Goal: Task Accomplishment & Management: Manage account settings

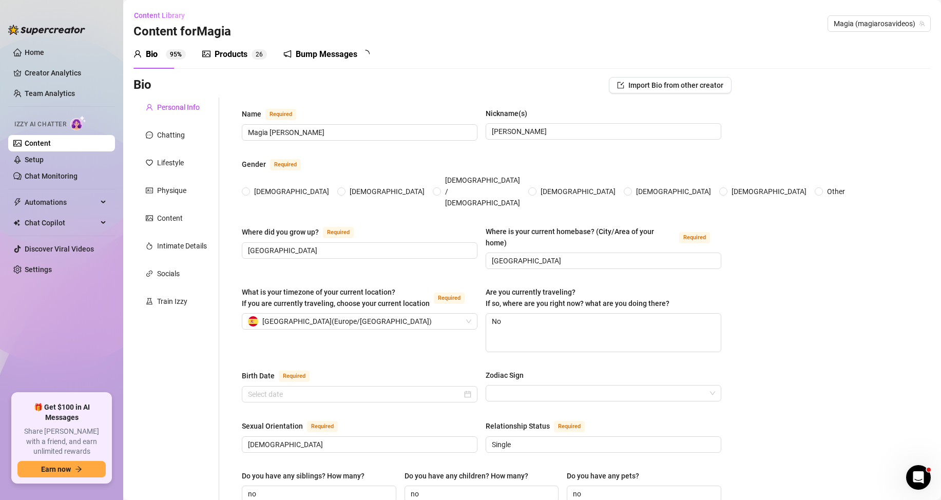
radio input "true"
type input "[DATE]"
click at [922, 479] on icon "Open Intercom Messenger" at bounding box center [917, 476] width 17 height 17
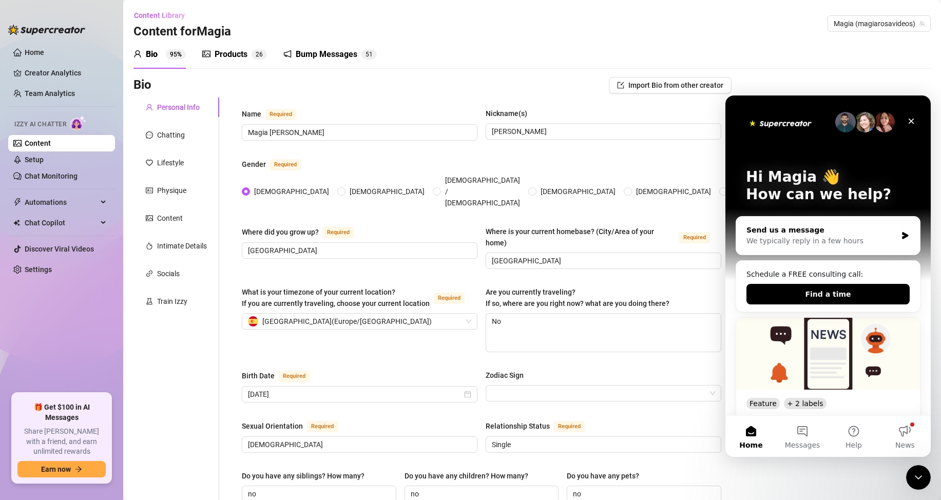
click at [902, 236] on icon "Intercom messenger" at bounding box center [905, 235] width 6 height 7
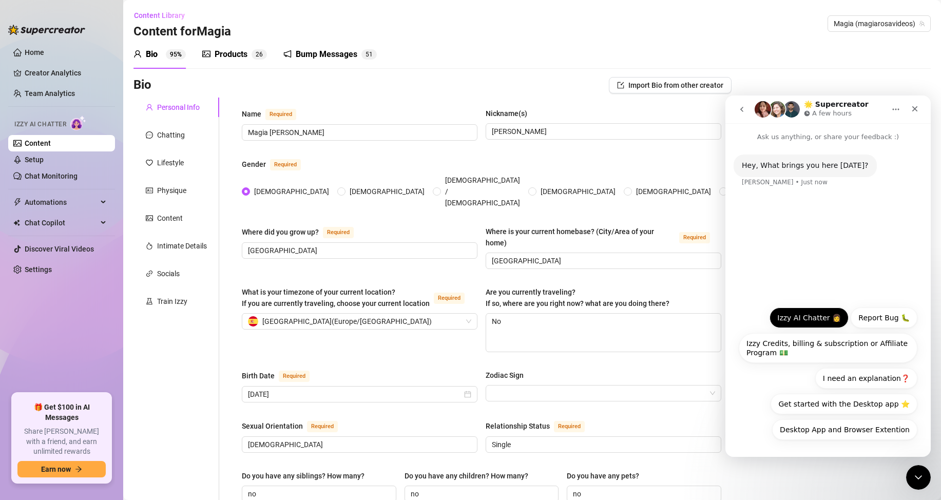
click at [807, 315] on button "Izzy AI Chatter 👩" at bounding box center [809, 318] width 79 height 21
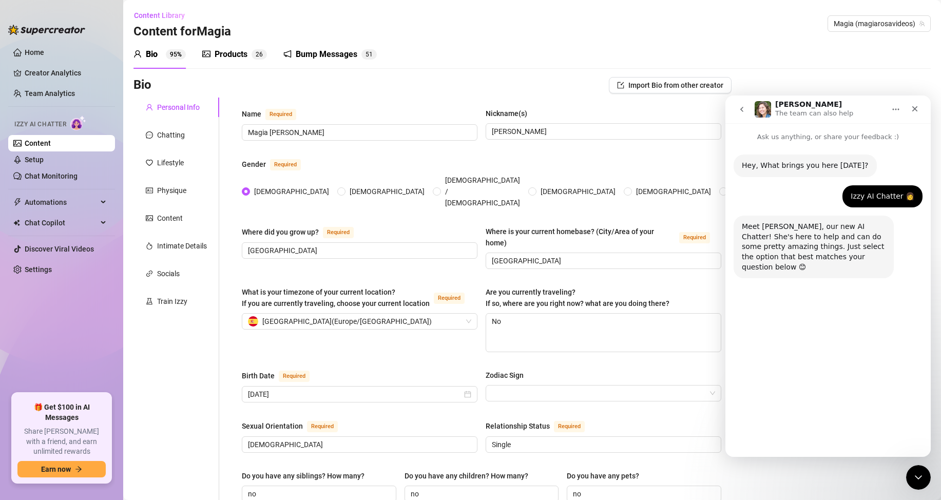
click at [896, 430] on button "Feedback" at bounding box center [893, 430] width 50 height 21
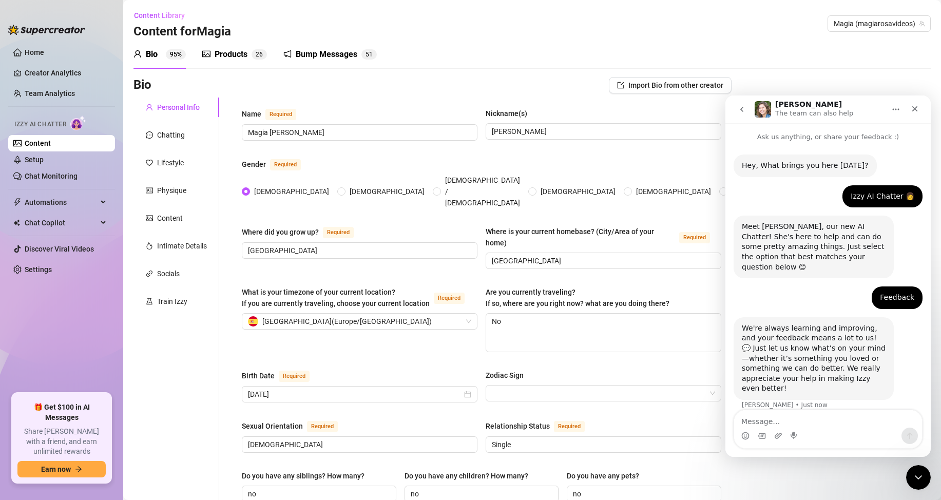
type textarea "W"
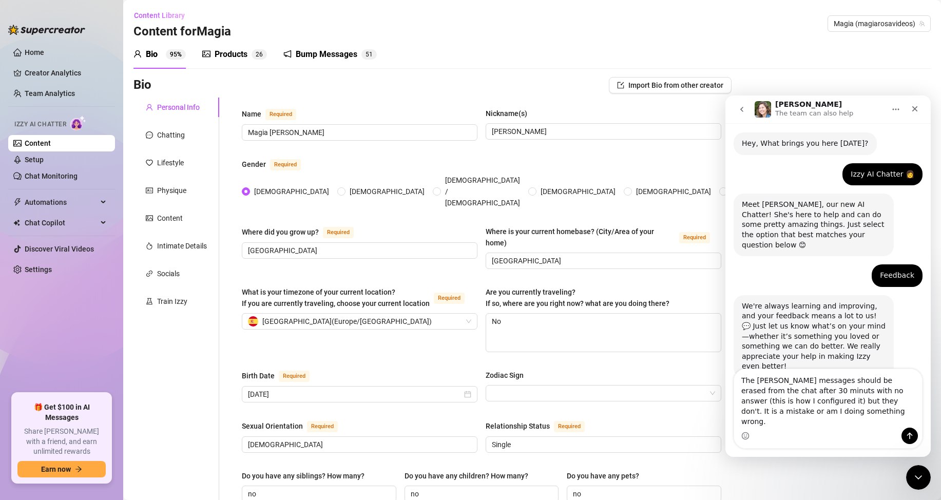
scroll to position [32, 0]
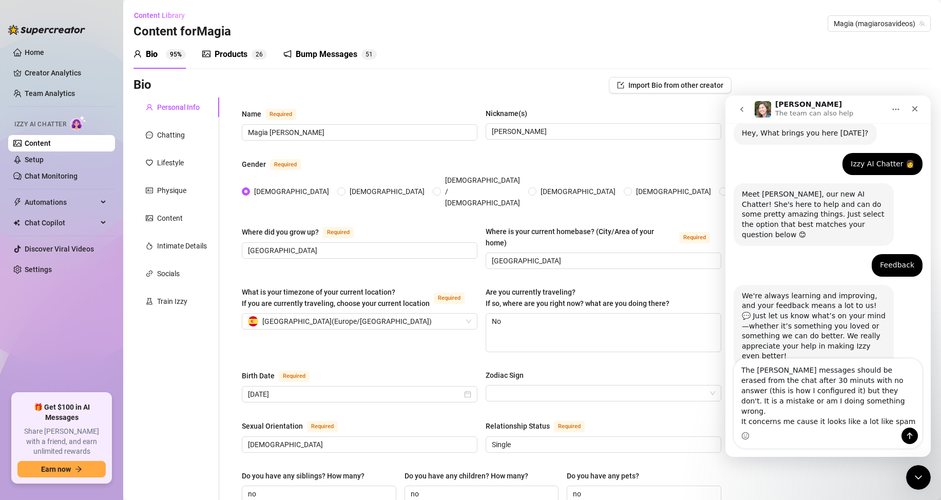
type textarea "The [PERSON_NAME] messages should be erased from the chat after 30 minuts with …"
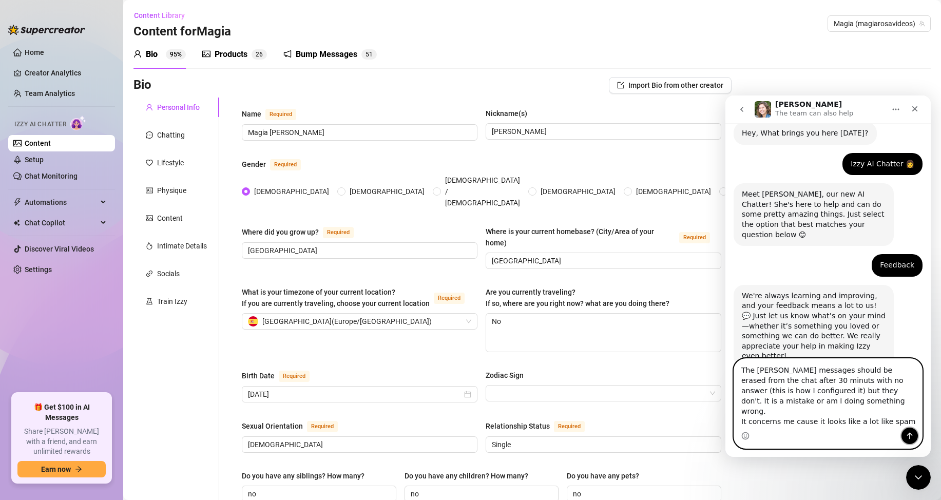
click at [914, 435] on icon "Send a message…" at bounding box center [910, 436] width 8 height 8
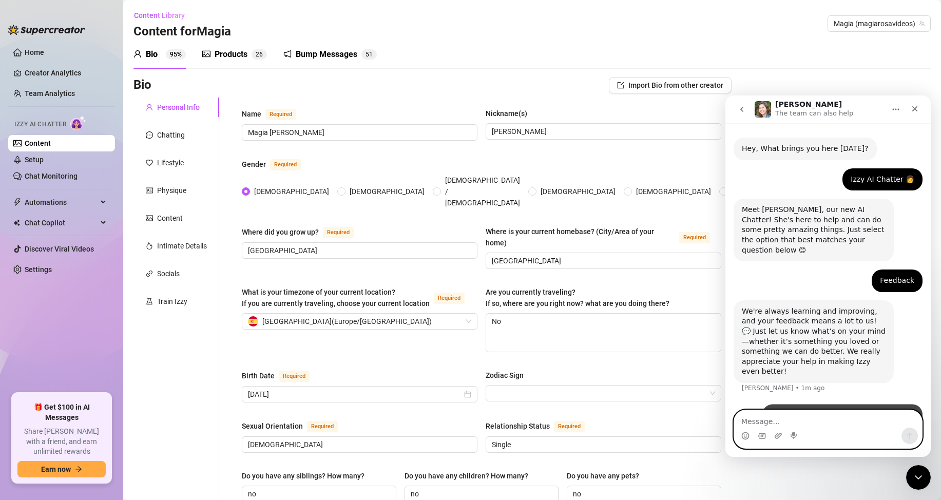
scroll to position [72, 0]
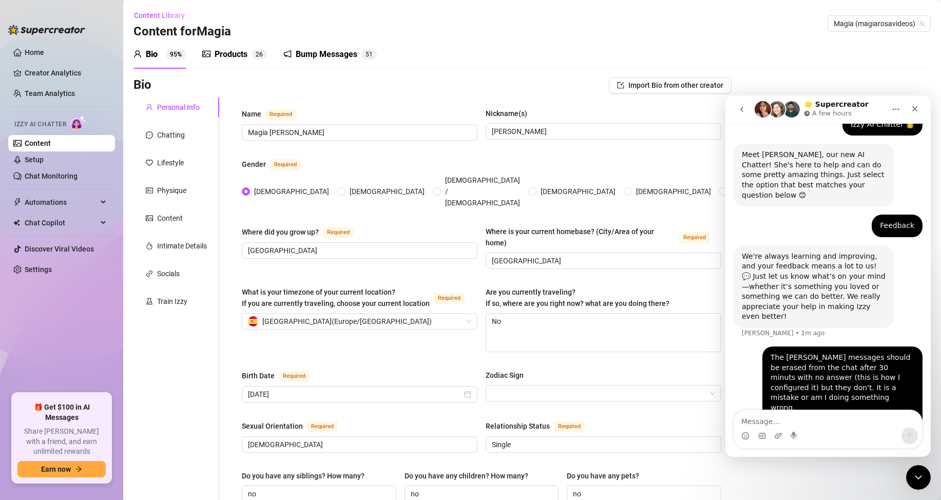
click at [356, 338] on div "What is your timezone of your current location? If you are currently traveling,…" at bounding box center [482, 324] width 480 height 75
click at [289, 314] on span "Spain ( Europe/Madrid )" at bounding box center [346, 321] width 169 height 15
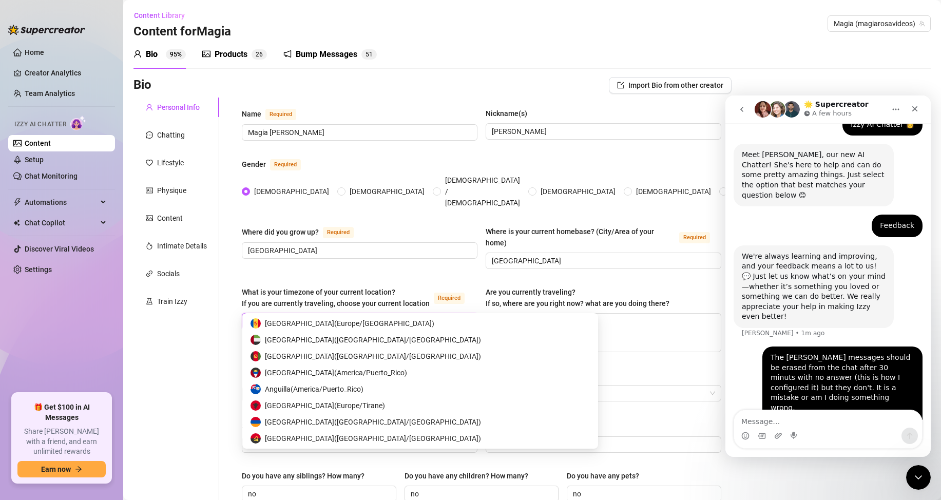
scroll to position [1660, 0]
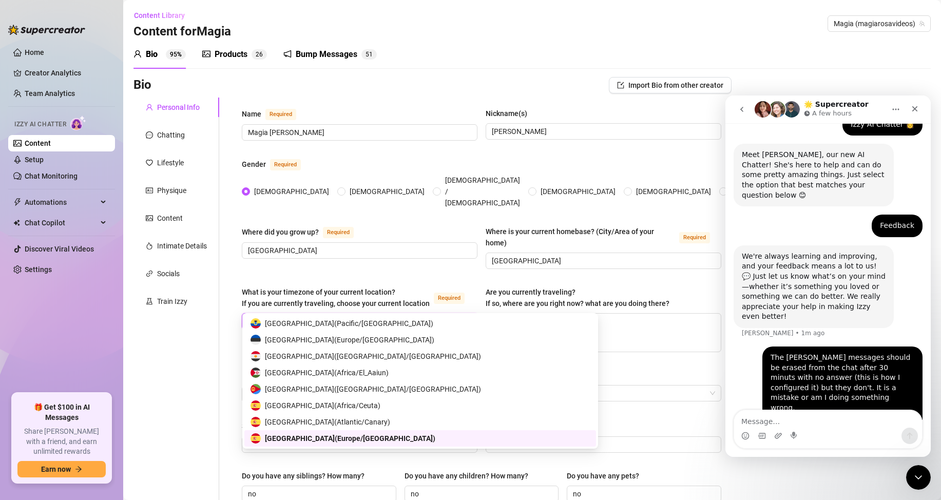
click at [365, 314] on div "Spain ( Europe/Madrid )" at bounding box center [355, 321] width 214 height 15
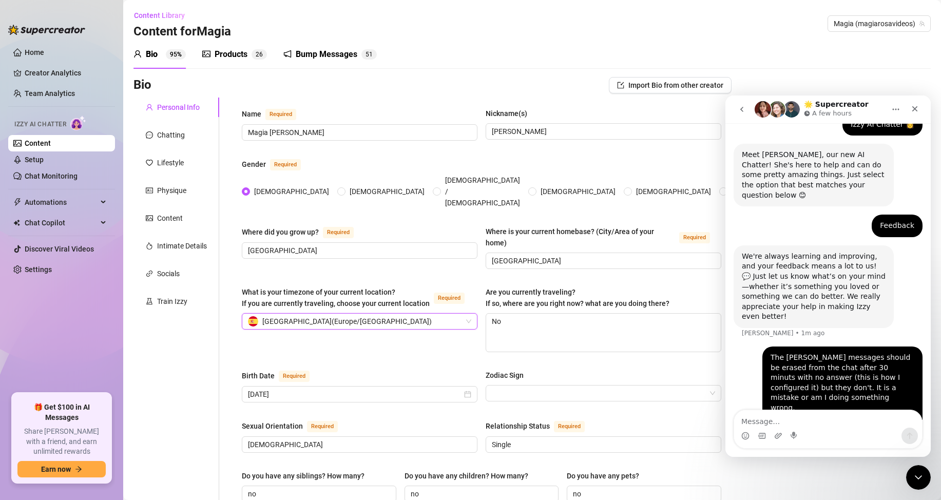
click at [285, 245] on input "[GEOGRAPHIC_DATA]" at bounding box center [358, 250] width 221 height 11
click at [250, 245] on input "[GEOGRAPHIC_DATA]" at bounding box center [358, 250] width 221 height 11
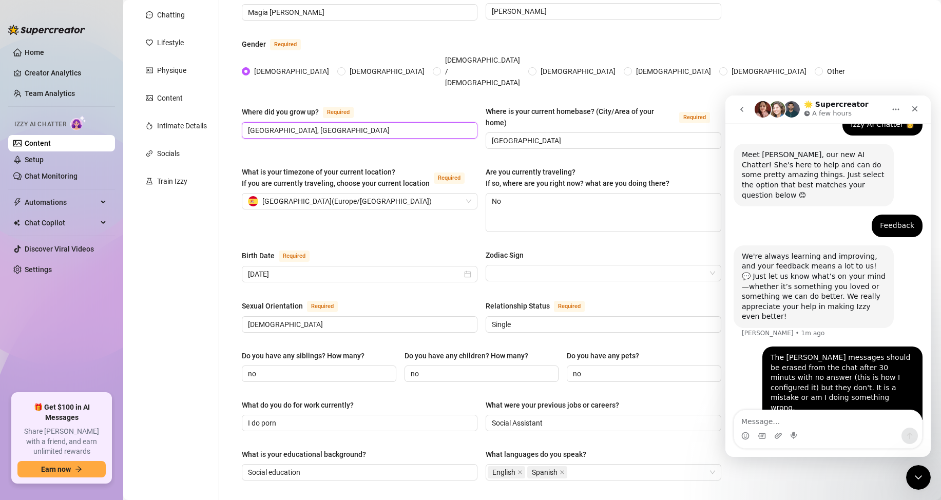
scroll to position [137, 0]
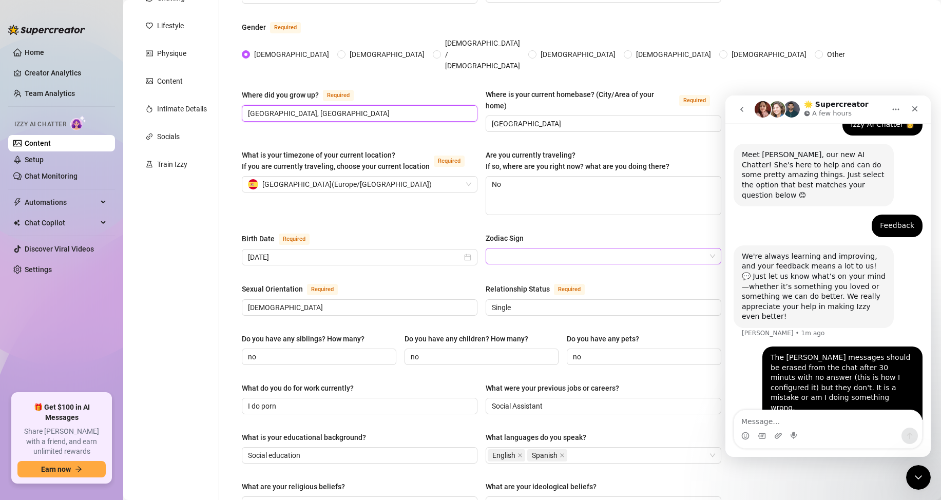
type input "[GEOGRAPHIC_DATA], [GEOGRAPHIC_DATA]"
click at [684, 249] on input "Zodiac Sign" at bounding box center [599, 256] width 214 height 15
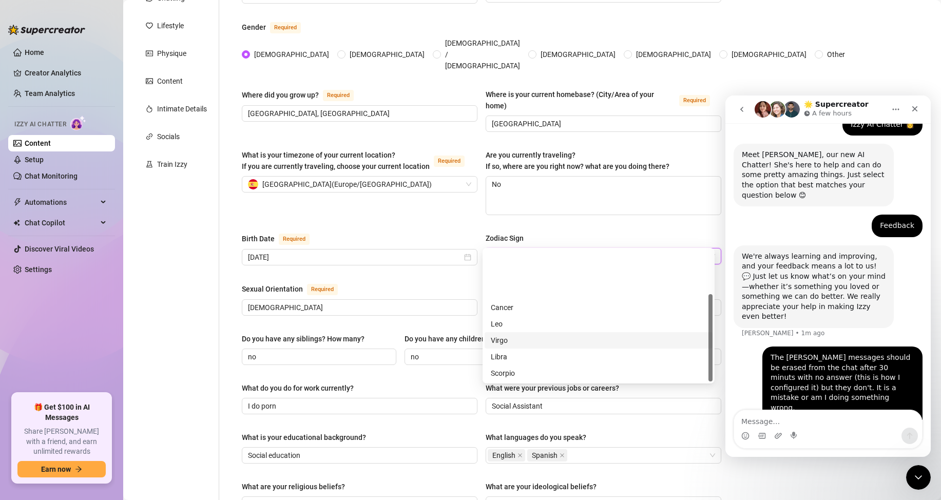
scroll to position [66, 0]
click at [508, 322] on div "Sagittarius" at bounding box center [599, 323] width 216 height 11
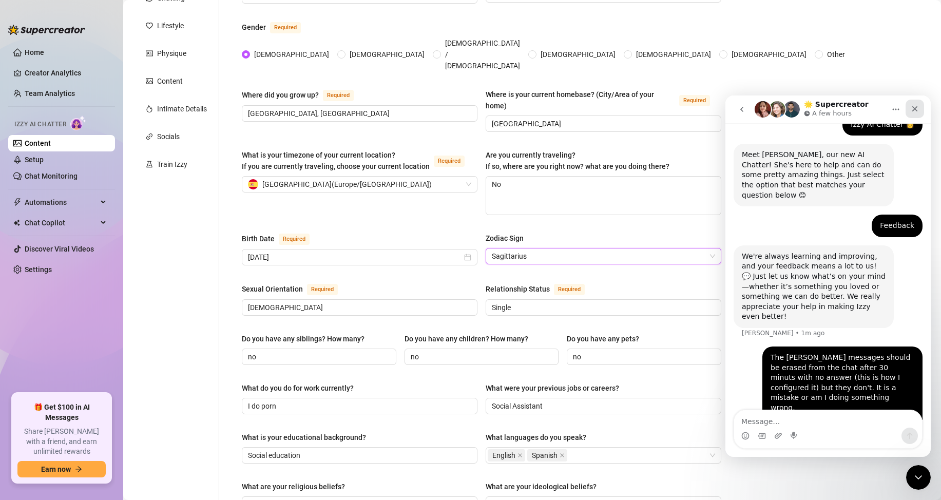
click at [915, 106] on icon "Close" at bounding box center [915, 109] width 8 height 8
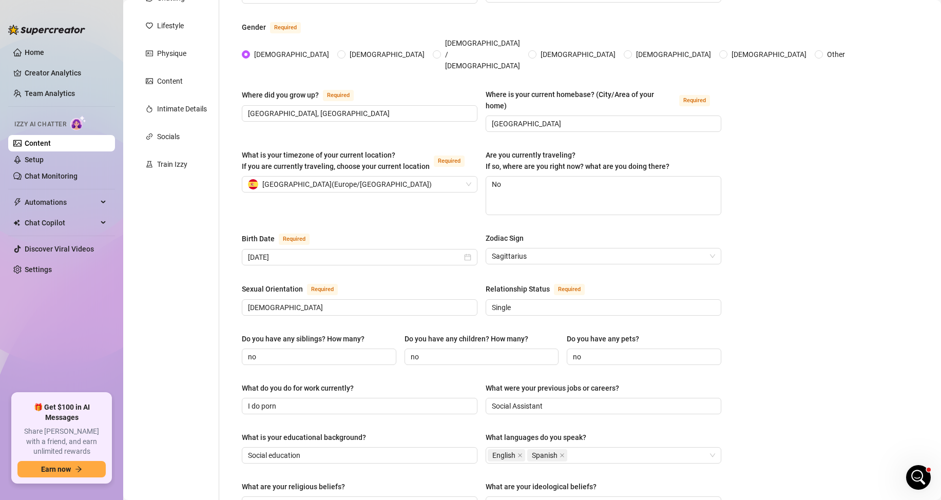
scroll to position [72, 0]
click at [279, 351] on input "no" at bounding box center [318, 356] width 140 height 11
click at [443, 351] on input "no" at bounding box center [481, 356] width 140 height 11
click at [777, 322] on div "Bio Import Bio from other creator Personal Info Chatting Lifestyle Physique Con…" at bounding box center [533, 410] width 798 height 940
click at [296, 401] on input "I do porn" at bounding box center [358, 406] width 221 height 11
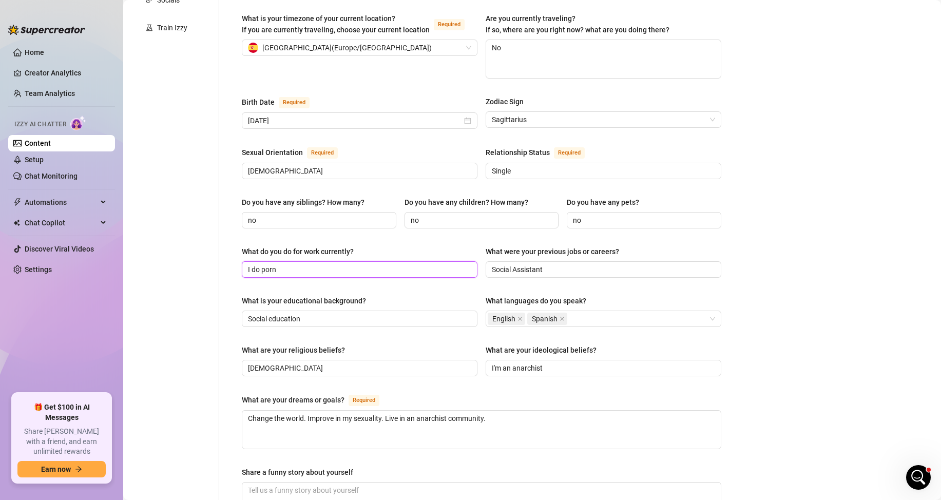
scroll to position [411, 0]
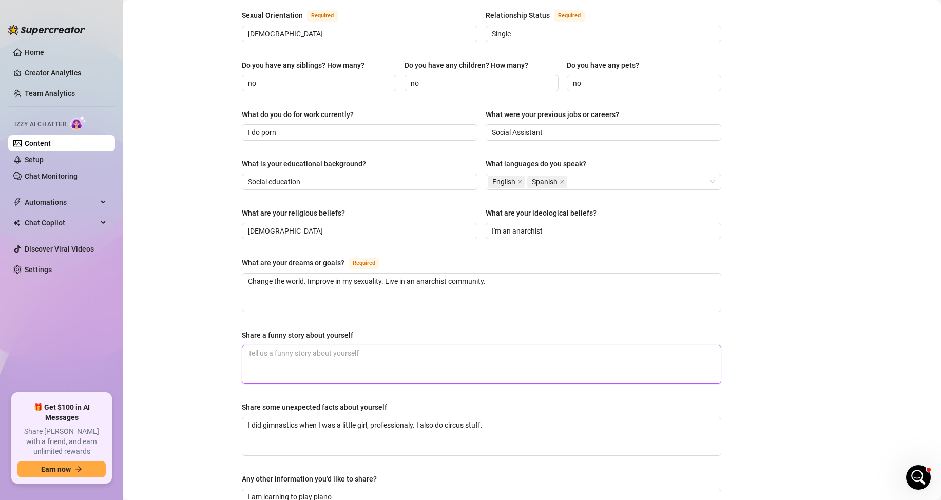
click at [326, 346] on textarea "Share a funny story about yourself" at bounding box center [481, 365] width 479 height 38
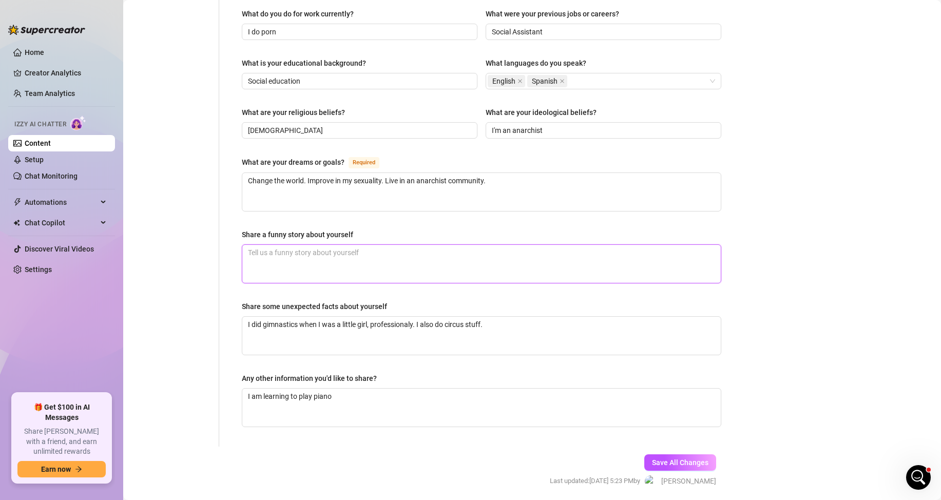
scroll to position [528, 0]
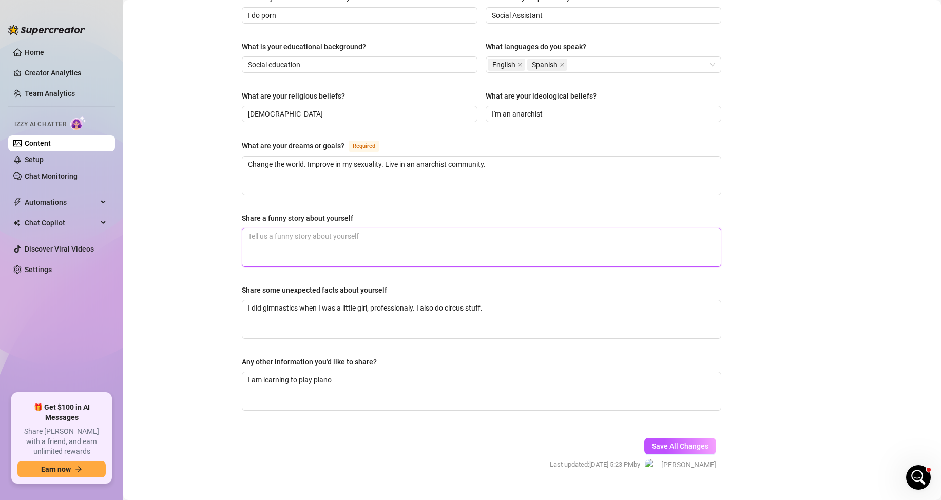
type textarea "T"
type textarea "Th"
type textarea "The"
type textarea "They"
type textarea "The"
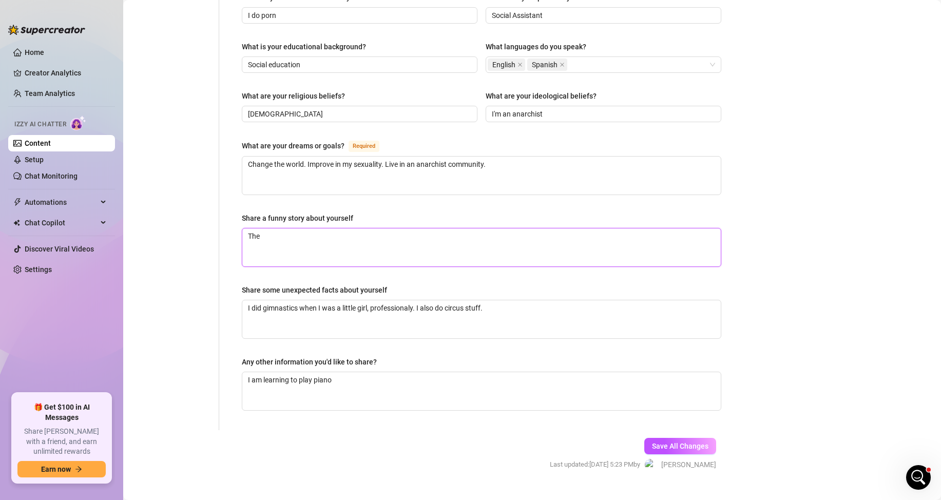
type textarea "Th"
type textarea "T"
type textarea "I"
type textarea "I'"
type textarea "I'v"
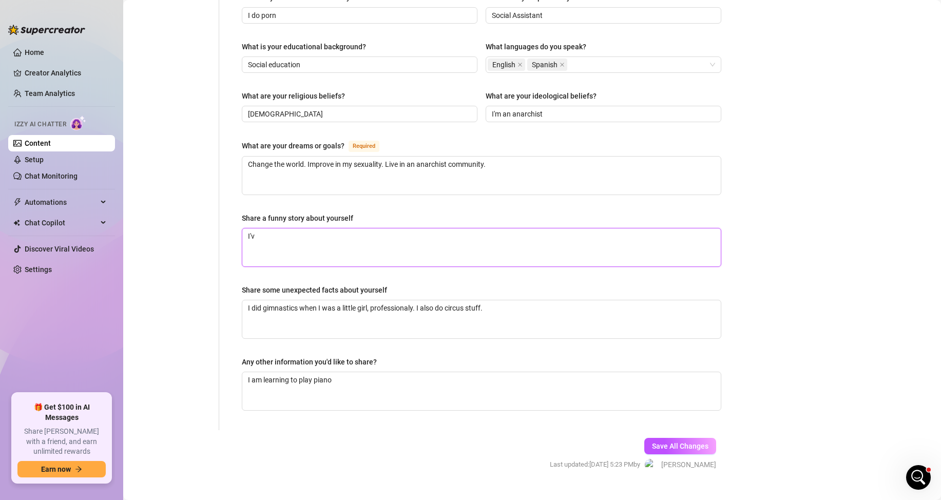
type textarea "I've"
type textarea "I've b"
type textarea "I've be"
type textarea "I've bee"
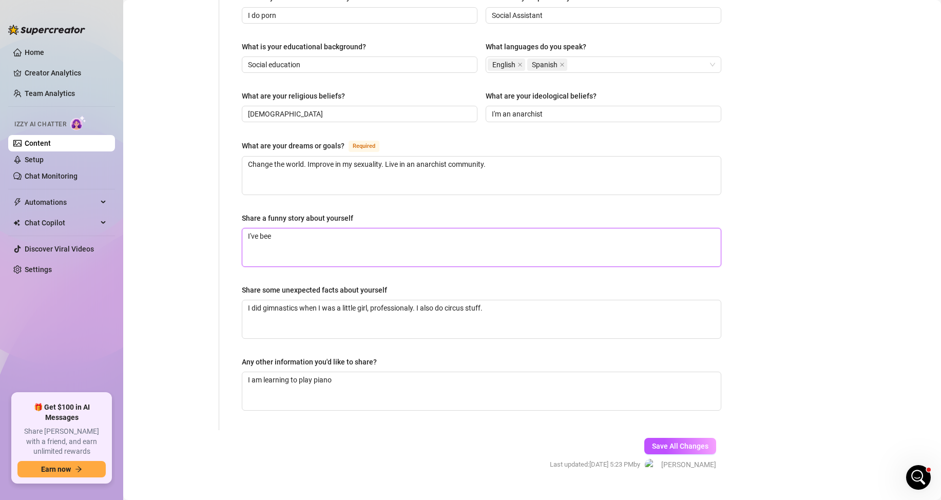
type textarea "I've been"
type textarea "I've been i"
type textarea "I've been in"
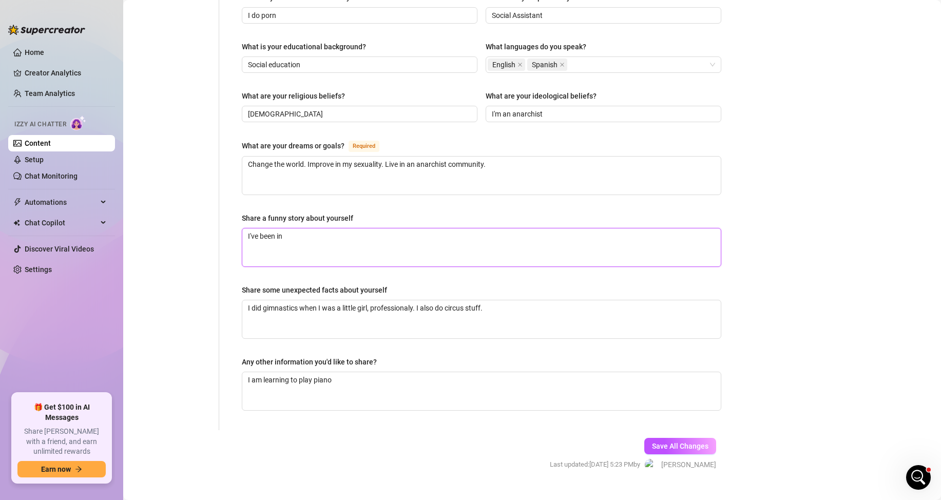
type textarea "I've been in t"
type textarea "I've been in th"
type textarea "I've been in the"
type textarea "I've been in the n"
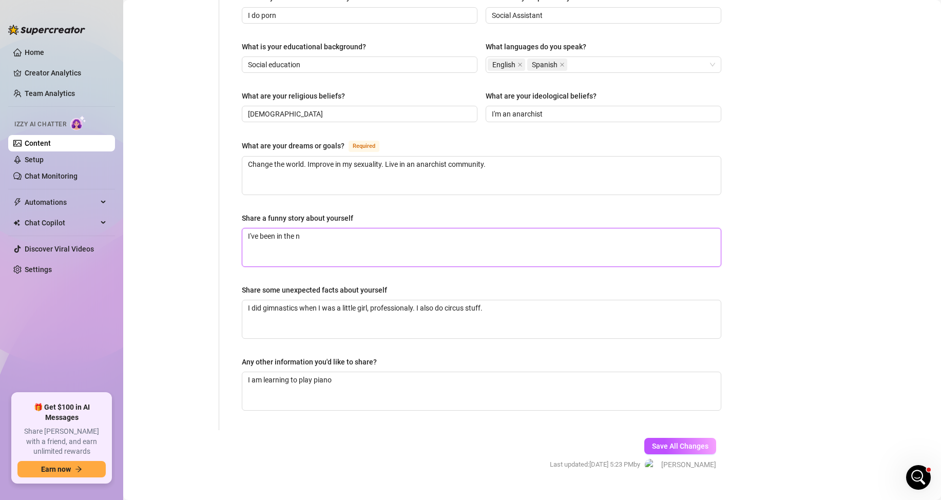
type textarea "I've been in the ne"
type textarea "I've been in the new"
type textarea "I've been in the news"
type textarea "I've been in the news ca"
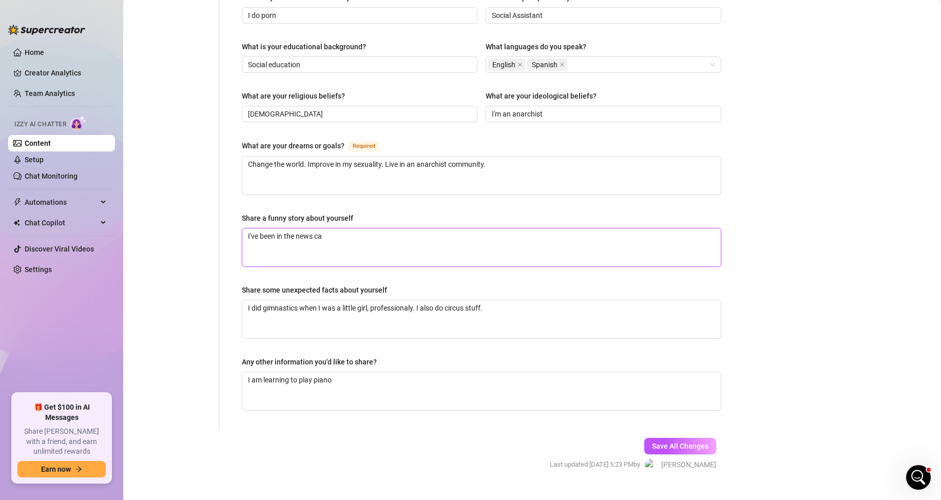
type textarea "I've been in the news cau"
type textarea "I've been in the news caus"
type textarea "I've been in the news cause"
type textarea "I've been in the news cause I"
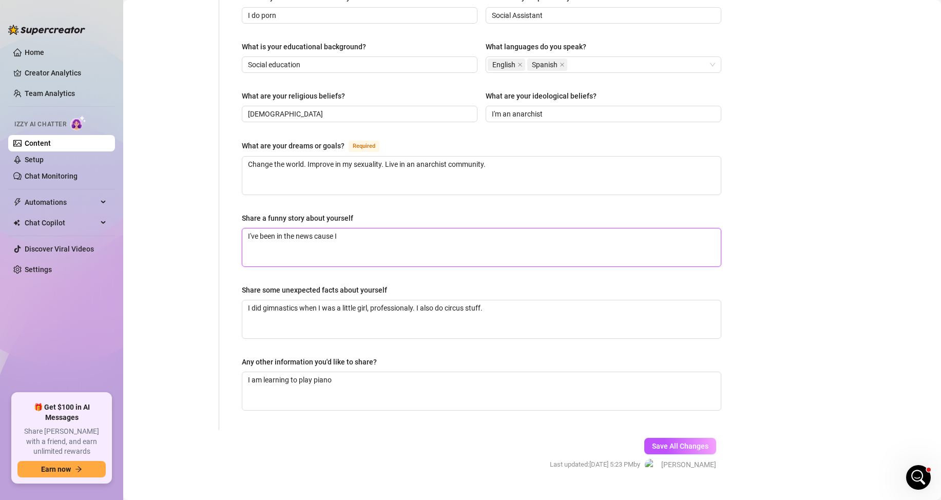
type textarea "I've been in the news cause I f"
type textarea "I've been in the news cause I fu"
type textarea "I've been in the news cause I fuc"
type textarea "I've been in the news cause I fuck"
type textarea "I've been in the news cause I fucke"
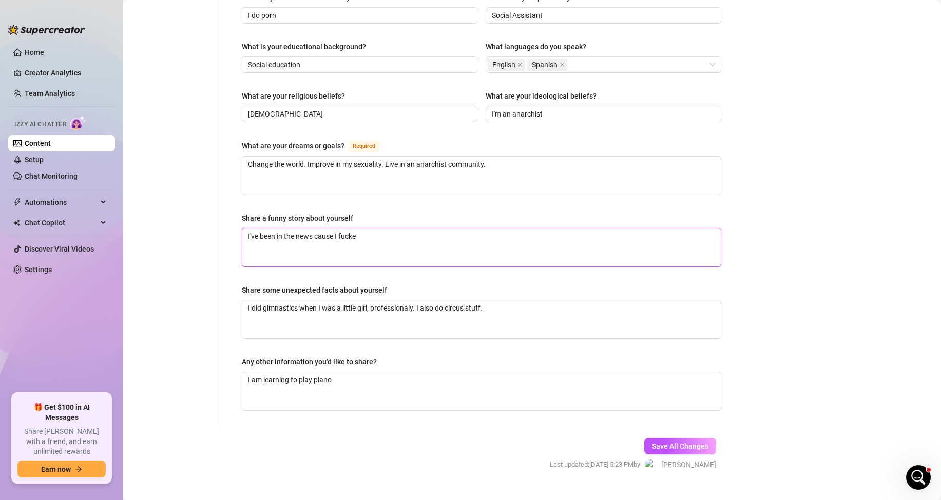
type textarea "I've been in the news cause I fucked"
type textarea "I've been in the news cause I fucked n"
type textarea "I've been in the news cause I fucked ne"
type textarea "I've been in the news cause I fucked nex"
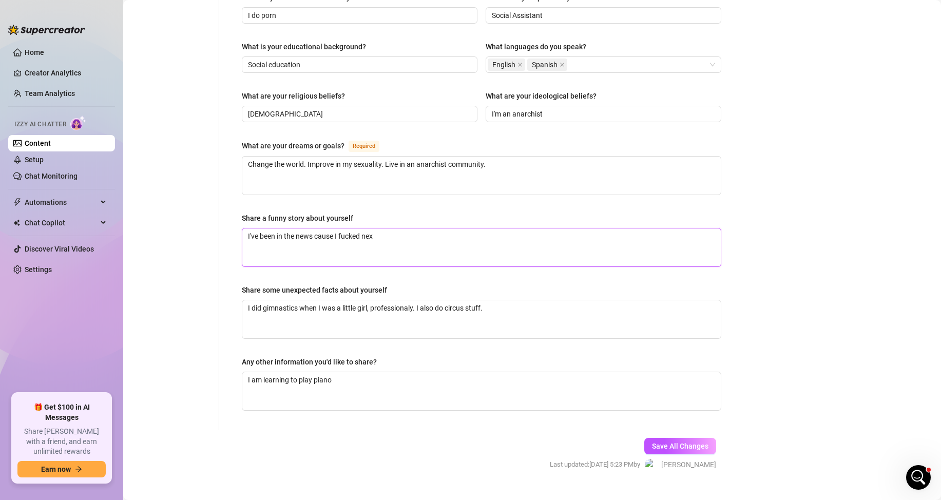
type textarea "I've been in the news cause I fucked next"
type textarea "I've been in the news cause I fucked nextt"
type textarea "I've been in the news cause I fucked next"
type textarea "I've been in the news cause I fucked next t"
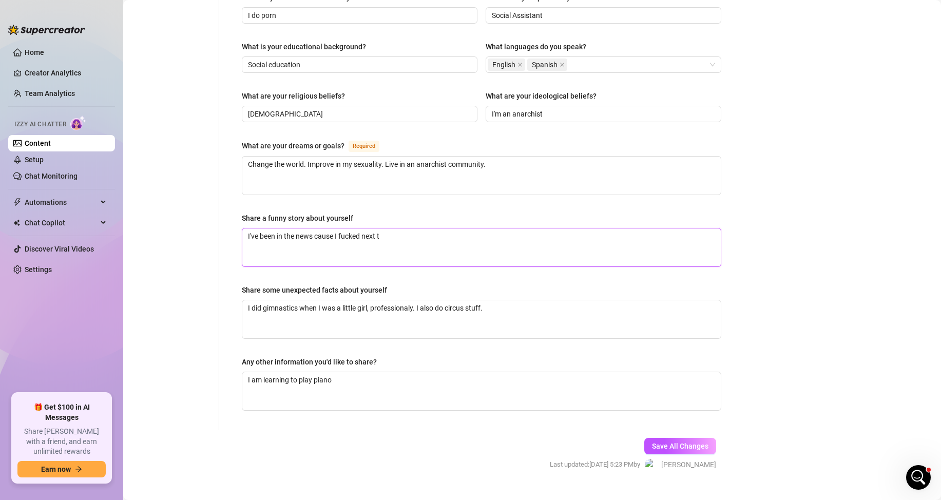
type textarea "I've been in the news cause I fucked next to"
type textarea "I've been in the news cause I fucked next to a"
type textarea "I've been in the news cause I fucked next to a cg"
type textarea "I've been in the news cause I fucked next to a cgh"
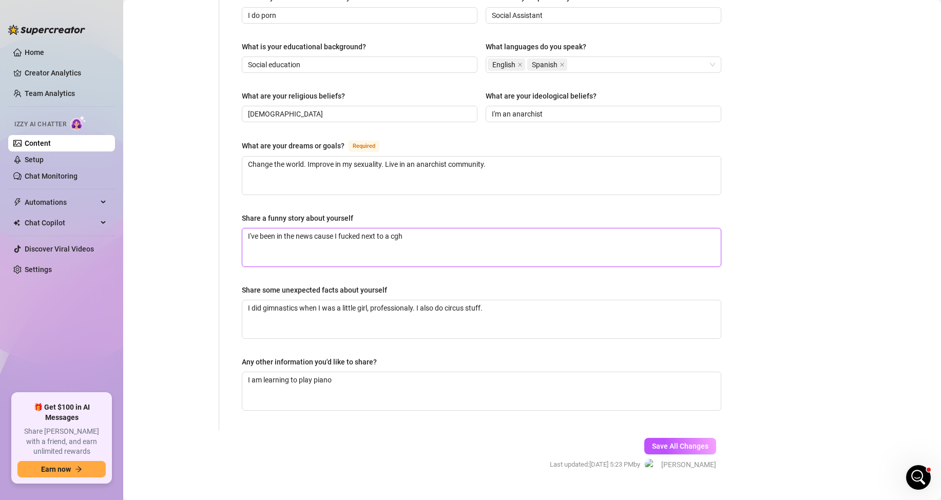
type textarea "I've been in the news cause I fucked next to a cghu"
type textarea "I've been in the news cause I fucked next to a cghur"
type textarea "I've been in the news cause I fucked next to a cghurch"
type textarea "I've been in the news cause I fucked next to a cghurc"
type textarea "I've been in the news cause I fucked next to a cghur"
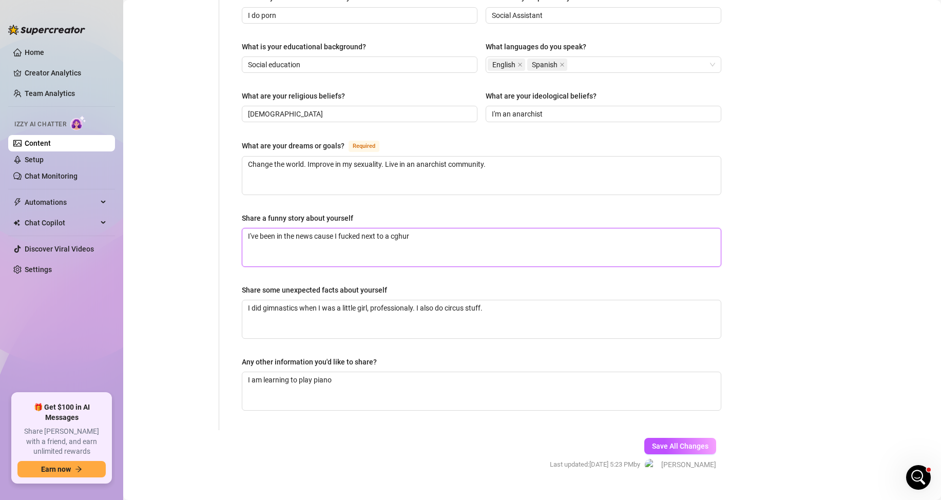
type textarea "I've been in the news cause I fucked next to a cghu"
type textarea "I've been in the news cause I fucked next to a cgh"
type textarea "I've been in the news cause I fucked next to a cg"
type textarea "I've been in the news cause I fucked next to a c"
type textarea "I've been in the news cause I fucked next to a ch"
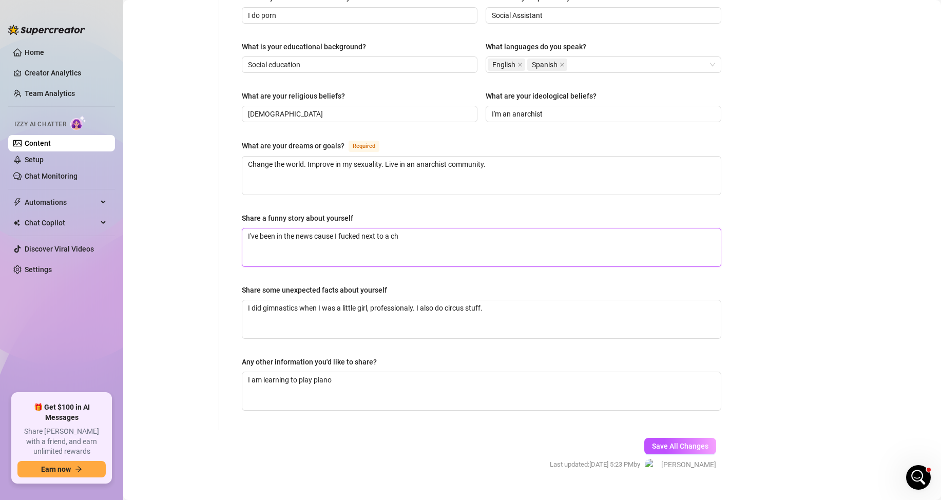
type textarea "I've been in the news cause I fucked next to a chu"
type textarea "I've been in the news cause I fucked next to a chur"
type textarea "I've been in the news cause I fucked next to a churc"
click at [664, 442] on span "Save All Changes" at bounding box center [680, 446] width 56 height 8
click at [352, 229] on textarea "I've been in the news cause I fucked next to a church" at bounding box center [481, 248] width 479 height 38
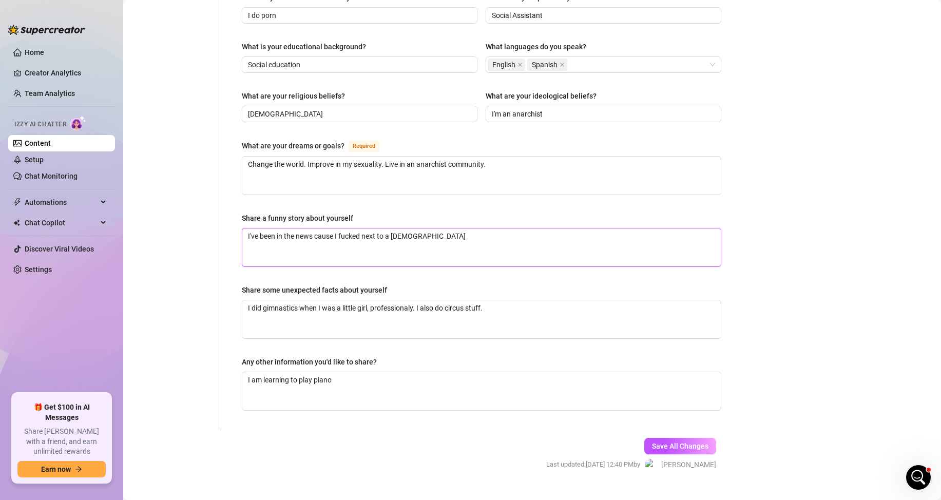
click at [352, 229] on textarea "I've been in the news cause I fucked next to a church" at bounding box center [481, 248] width 479 height 38
type textarea "I've been in the news cause I gnext to a church"
type textarea "I've been in the news cause I next to a church"
type textarea "I've been in the news cause I hnext to a church"
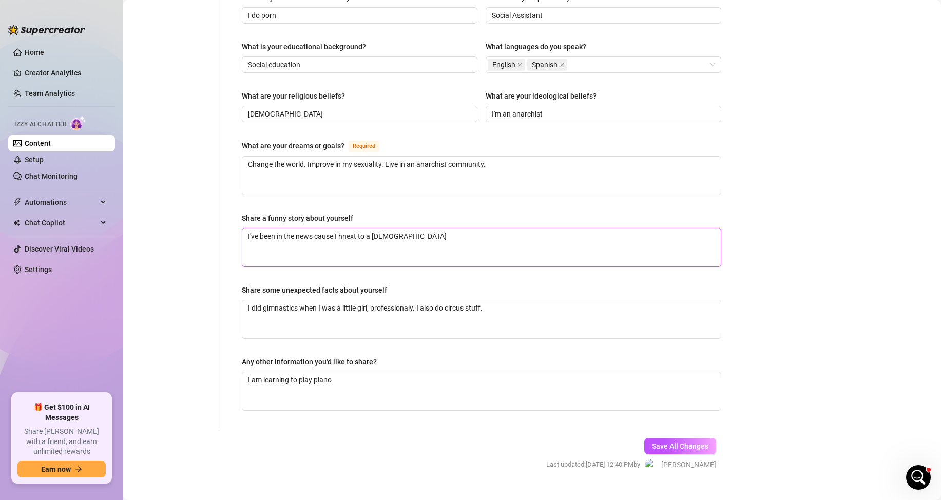
type textarea "I've been in the news cause I hanext to a church"
type textarea "I've been in the news cause I hadnext to a church"
type textarea "I've been in the news cause I had next to a church"
type textarea "I've been in the news cause I had snext to a church"
type textarea "I've been in the news cause I had senext to a church"
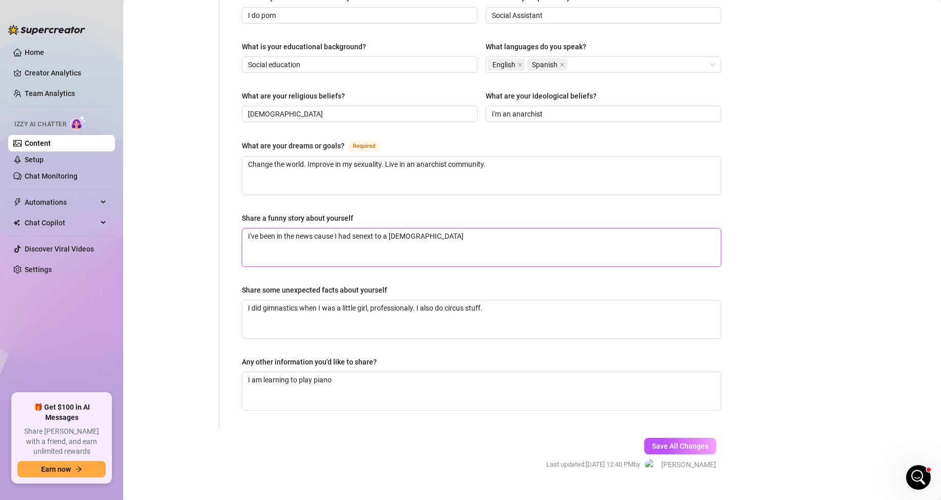
type textarea "I've been in the news cause I had sexnext to a church"
type textarea "I've been in the news cause I had sex next to a church"
click at [681, 438] on button "Save All Changes" at bounding box center [681, 446] width 72 height 16
click at [444, 229] on textarea "I've been in the news cause I had sex next to a church" at bounding box center [481, 248] width 479 height 38
type textarea "I've been in the news cause I had sex next to a church"
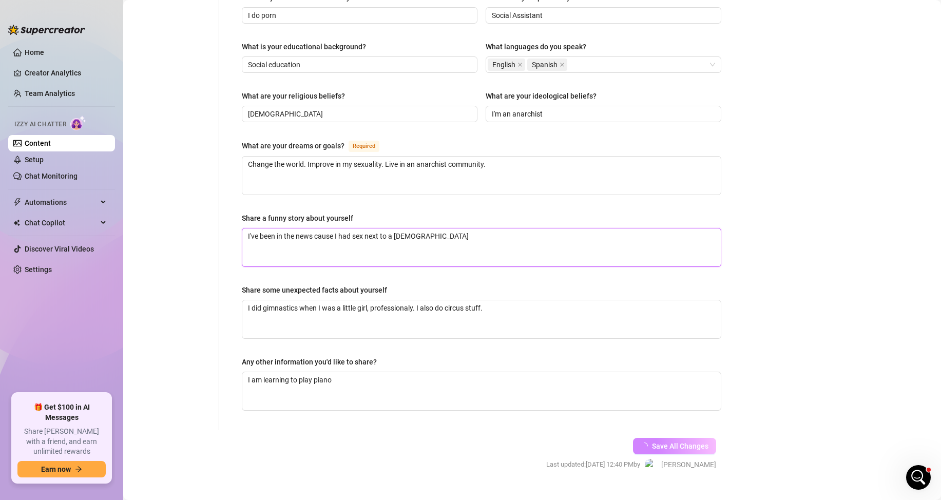
type textarea "I've been in the news cause I had sex next to a church a"
type textarea "I've been in the news cause I had sex next to a church an"
type textarea "I've been in the news cause I had sex next to a church and"
type textarea "I've been in the news cause I had sex next to a church and I"
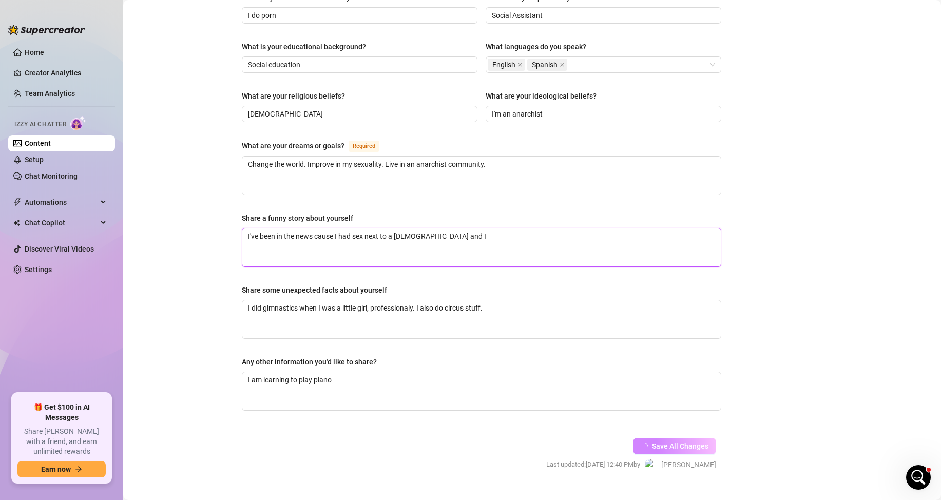
type textarea "I've been in the news cause I had sex next to a church and I r"
type textarea "I've been in the news cause I had sex next to a church and I re"
type textarea "I've been in the news cause I had sex next to a church and I reco"
type textarea "I've been in the news cause I had sex next to a church and I recor"
type textarea "I've been in the news cause I had sex next to a church"
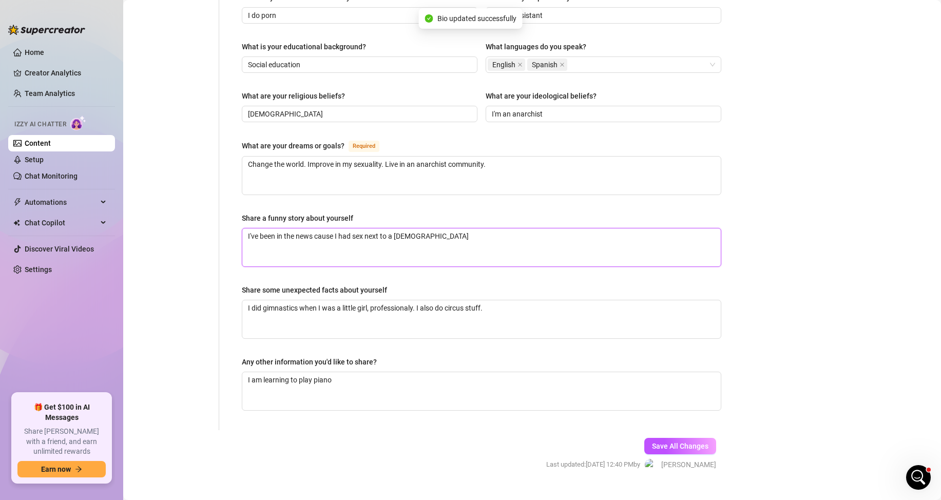
type textarea "I've been in the news cause I had sex next to a church"
type textarea "I've been in the news cause I had sex next to a church a"
type textarea "I've been in the news cause I had sex next to a church an"
type textarea "I've been in the news cause I had sex next to a church and"
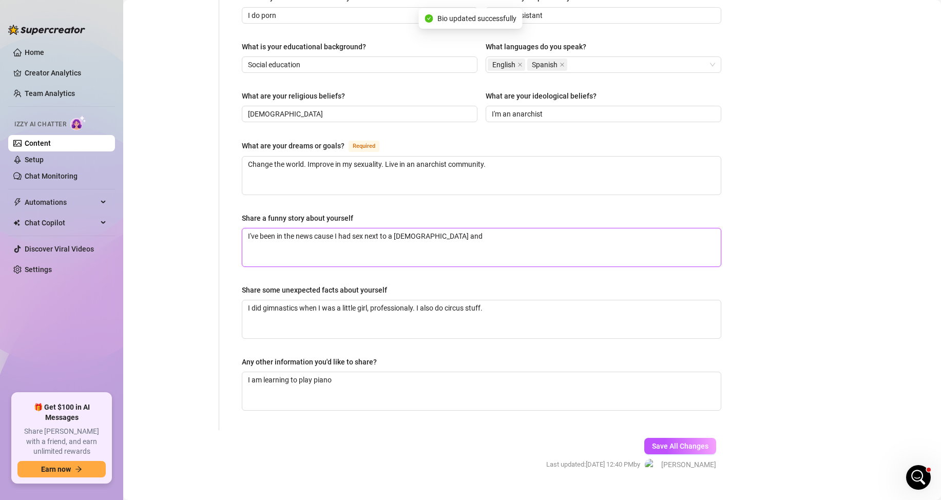
type textarea "I've been in the news cause I had sex next to a church and I"
drag, startPoint x: 669, startPoint y: 424, endPoint x: 627, endPoint y: 387, distance: 55.3
click at [669, 442] on span "Save All Changes" at bounding box center [680, 446] width 56 height 8
click at [360, 372] on textarea "I am learning to play piano" at bounding box center [481, 391] width 479 height 38
click at [690, 442] on span "Save All Changes" at bounding box center [680, 446] width 56 height 8
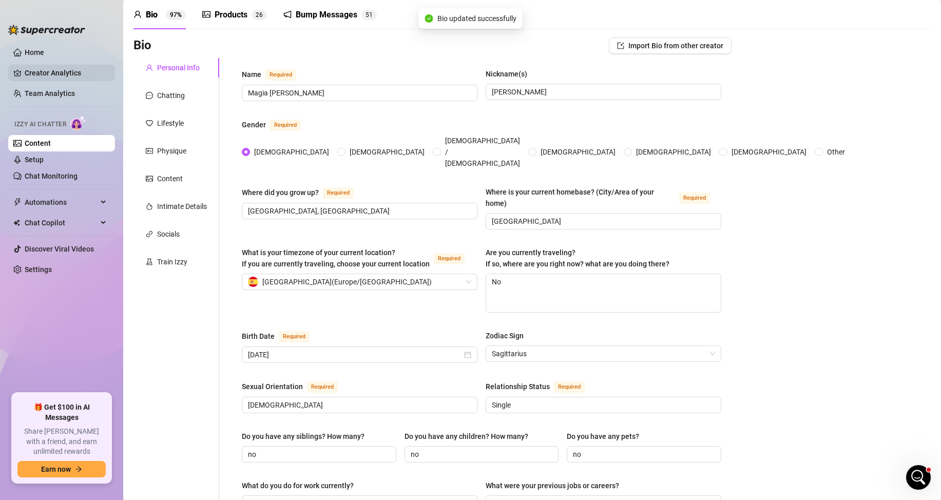
scroll to position [0, 0]
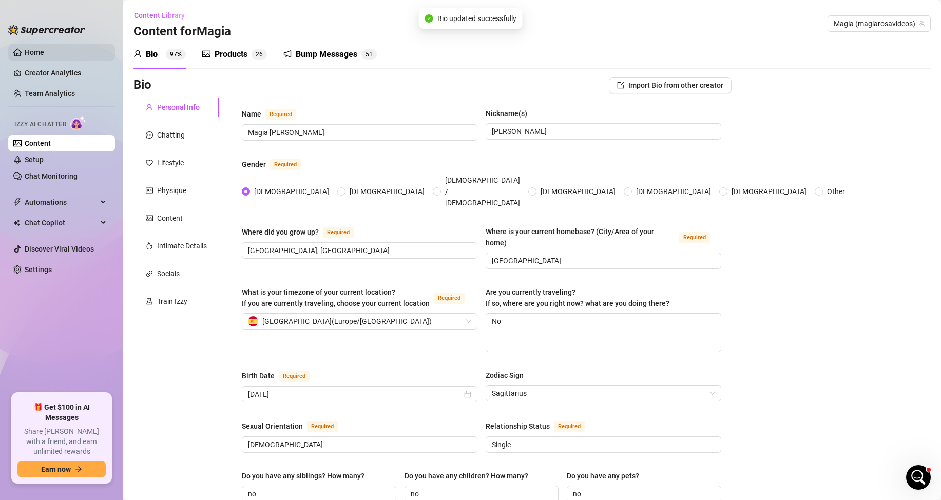
click at [38, 50] on link "Home" at bounding box center [35, 52] width 20 height 8
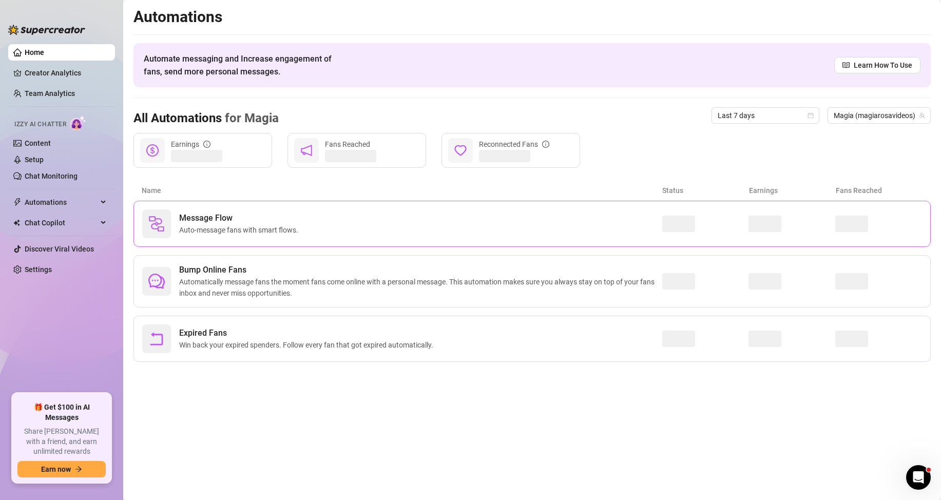
click at [384, 217] on div "Message Flow Auto-message fans with smart flows." at bounding box center [402, 224] width 520 height 29
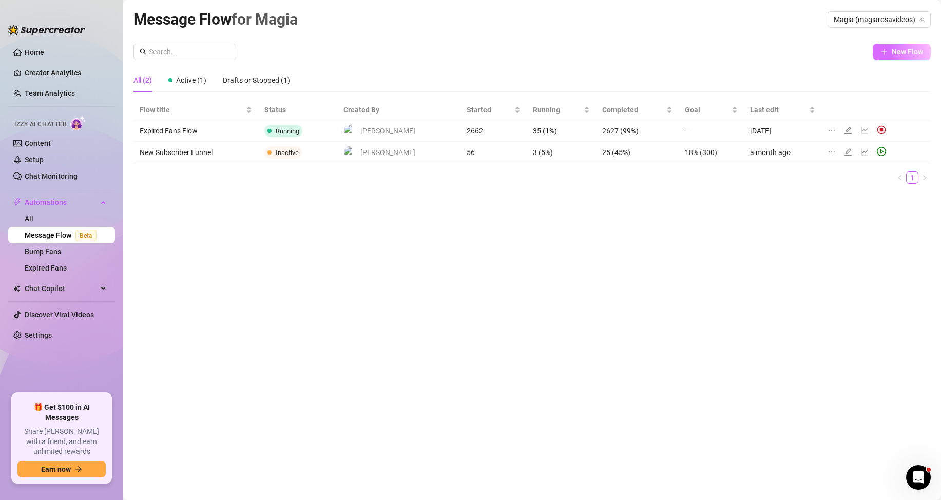
click at [888, 54] on icon "plus" at bounding box center [884, 51] width 7 height 7
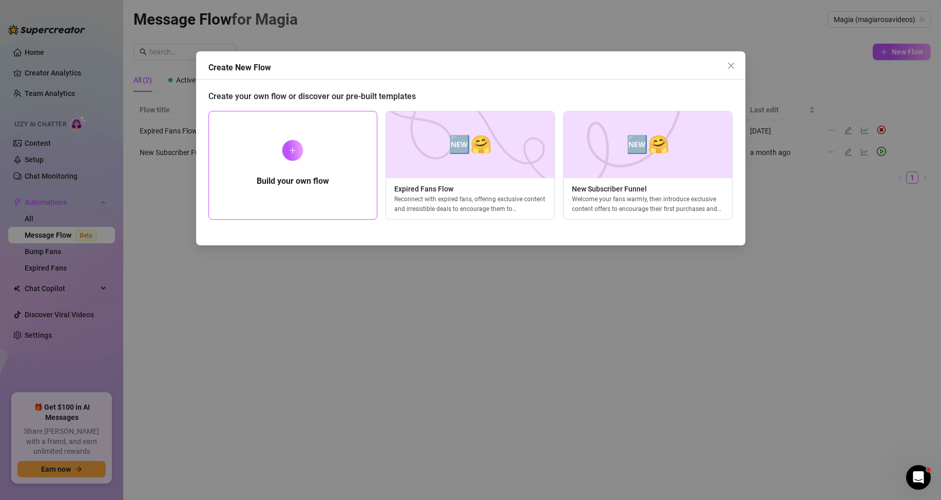
click at [293, 149] on icon "plus" at bounding box center [293, 150] width 1 height 6
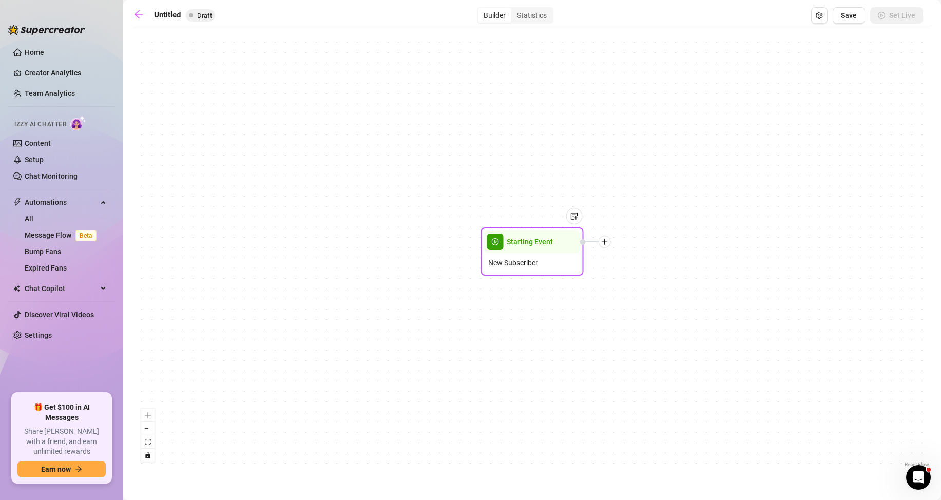
click at [602, 242] on icon "plus" at bounding box center [604, 241] width 7 height 7
click at [521, 266] on span "New Subscriber" at bounding box center [513, 262] width 50 height 11
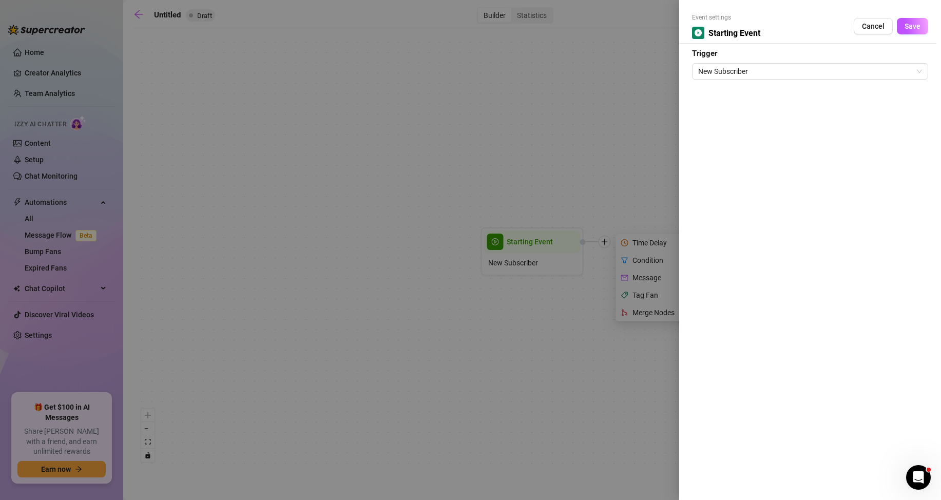
drag, startPoint x: 529, startPoint y: 262, endPoint x: 535, endPoint y: 237, distance: 25.9
click at [529, 262] on div at bounding box center [470, 250] width 941 height 500
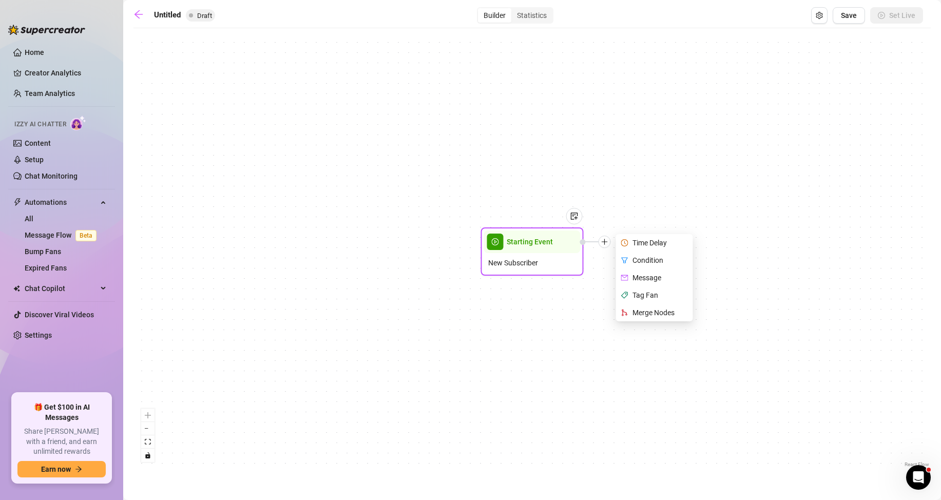
click at [521, 263] on span "New Subscriber" at bounding box center [513, 262] width 50 height 11
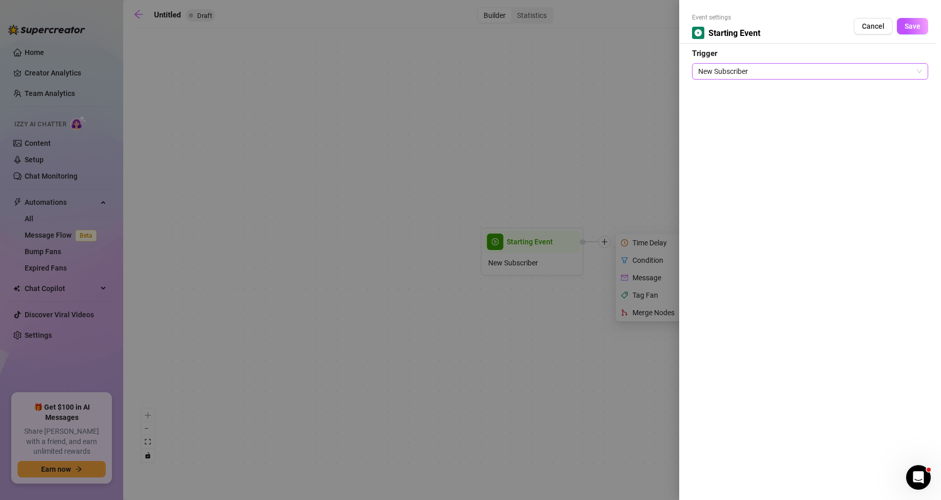
click at [762, 68] on span "New Subscriber" at bounding box center [810, 71] width 224 height 15
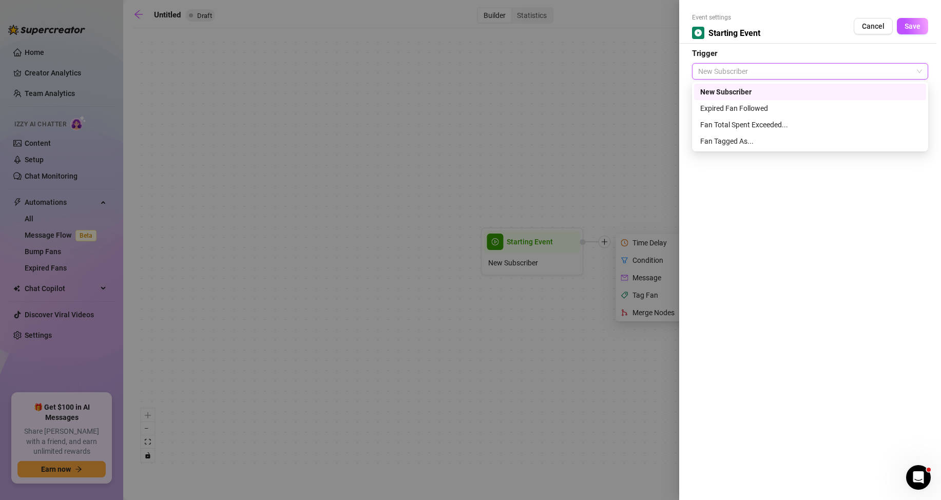
click at [728, 90] on div "New Subscriber" at bounding box center [810, 91] width 220 height 11
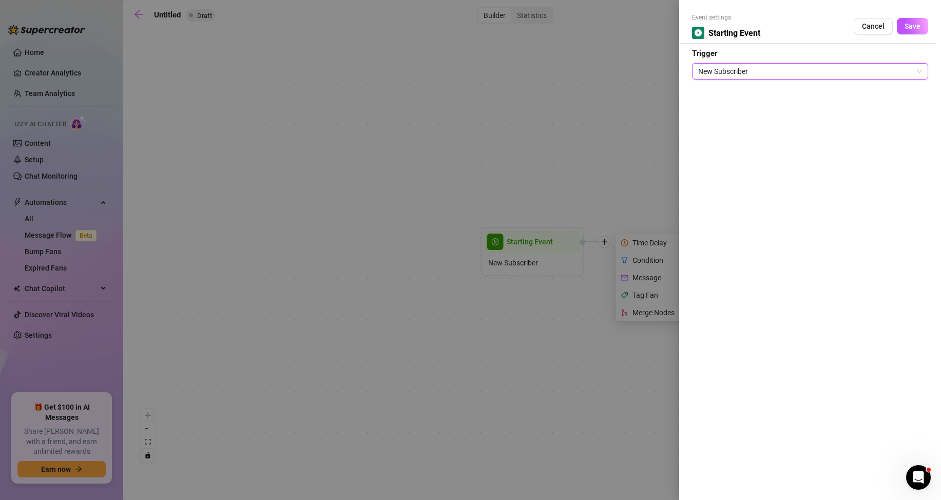
click at [504, 312] on div at bounding box center [470, 250] width 941 height 500
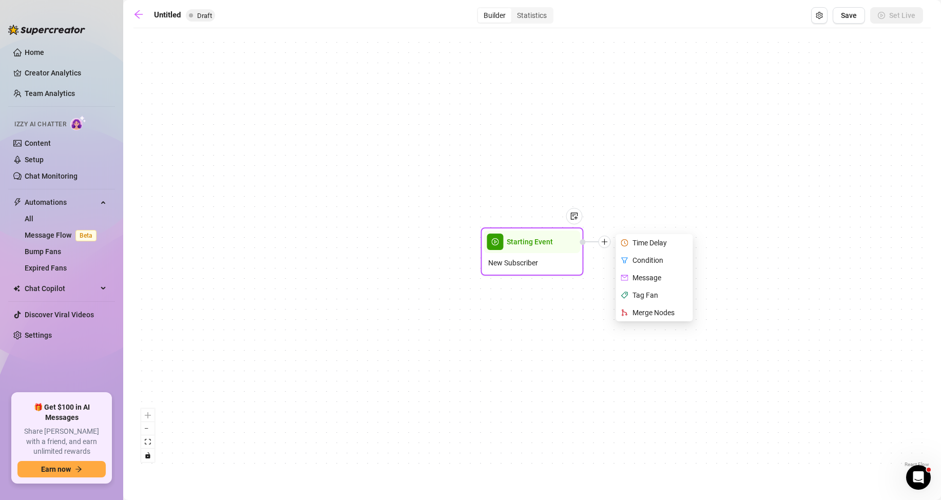
click at [645, 242] on div "Time Delay" at bounding box center [655, 242] width 75 height 17
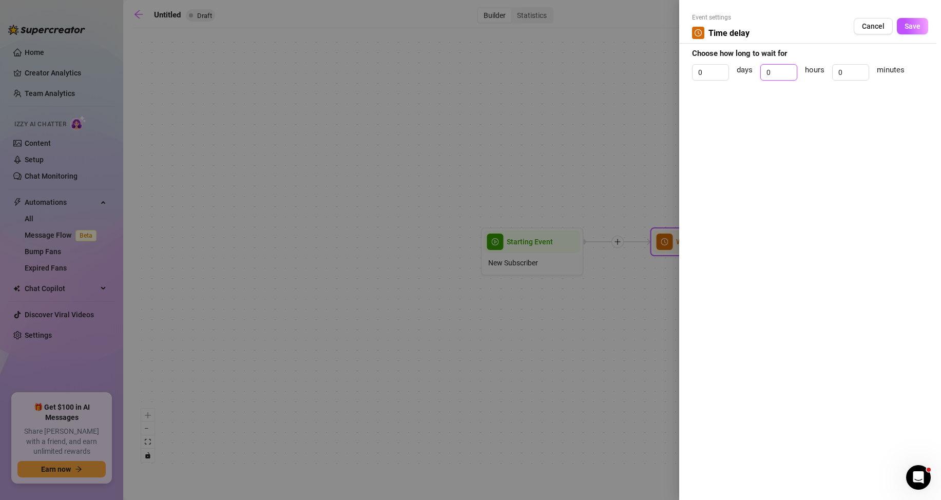
drag, startPoint x: 776, startPoint y: 72, endPoint x: 759, endPoint y: 72, distance: 16.9
click at [759, 72] on div "0 days 0 hours 0 minutes" at bounding box center [810, 77] width 236 height 26
type input "1"
click at [844, 76] on input "0" at bounding box center [851, 72] width 36 height 15
type input "12"
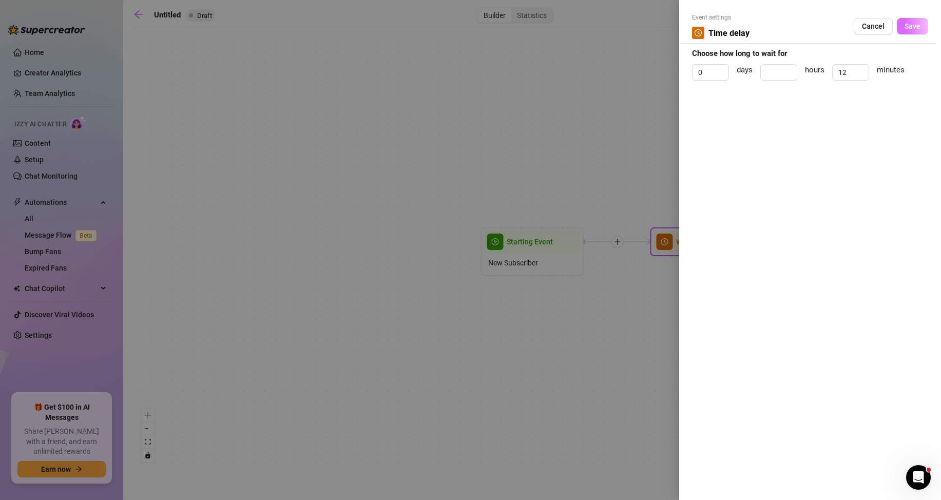
click at [909, 27] on span "Save" at bounding box center [913, 26] width 16 height 8
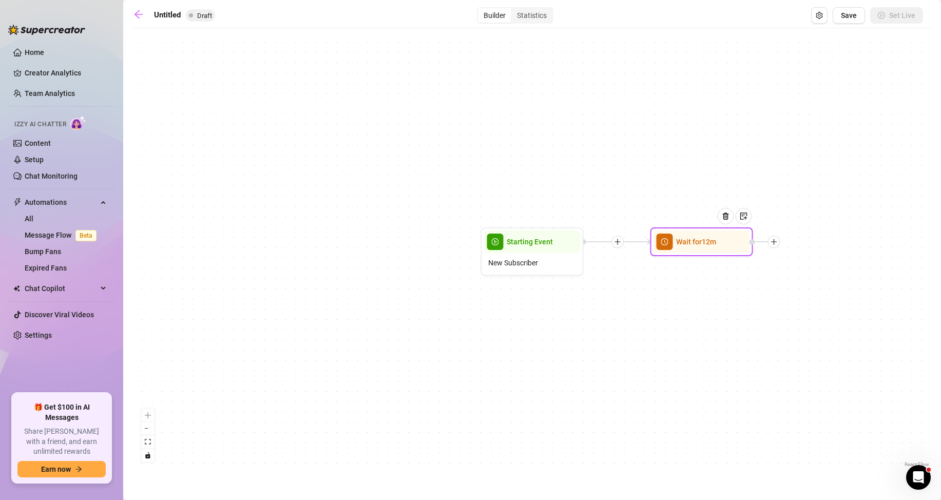
click at [700, 242] on span "Wait for 12m" at bounding box center [696, 241] width 40 height 11
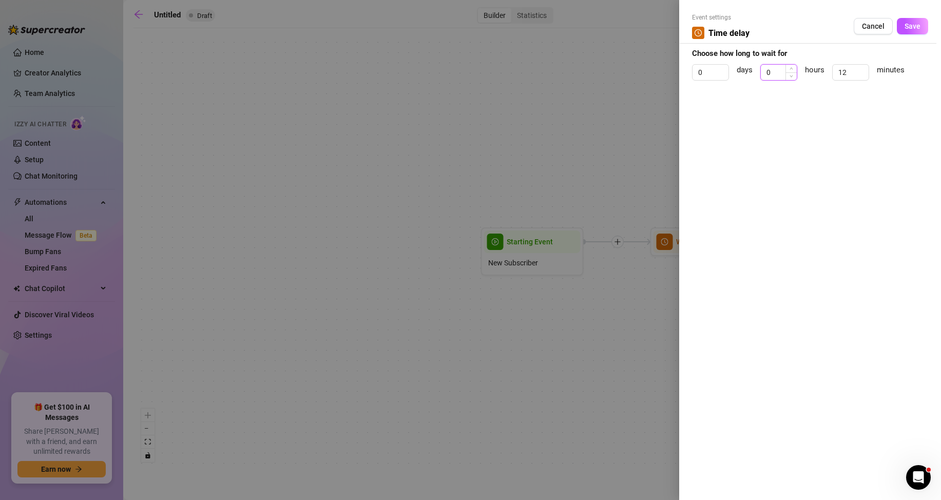
click at [779, 75] on input "0" at bounding box center [779, 72] width 36 height 15
type input "12"
type input "0"
click at [912, 24] on span "Save" at bounding box center [913, 26] width 16 height 8
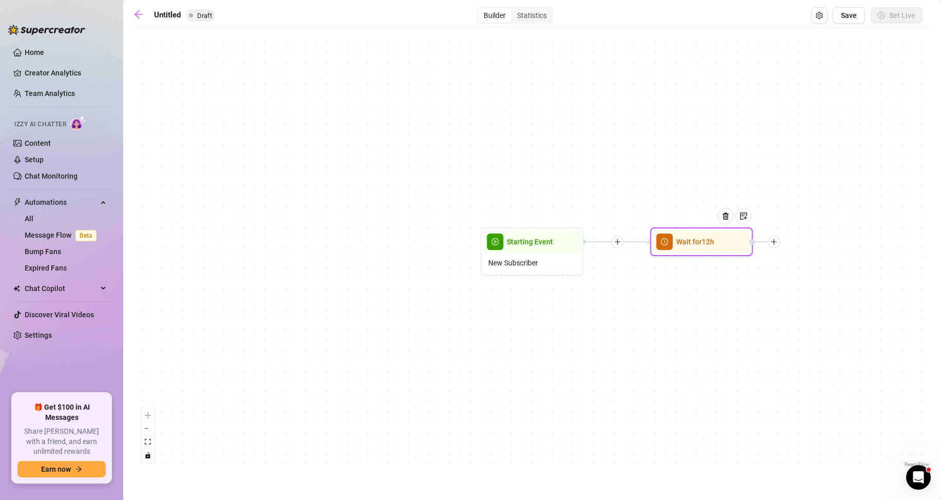
click at [778, 244] on icon "plus" at bounding box center [774, 241] width 7 height 7
click at [818, 275] on div "Message" at bounding box center [825, 277] width 75 height 17
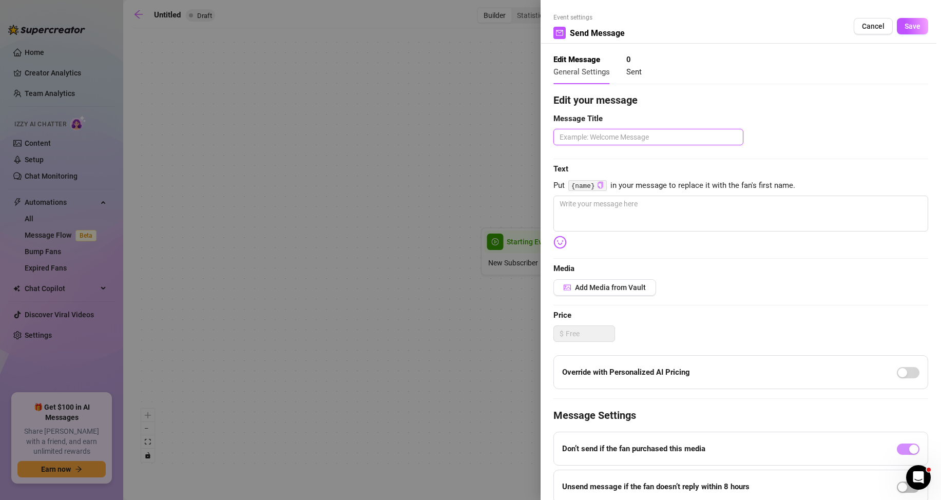
click at [607, 139] on textarea at bounding box center [649, 137] width 190 height 16
type textarea "Q"
type textarea "Qu"
type textarea "Que"
type textarea "Ques"
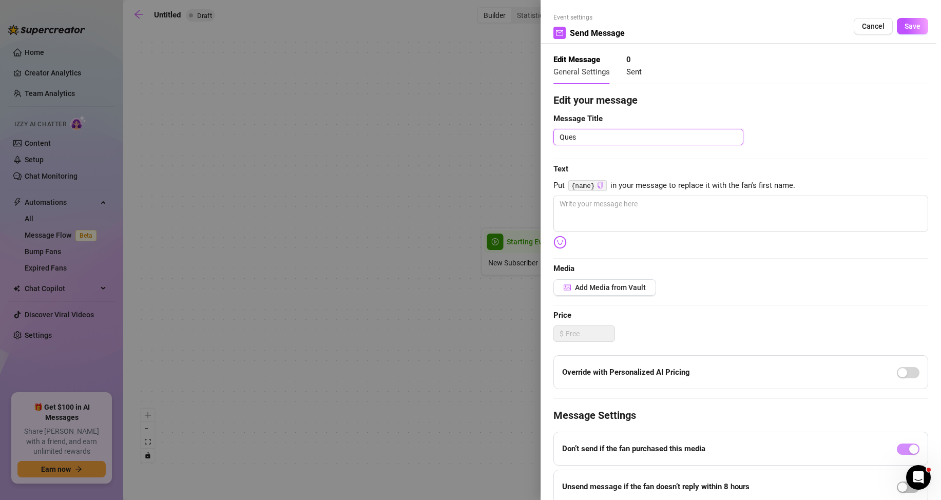
type textarea "Quest"
type textarea "Questi"
type textarea "Questio"
type textarea "Question"
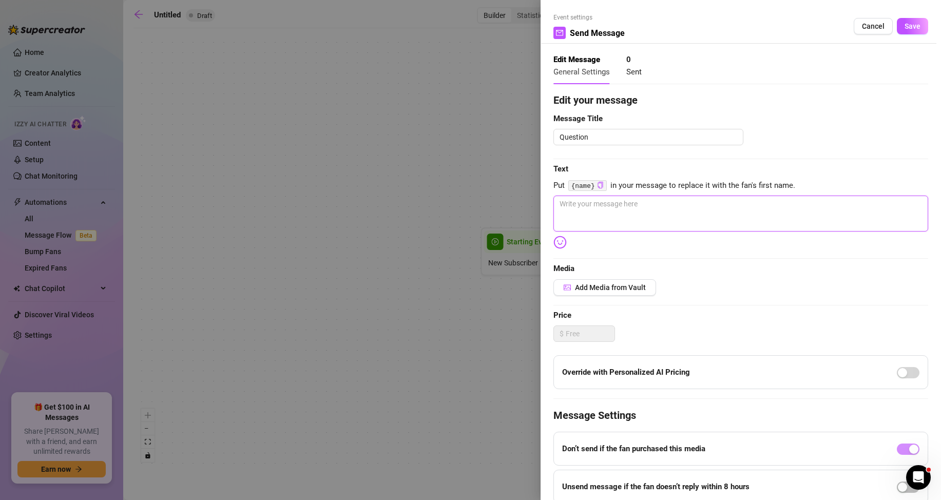
click at [583, 207] on textarea at bounding box center [741, 214] width 375 height 36
type textarea "H"
type textarea "Hi"
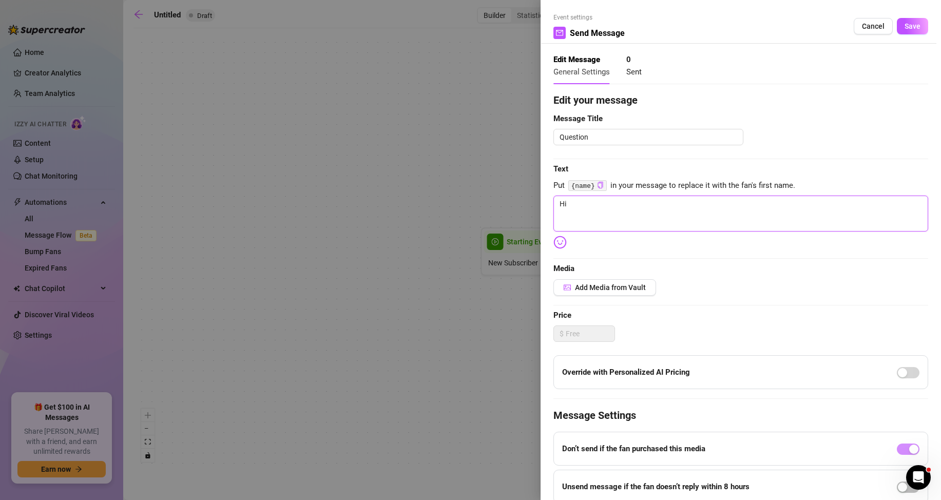
type textarea "Hi,"
click at [597, 183] on icon "copy" at bounding box center [600, 185] width 7 height 7
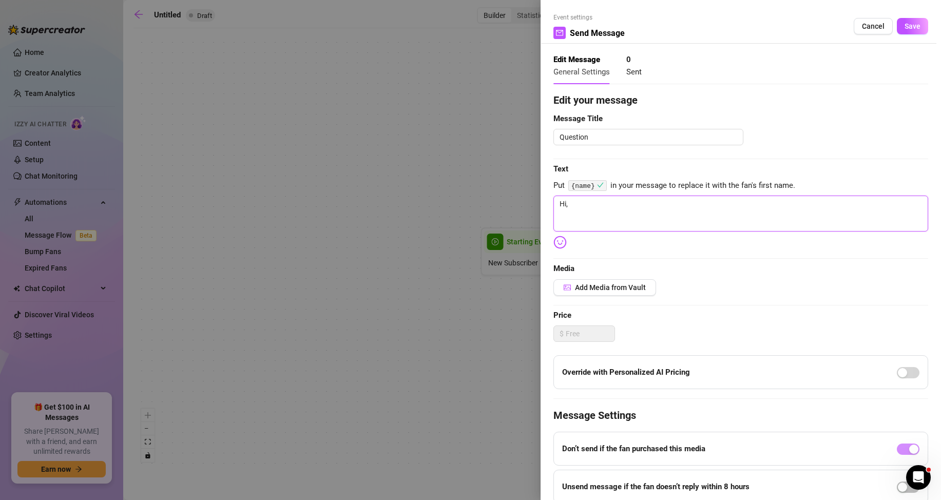
click at [584, 204] on textarea "Hi," at bounding box center [741, 214] width 375 height 36
paste textarea "{name}"
type textarea "Hi, {name}"
type textarea "Hi, {name}""
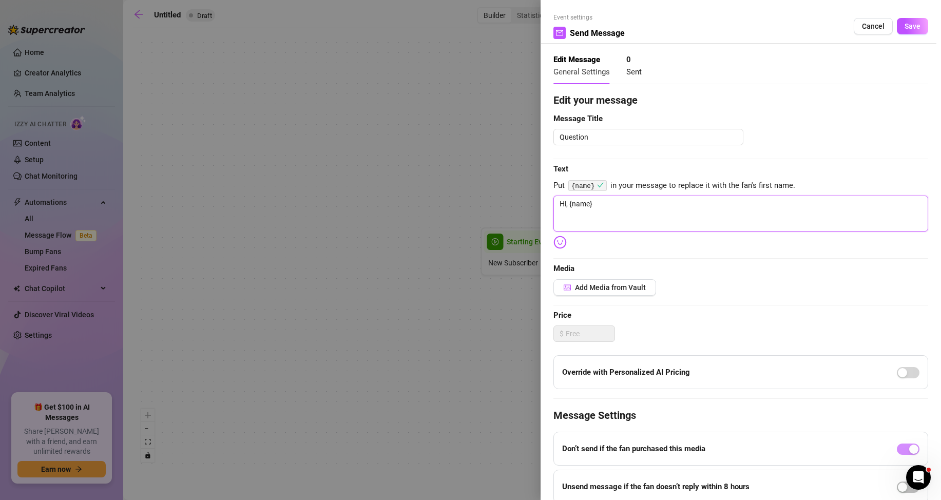
type textarea "Hi, {name}""
type textarea "Hi, {name}"!"
type textarea "Hi, {name}""
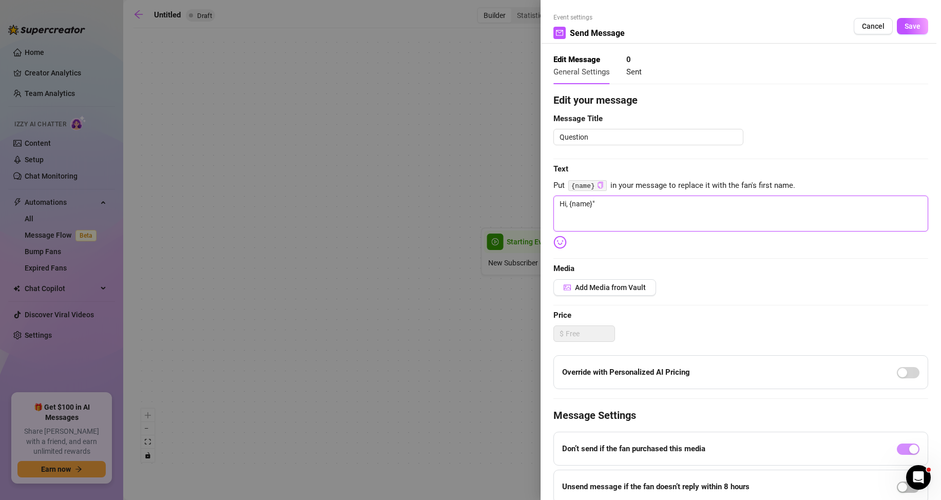
type textarea "Hi, {name}"
type textarea "Hi, {name}""
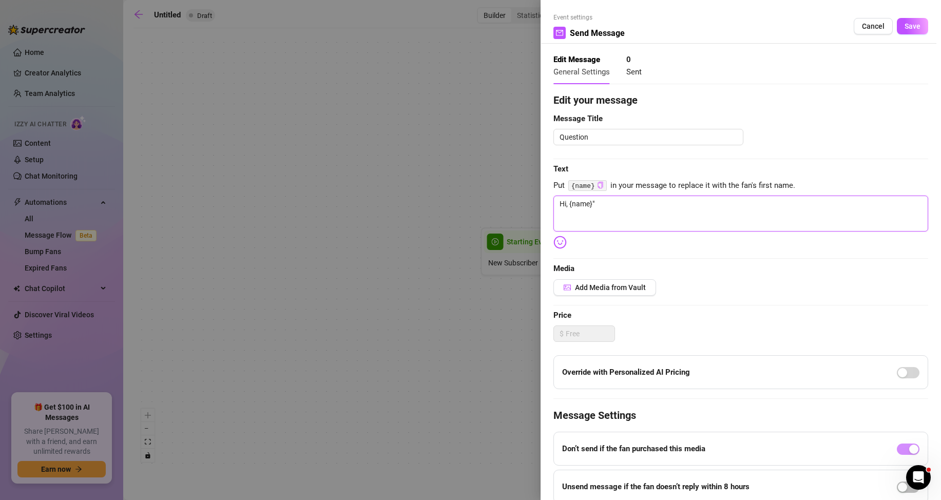
type textarea "Hi, {name}""
type textarea "Hi, {name}"
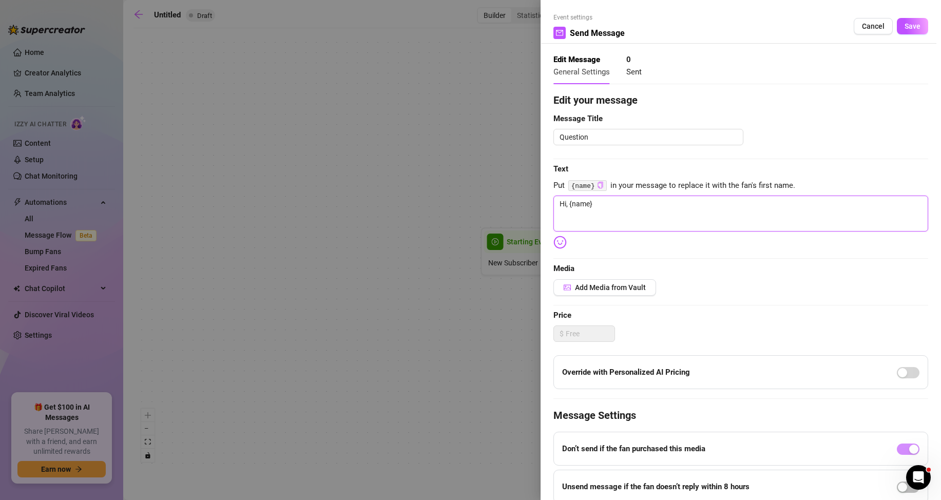
type textarea "Hi, {name}!"
type textarea "Hi, {name}! I"
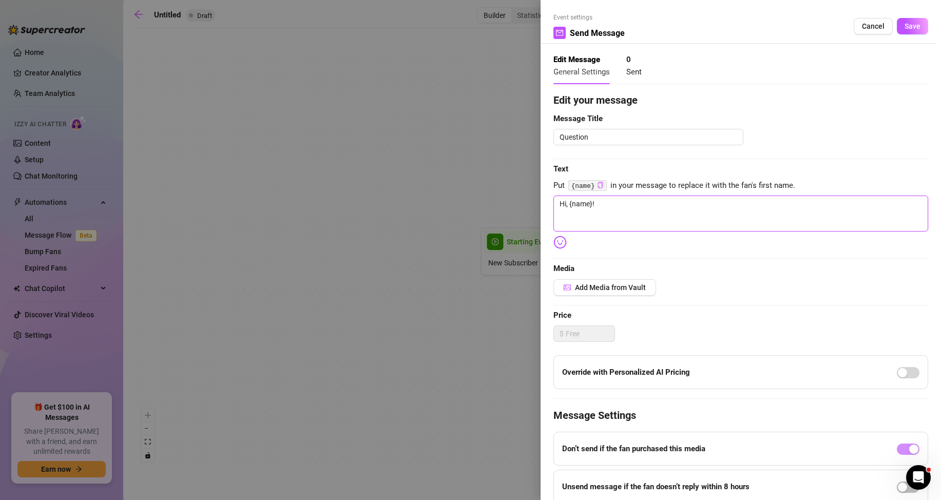
type textarea "Hi, {name}! I"
type textarea "Hi, {name}! I w"
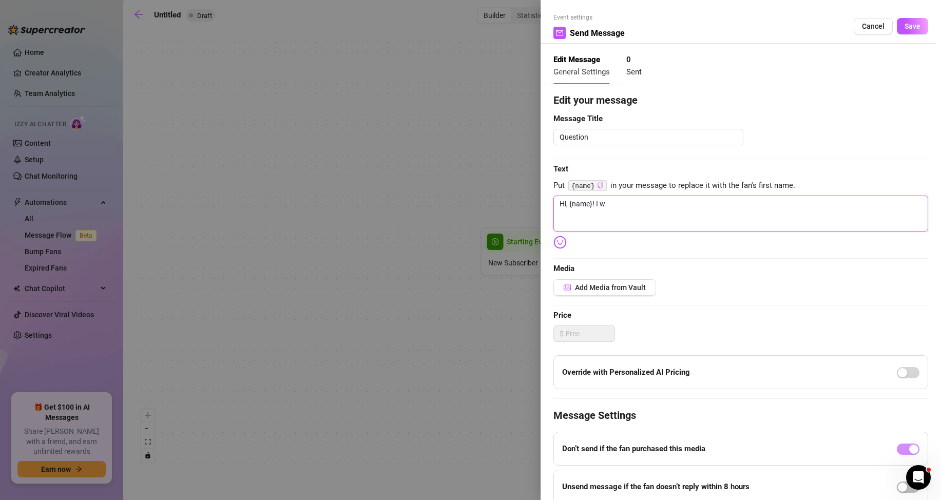
type textarea "Hi, {name}! I wo"
type textarea "Hi, {name}! I wou"
type textarea "Hi, {name}! I woul"
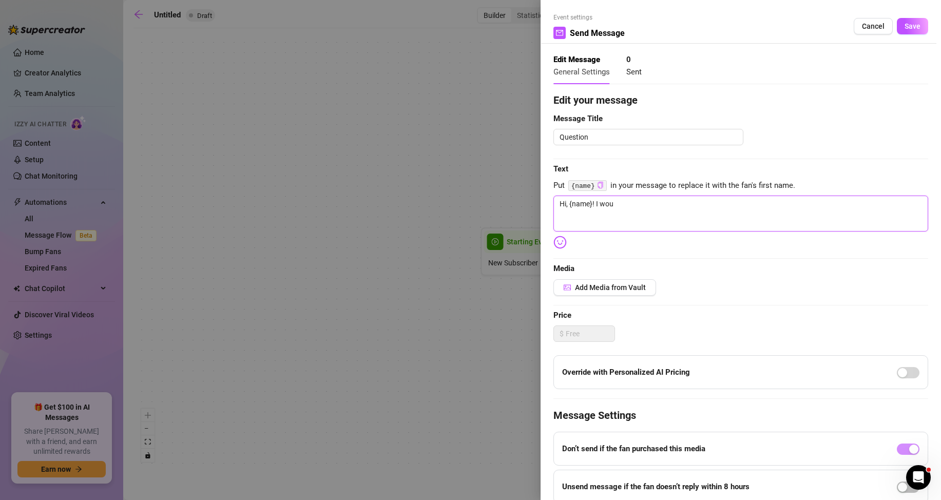
type textarea "Hi, {name}! I woul"
type textarea "Hi, {name}! I would"
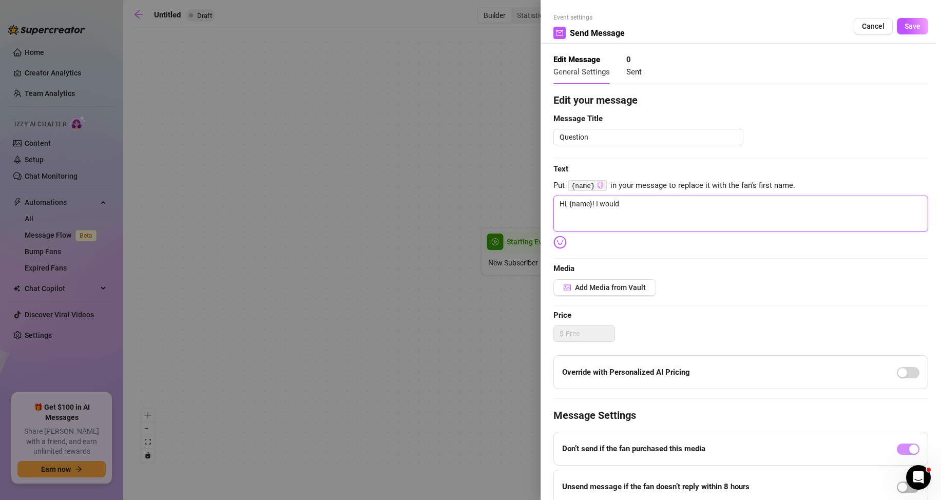
type textarea "Hi, {name}! I would l"
type textarea "Hi, {name}! I would li"
type textarea "Hi, {name}! I would lik"
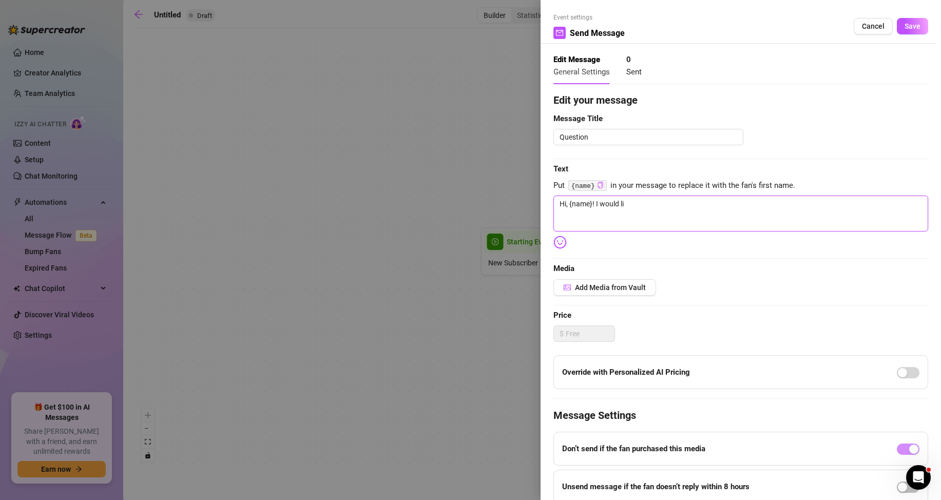
type textarea "Hi, {name}! I would lik"
type textarea "Hi, {name}! I would like"
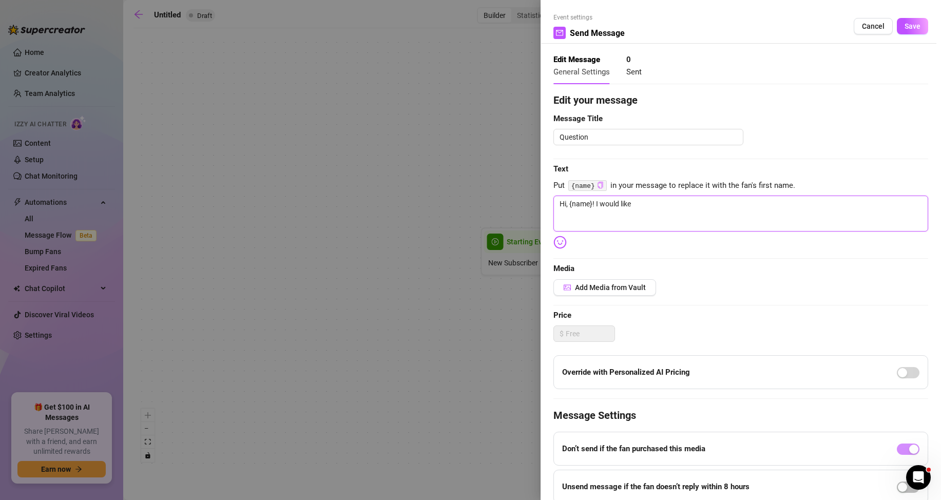
type textarea "Hi, {name}! I would like t"
type textarea "Hi, {name}! I would like to"
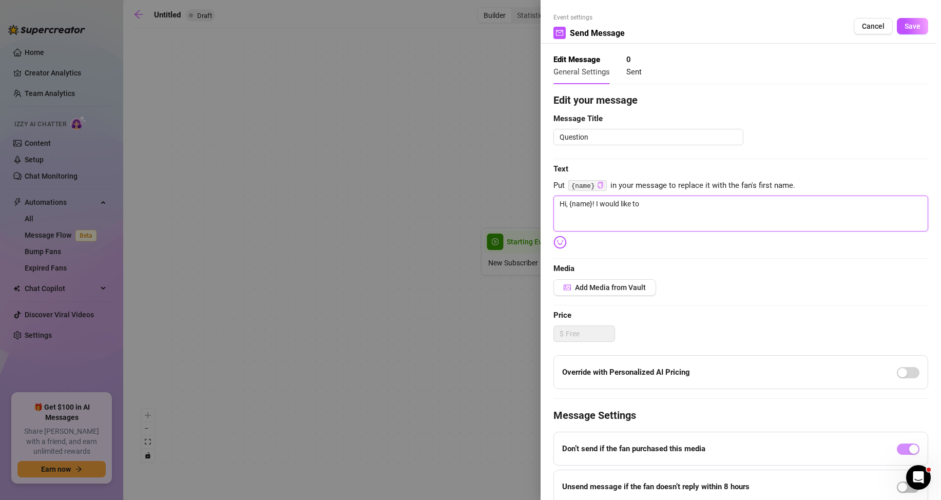
type textarea "Hi, {name}! I would like to"
type textarea "Hi, {name}! I would like to k"
type textarea "Hi, {name}! I would like to"
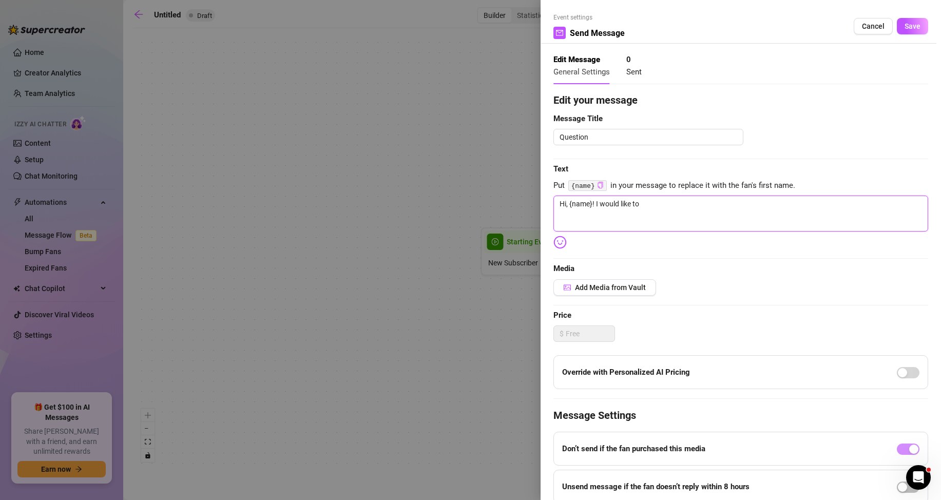
type textarea "Hi, {name}! I would like to a"
type textarea "Hi, {name}! I would like to as"
type textarea "Hi, {name}! I would like to ask"
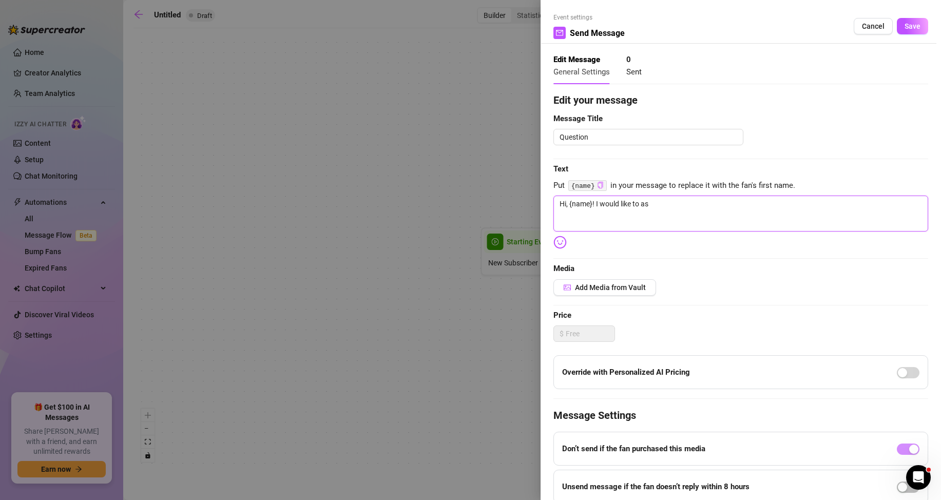
type textarea "Hi, {name}! I would like to ask"
type textarea "Hi, {name}! I would like to ask y"
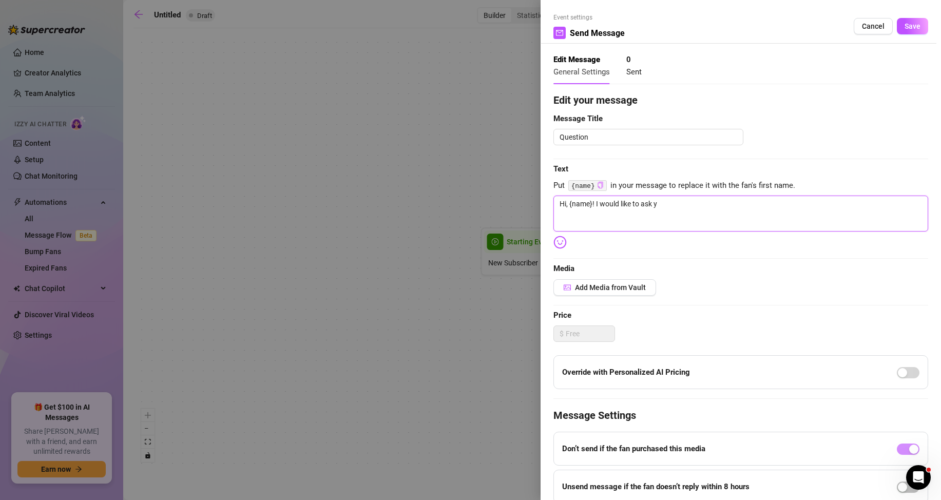
type textarea "Hi, {name}! I would like to ask yo"
type textarea "Hi, {name}! I would like to ask you"
type textarea "Hi, {name}! I would like to ask yo"
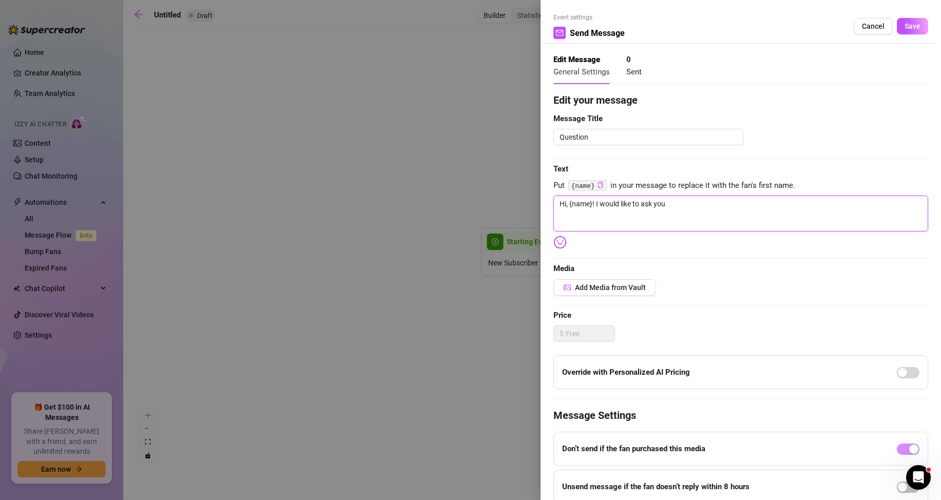
type textarea "Hi, {name}! I would like to ask yo"
type textarea "Hi, {name}! I would like to ask y"
type textarea "Hi, {name}! I would like to ask"
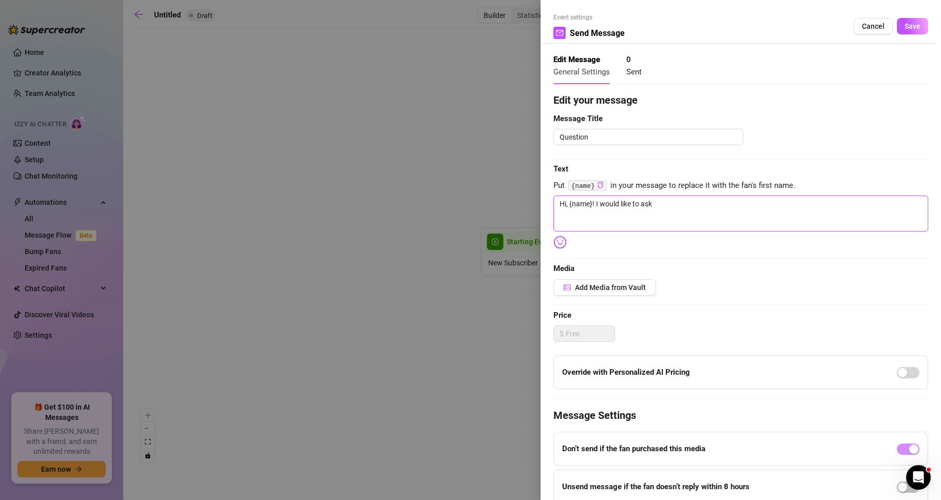
type textarea "Hi, {name}! I would like to ask"
type textarea "Hi, {name}! I would like to as"
type textarea "Hi, {name}! I would like to a"
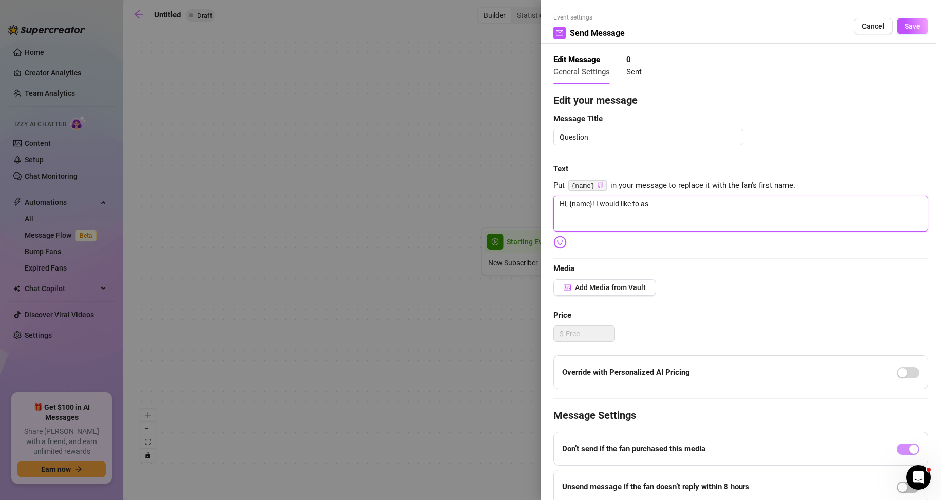
type textarea "Hi, {name}! I would like to a"
type textarea "Hi, {name}! I would like to"
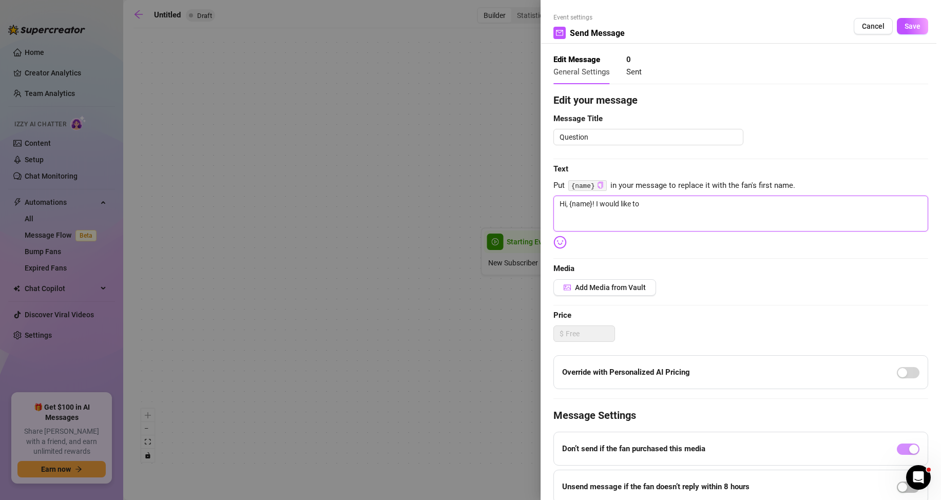
type textarea "Hi, {name}! I would like t"
type textarea "Hi, {name}! I would like"
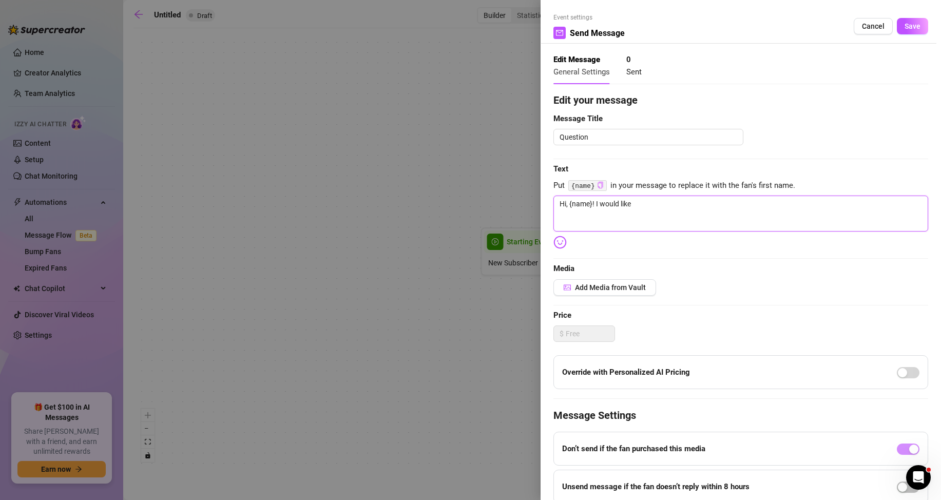
type textarea "Hi, {name}! I would like"
type textarea "Hi, {name}! I would lik"
type textarea "Hi, {name}! I would li"
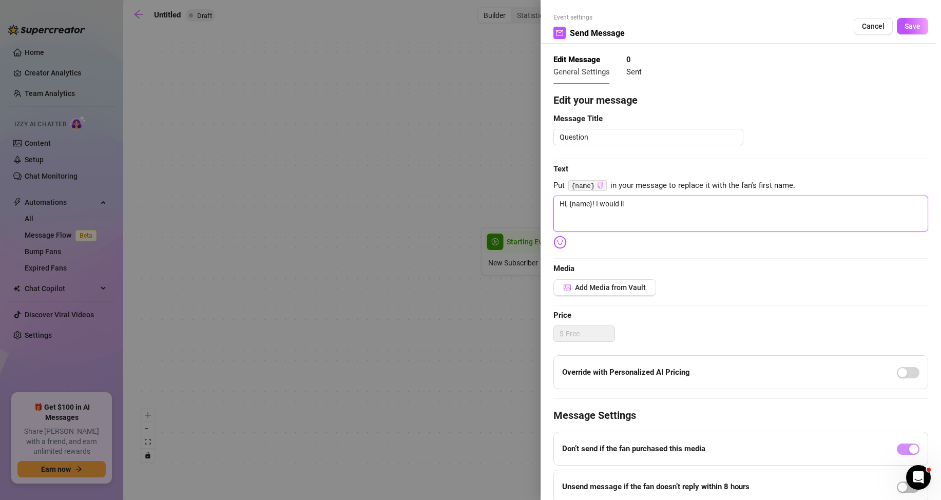
type textarea "Hi, {name}! I would l"
type textarea "Hi, {name}! I would"
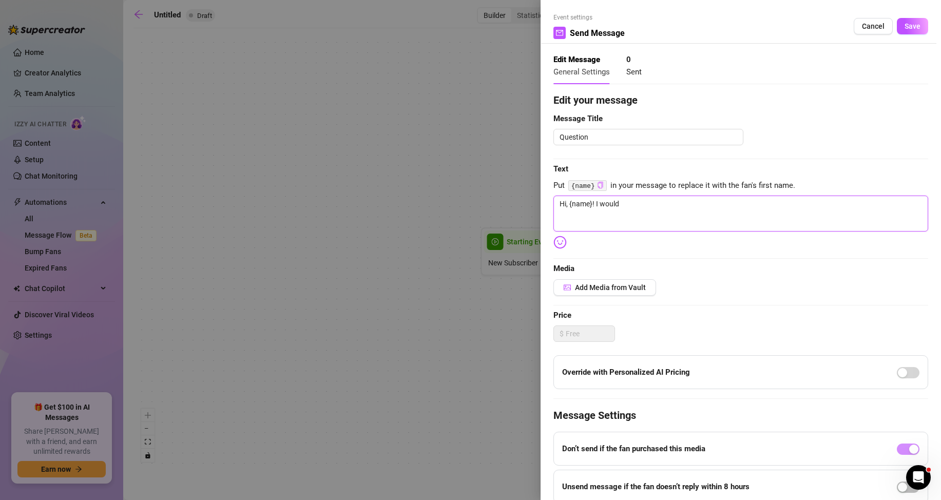
type textarea "Hi, {name}! I would"
type textarea "Hi, {name}! I woul"
type textarea "Hi, {name}! I wou"
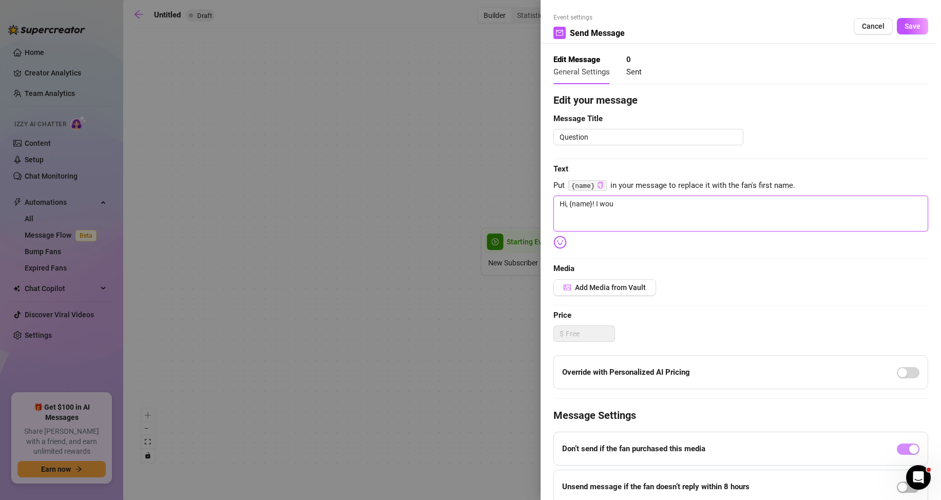
type textarea "Hi, {name}! I wo"
type textarea "Hi, {name}! I w"
type textarea "Hi, {name}! I"
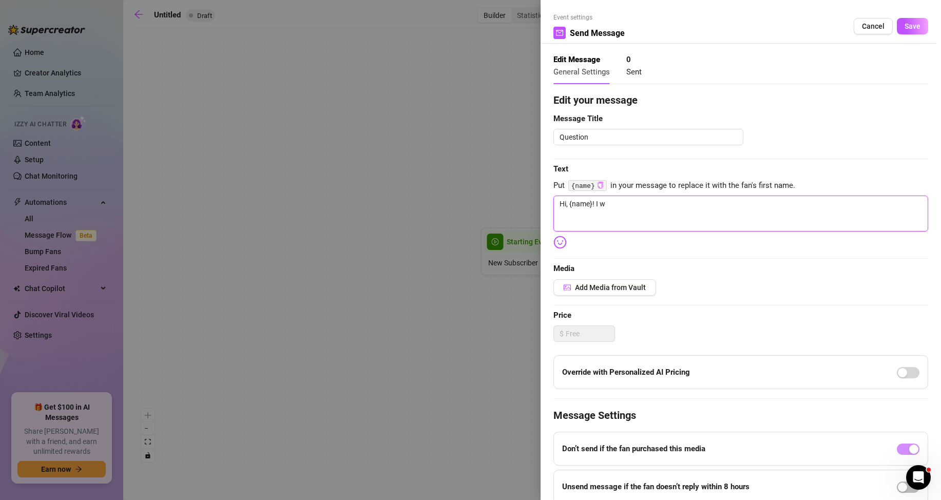
type textarea "Hi, {name}! I"
type textarea "Hi, {name}! I l"
type textarea "Hi, {name}! I li"
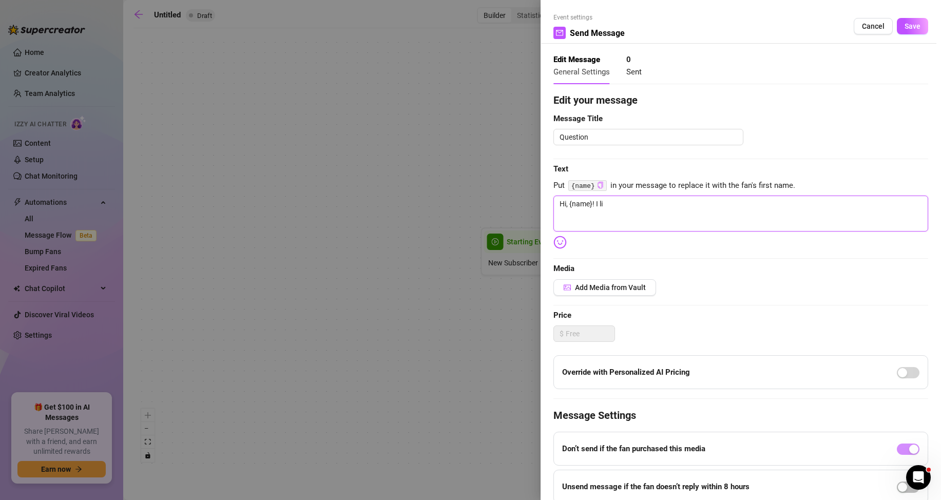
type textarea "Hi, {name}! I lik"
type textarea "Hi, {name}! I likr"
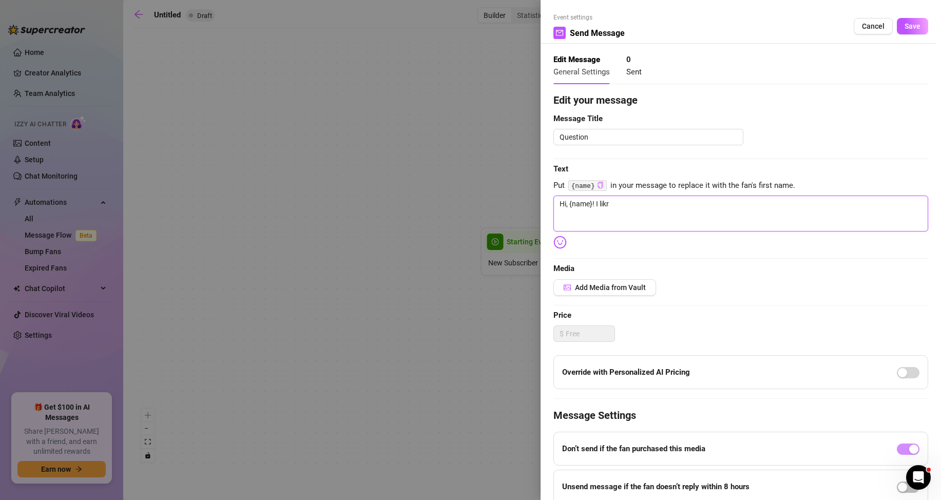
type textarea "Hi, {name}! I likr"
type textarea "Hi, {name}! I likr t"
type textarea "Hi, {name}! I likr to"
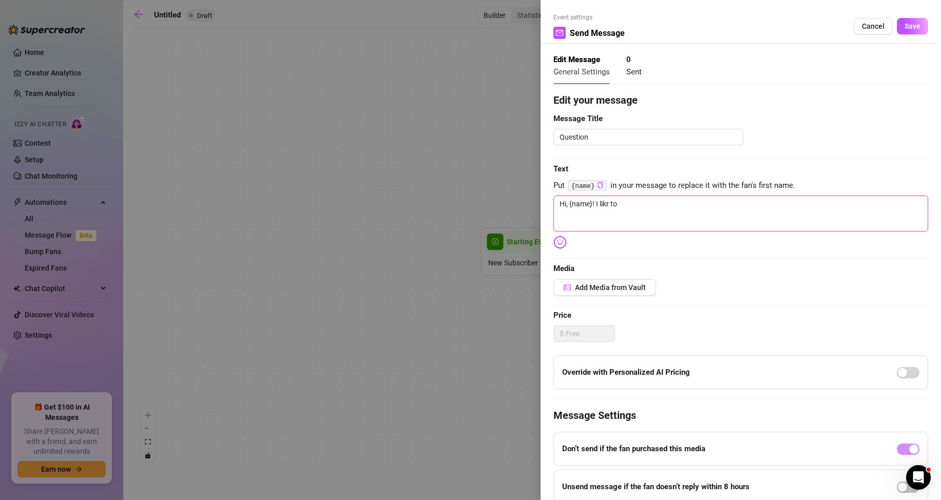
type textarea "Hi, {name}! I likr to"
type textarea "Hi, {name}! I likr to k"
type textarea "Hi, {name}! I likr to kn"
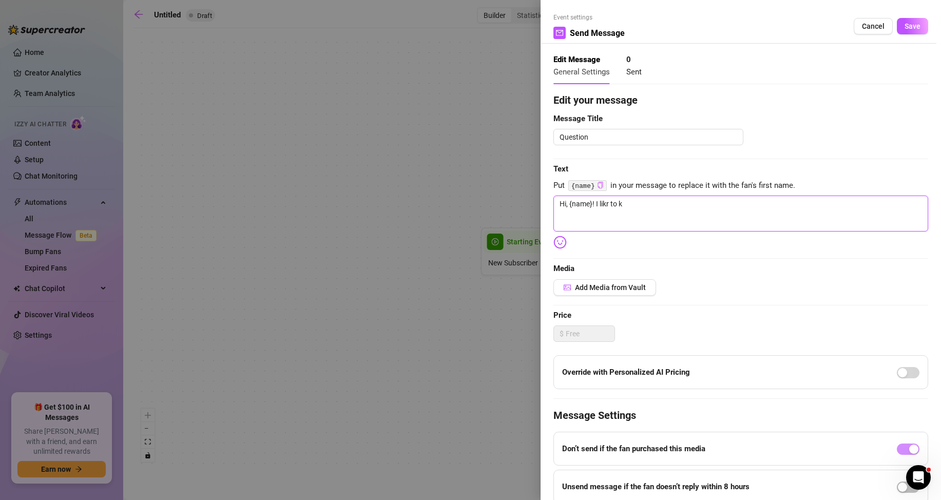
type textarea "Hi, {name}! I likr to kn"
type textarea "Hi, {name}! I likr to kno"
type textarea "Hi, {name}! I likr to know"
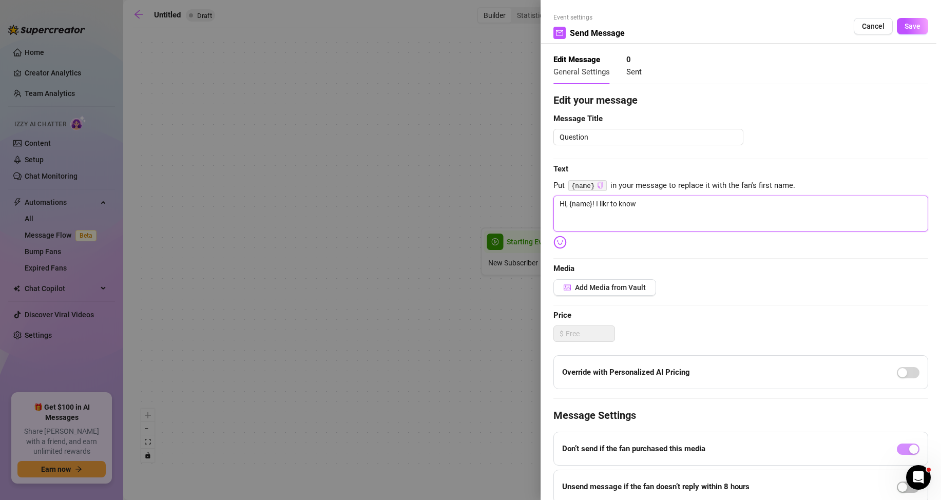
type textarea "Hi, {name}! I likr to know"
type textarea "Hi, {name}! I likr to know m"
type textarea "Hi, {name}! I likr to know my"
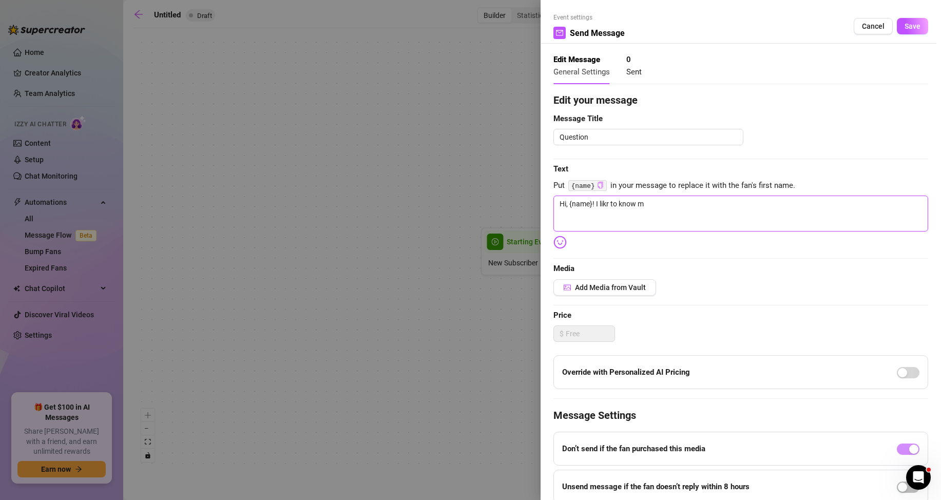
type textarea "Hi, {name}! I likr to know my"
type textarea "Hi, {name}! I likr to know my s"
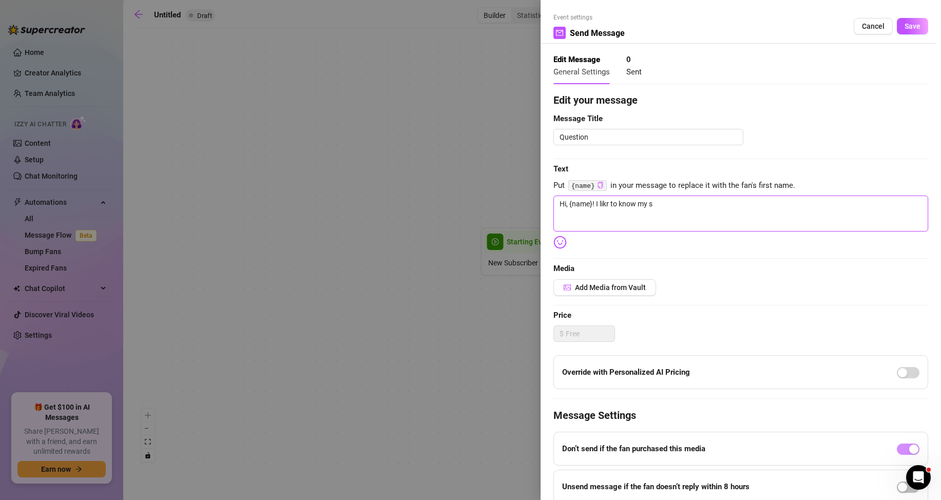
type textarea "Hi, {name}! I likr to know my su"
type textarea "Hi, {name}! I likr to know my subv"
type textarea "Hi, {name}! I likr to know my subvs"
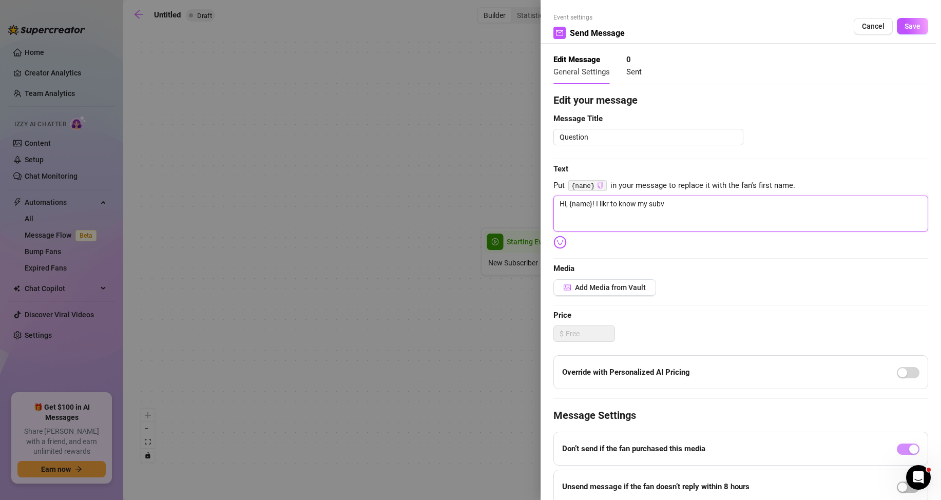
type textarea "Hi, {name}! I likr to know my subvs"
type textarea "Hi, {name}! I likr to know my subv"
type textarea "Hi, {name}! I likr to know my sub"
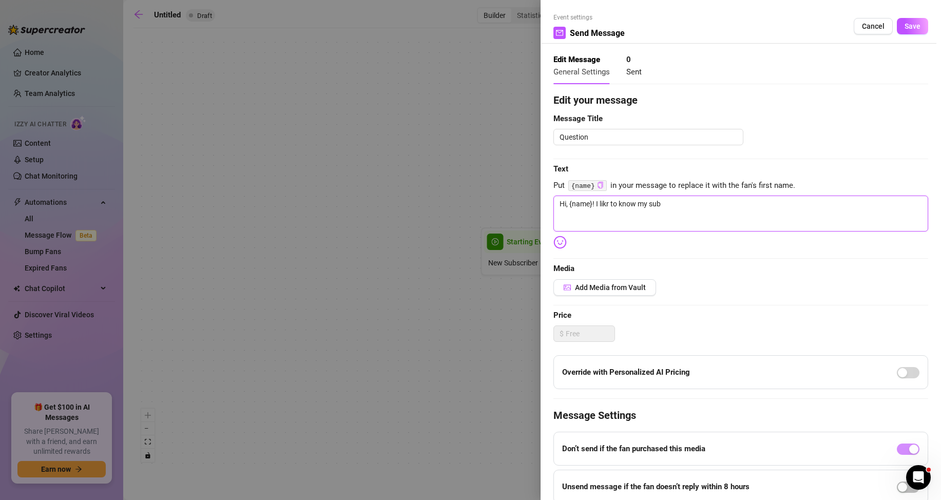
type textarea "Hi, {name}! I likr to know my subs"
type textarea "Hi, {name}! I likr to know my subsc"
type textarea "Hi, {name}! I likr to know my subscr"
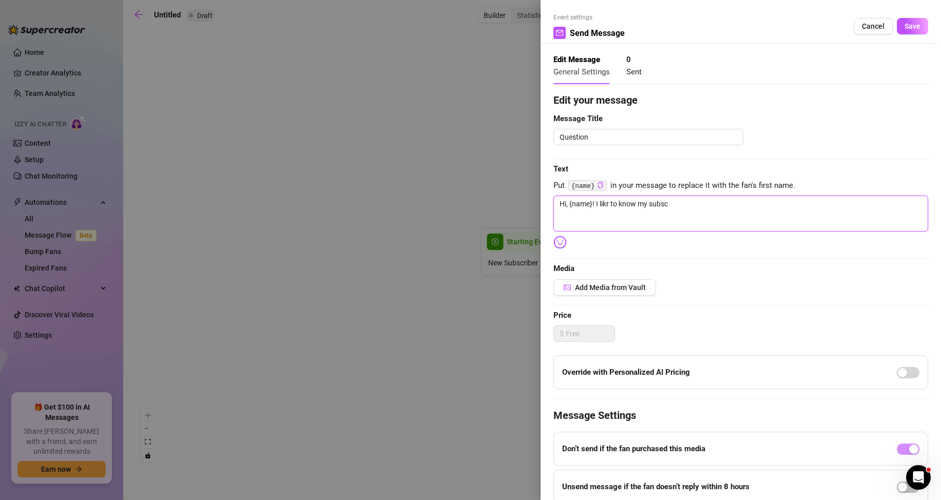
type textarea "Hi, {name}! I likr to know my subscr"
type textarea "Hi, {name}! I likr to know my subscri"
type textarea "Hi, {name}! I likr to know my subscrib"
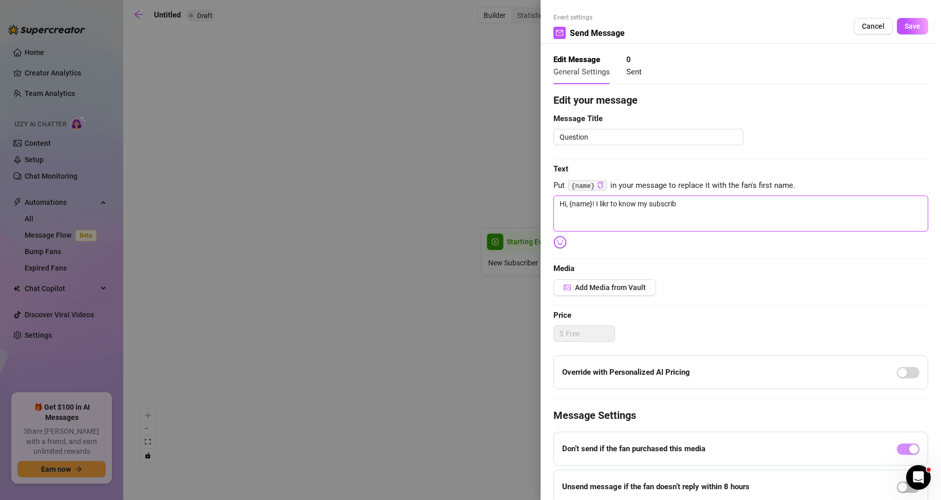
type textarea "Hi, {name}! I likr to know my subscribe"
click at [609, 204] on textarea "Hi, {name}! I likr to know my subscribers. So, I would like to" at bounding box center [741, 214] width 375 height 36
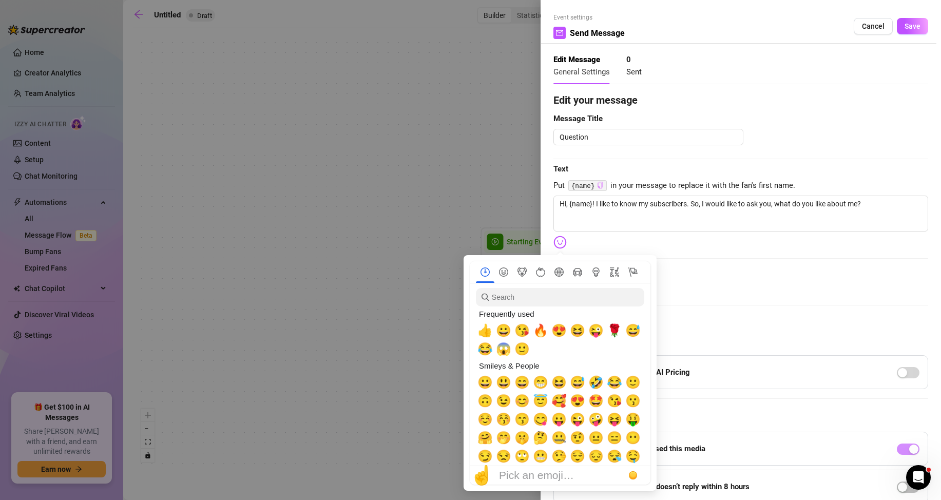
click at [562, 243] on img at bounding box center [560, 242] width 13 height 13
click at [507, 438] on span "🤭" at bounding box center [503, 438] width 15 height 14
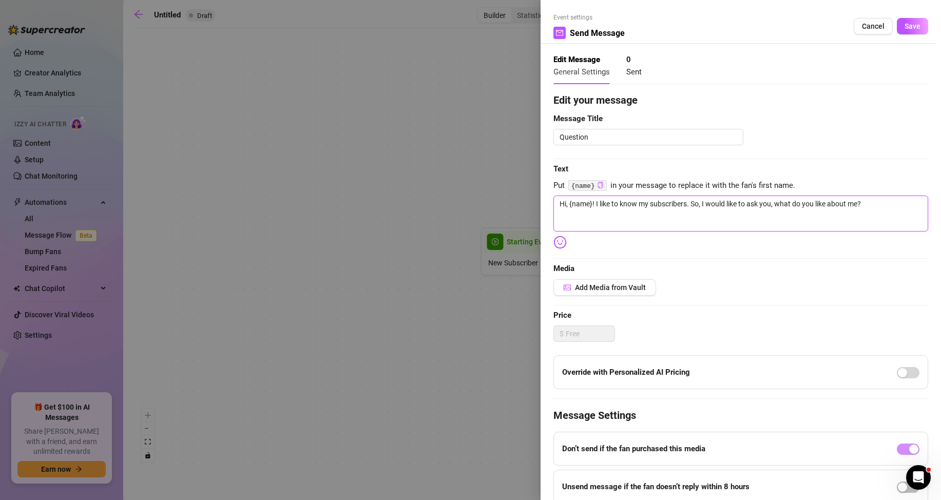
drag, startPoint x: 883, startPoint y: 205, endPoint x: 864, endPoint y: 208, distance: 18.7
click at [875, 206] on textarea "Hi, {name}! I like to know my subscribers. So, I would like to ask you, what do…" at bounding box center [741, 214] width 375 height 36
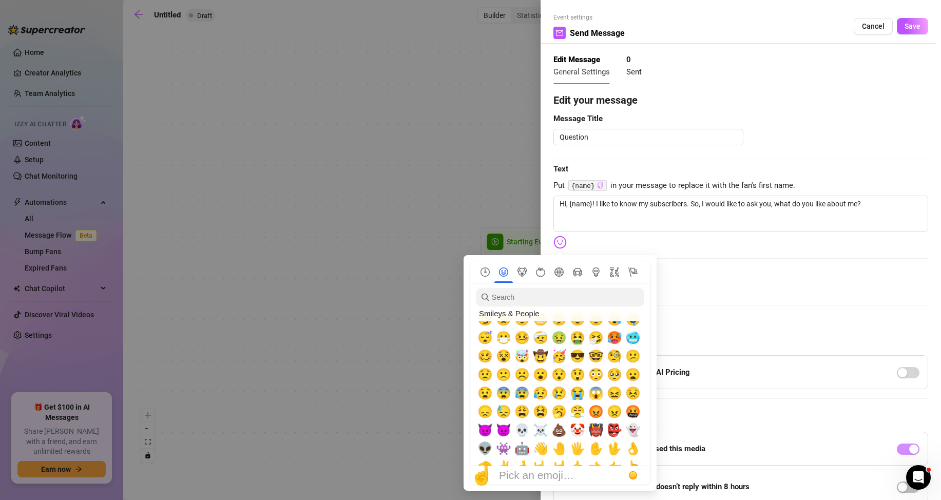
click at [560, 241] on img at bounding box center [560, 242] width 13 height 13
click at [484, 430] on span "😈" at bounding box center [485, 430] width 15 height 14
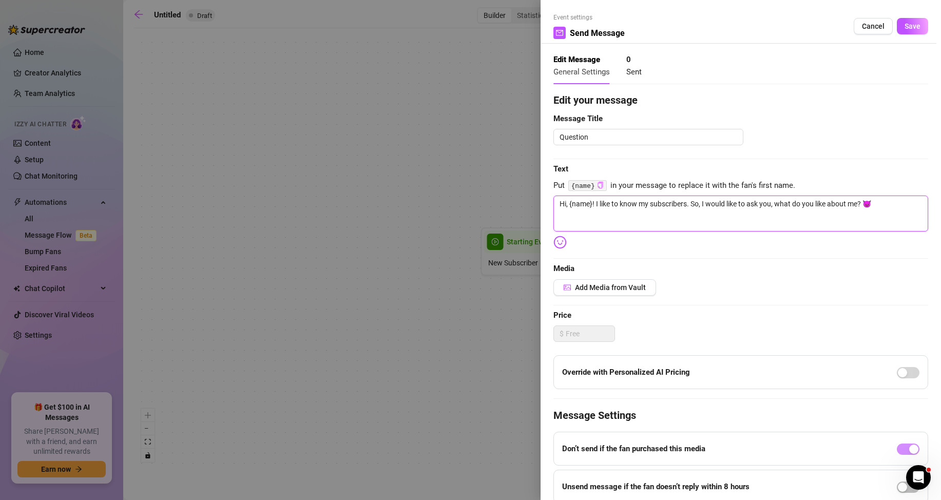
click at [881, 201] on textarea "Hi, {name}! I like to know my subscribers. So, I would like to ask you, what do…" at bounding box center [741, 214] width 375 height 36
click at [596, 285] on span "Add Media from Vault" at bounding box center [610, 287] width 71 height 8
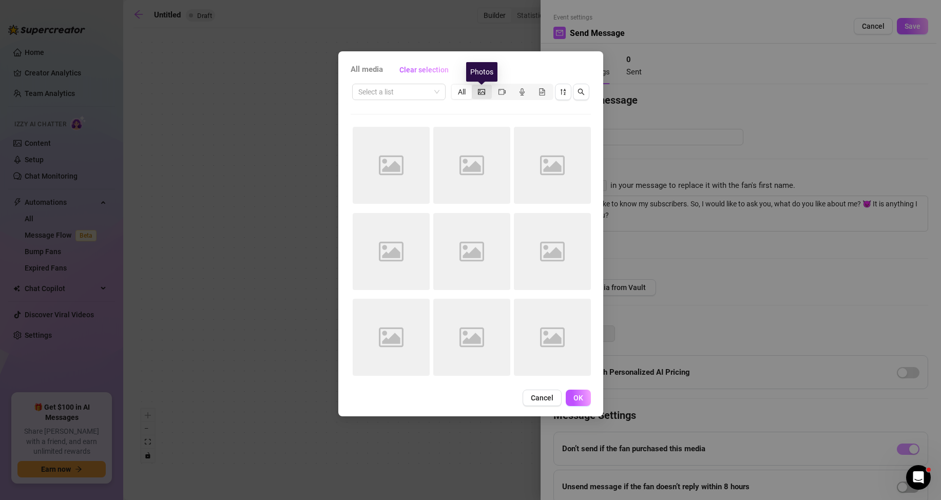
click at [481, 88] on icon "picture" at bounding box center [481, 91] width 7 height 7
click at [475, 86] on input "segmented control" at bounding box center [475, 86] width 0 height 0
click at [435, 90] on span at bounding box center [398, 91] width 81 height 15
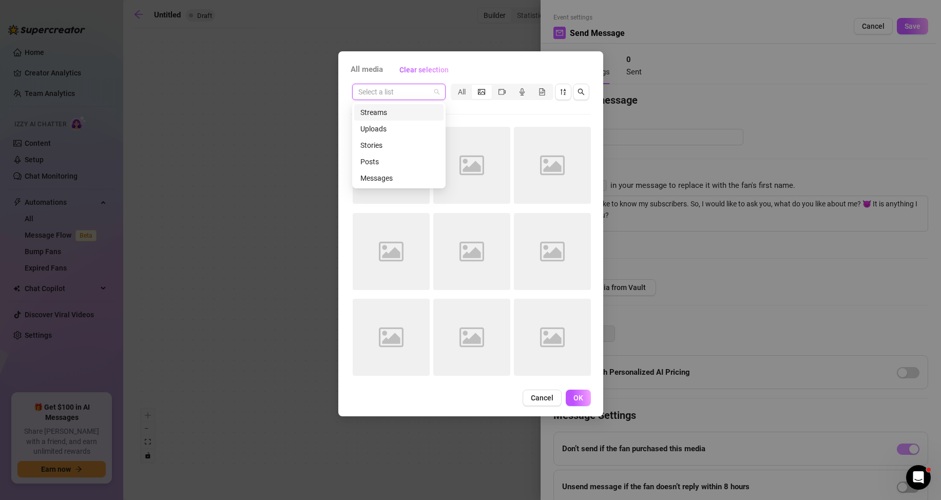
click at [435, 90] on span at bounding box center [398, 91] width 81 height 15
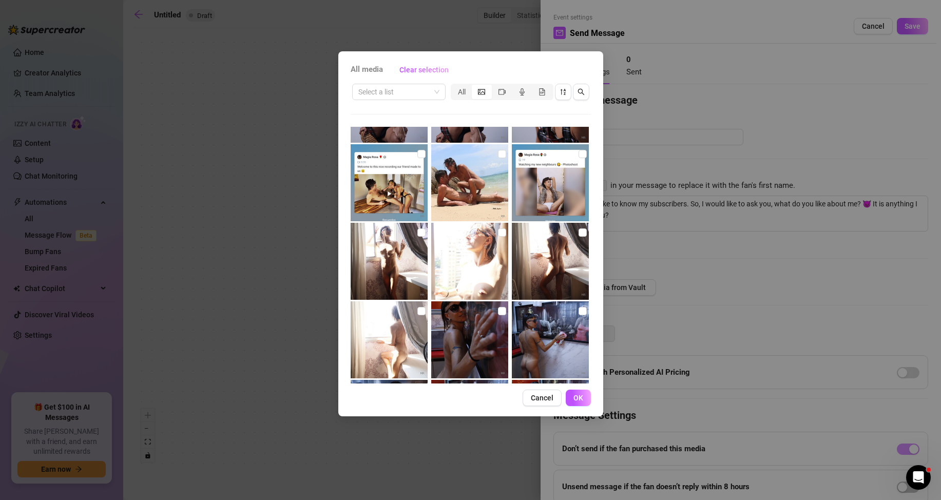
scroll to position [5032, 0]
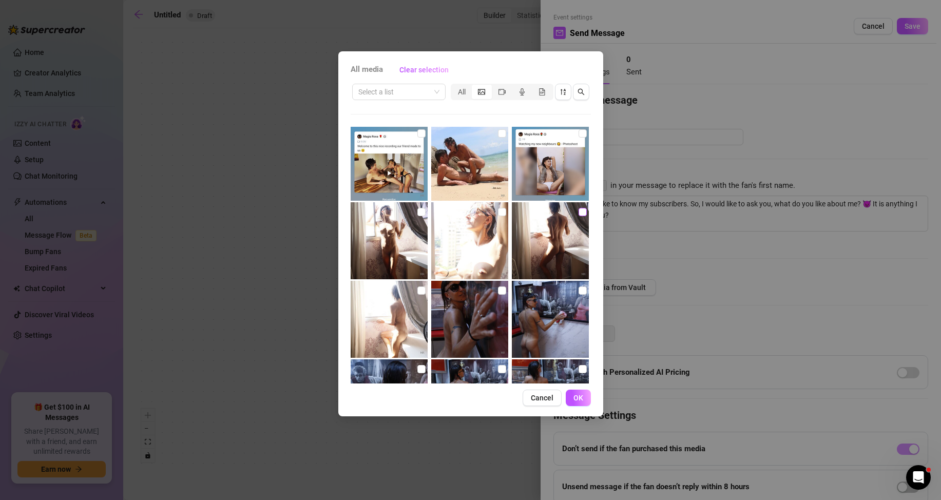
click at [579, 211] on input "checkbox" at bounding box center [583, 212] width 8 height 8
click at [581, 395] on span "OK" at bounding box center [579, 398] width 10 height 8
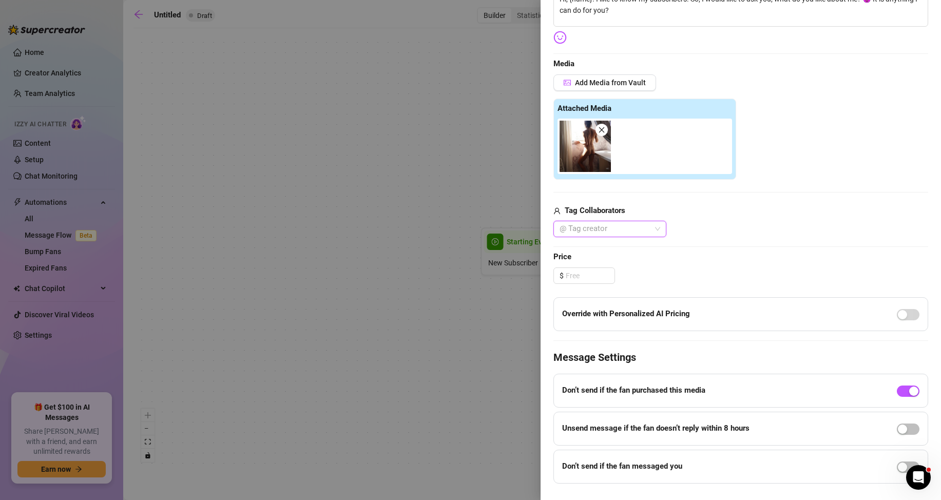
scroll to position [227, 0]
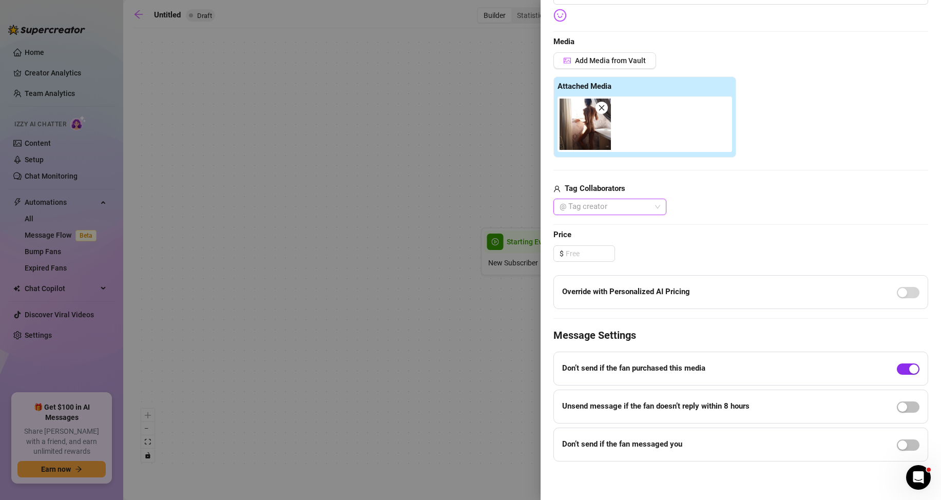
click at [910, 367] on div "button" at bounding box center [914, 369] width 9 height 9
click at [905, 447] on span "button" at bounding box center [908, 445] width 23 height 11
click at [625, 455] on icon "up" at bounding box center [625, 457] width 4 height 4
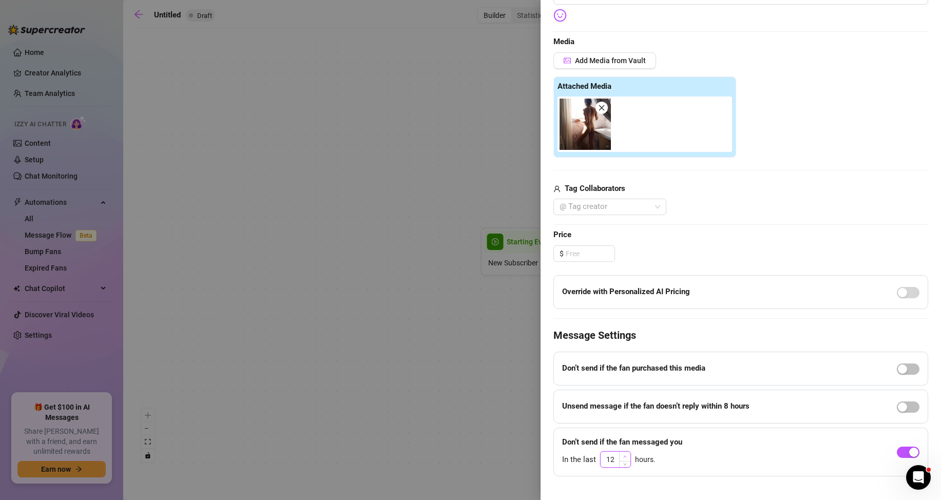
click at [625, 455] on icon "up" at bounding box center [625, 457] width 4 height 4
click at [776, 205] on div "@ Tag creator" at bounding box center [741, 207] width 375 height 16
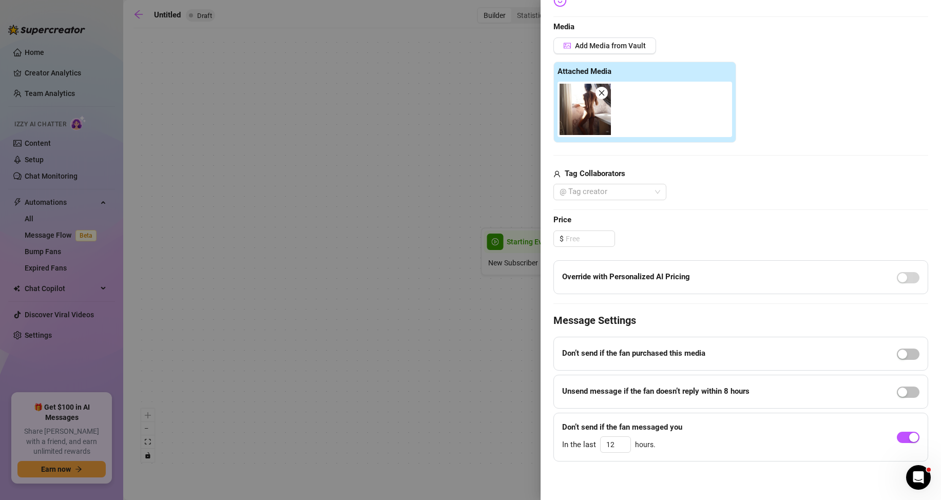
scroll to position [0, 0]
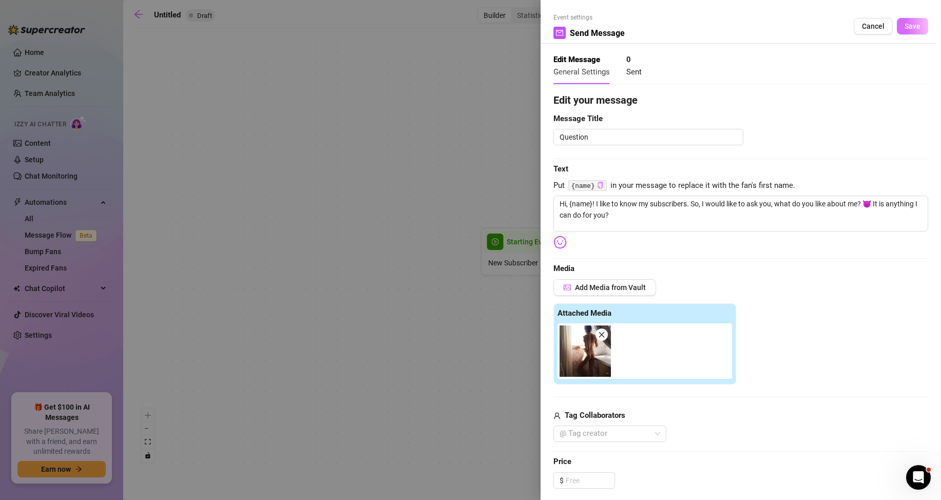
click at [905, 26] on span "Save" at bounding box center [913, 26] width 16 height 8
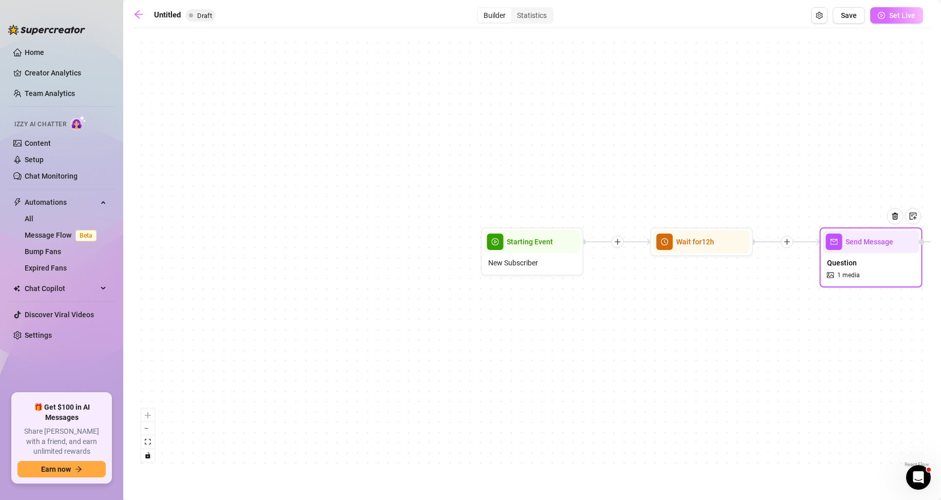
click at [883, 10] on button "Set Live" at bounding box center [896, 15] width 53 height 16
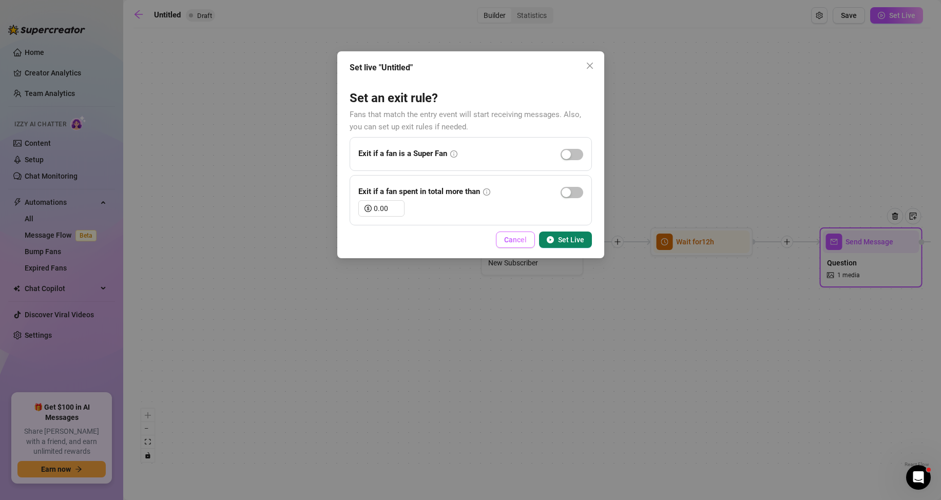
click at [506, 238] on span "Cancel" at bounding box center [515, 240] width 23 height 8
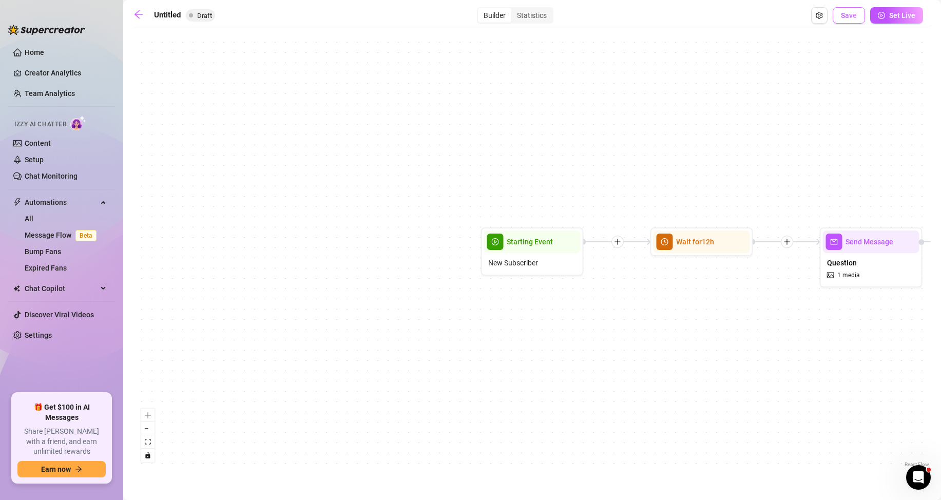
click at [851, 14] on span "Save" at bounding box center [849, 15] width 16 height 8
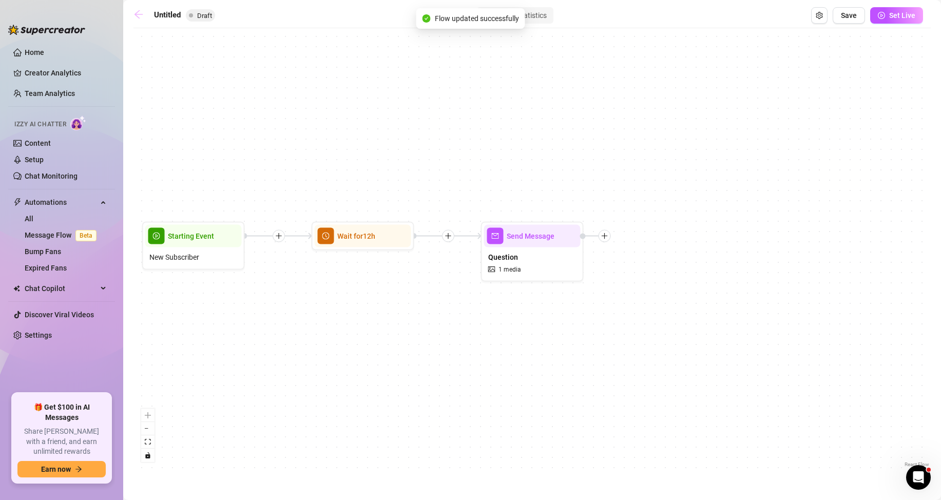
click at [136, 13] on icon "arrow-left" at bounding box center [139, 14] width 10 height 10
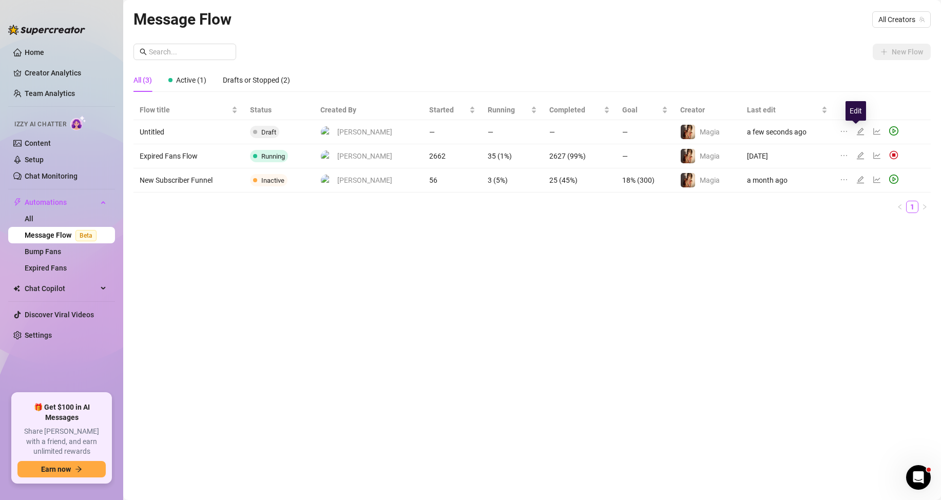
click at [857, 130] on icon "edit" at bounding box center [860, 131] width 7 height 7
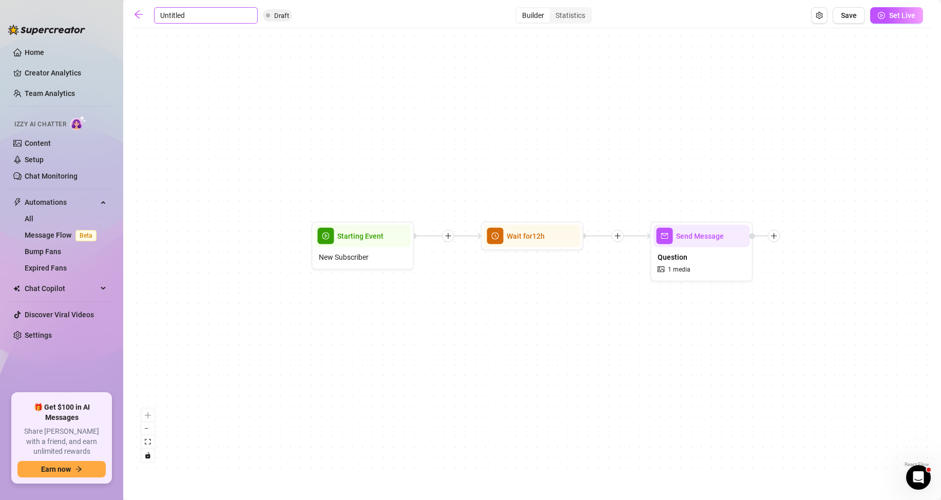
click at [172, 17] on input "Untitled" at bounding box center [206, 15] width 104 height 16
drag, startPoint x: 191, startPoint y: 13, endPoint x: 113, endPoint y: 3, distance: 77.7
click at [168, 16] on input "Untitled" at bounding box center [206, 15] width 104 height 16
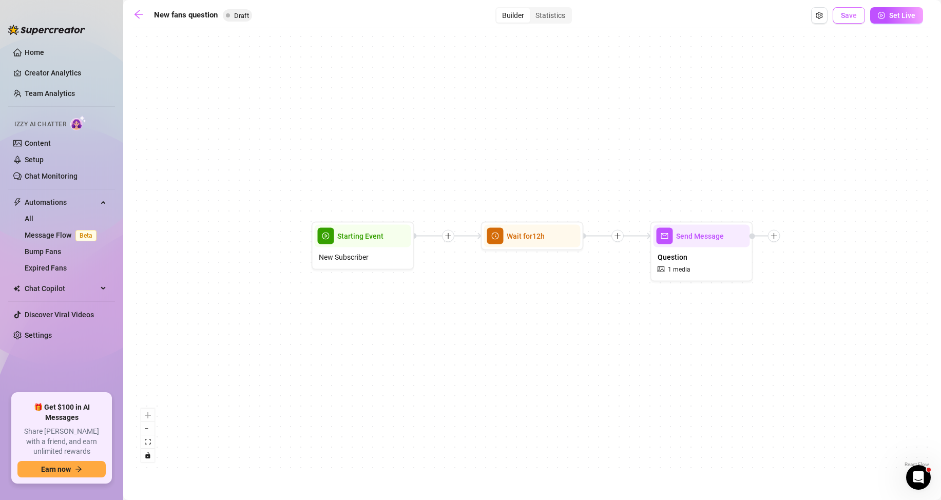
click at [852, 10] on button "Save" at bounding box center [849, 15] width 32 height 16
click at [205, 15] on input "New fans question" at bounding box center [206, 15] width 104 height 16
click at [857, 13] on span "Save" at bounding box center [849, 15] width 16 height 8
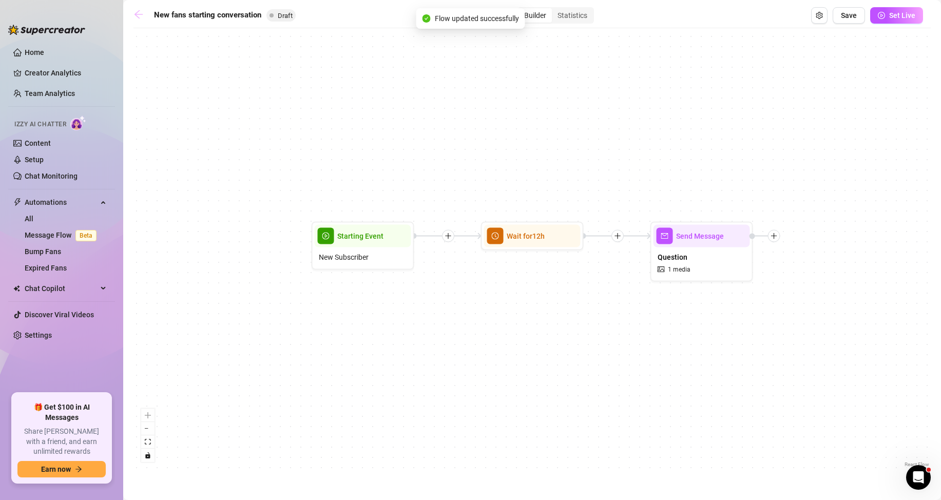
click at [138, 14] on icon "arrow-left" at bounding box center [139, 14] width 8 height 8
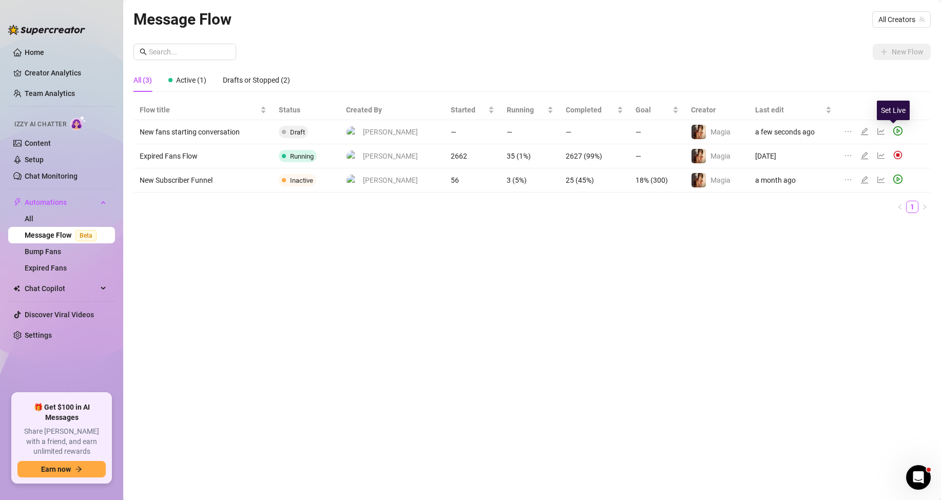
click at [894, 128] on icon "play-circle" at bounding box center [898, 130] width 9 height 9
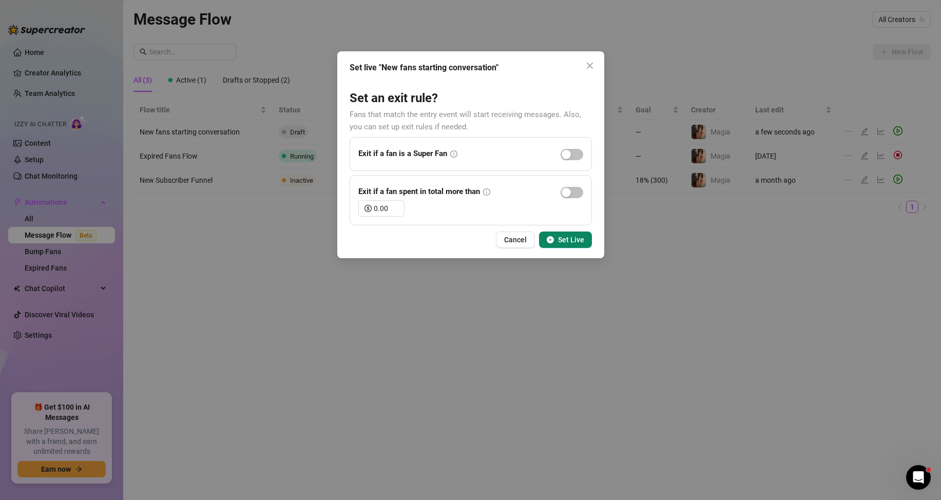
click at [567, 240] on span "Set Live" at bounding box center [571, 240] width 26 height 8
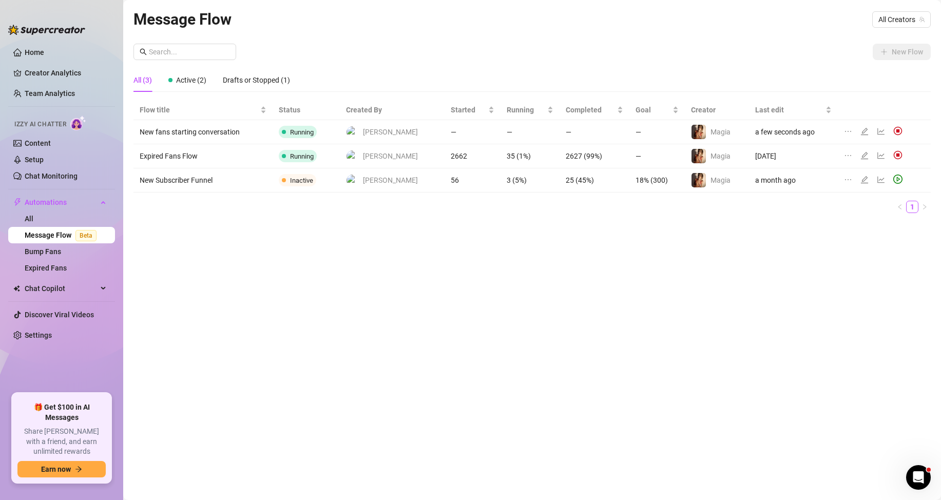
click at [46, 239] on link "Message Flow Beta" at bounding box center [63, 235] width 76 height 8
click at [51, 248] on link "Bump Fans" at bounding box center [43, 252] width 36 height 8
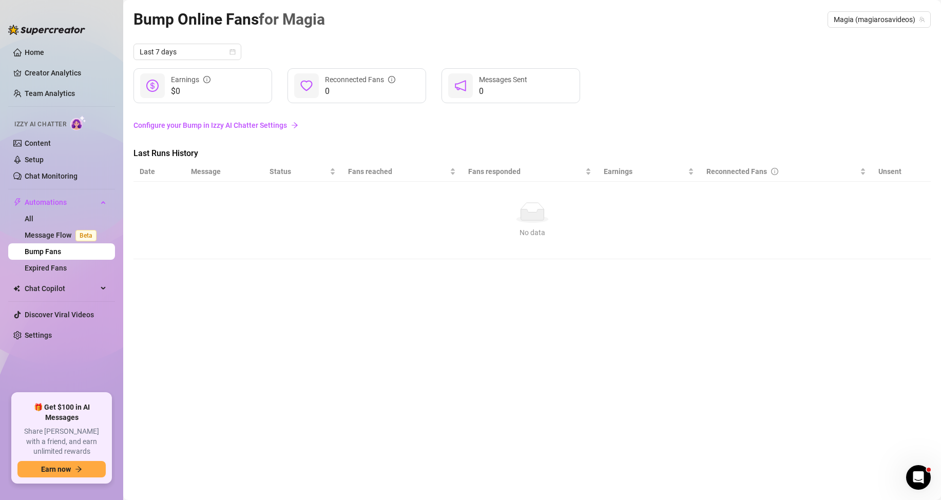
click at [216, 121] on link "Configure your Bump in Izzy AI Chatter Settings" at bounding box center [533, 125] width 798 height 11
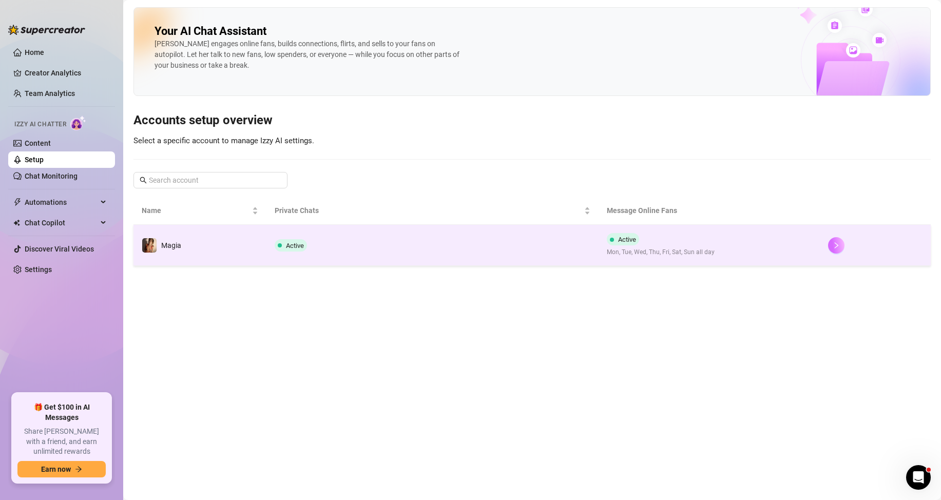
click at [838, 250] on button "button" at bounding box center [836, 245] width 16 height 16
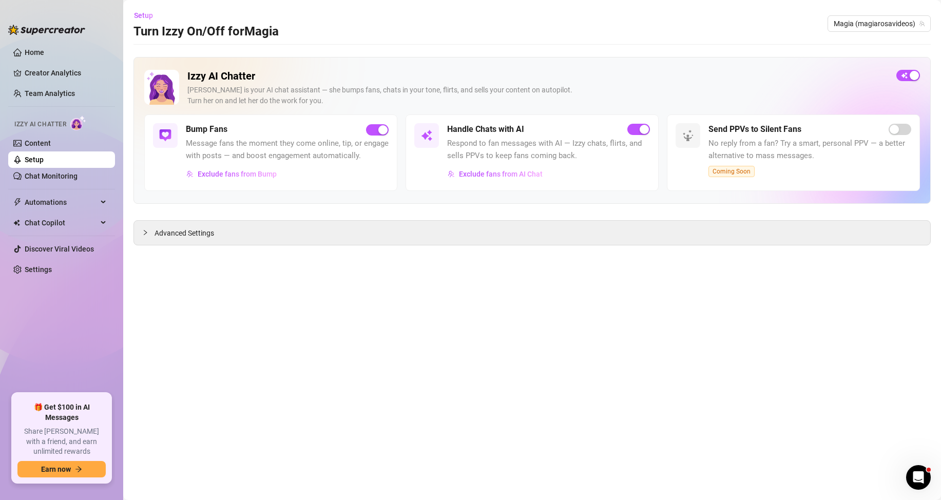
click at [217, 132] on h5 "Bump Fans" at bounding box center [207, 129] width 42 height 12
click at [165, 130] on img at bounding box center [165, 135] width 12 height 12
click at [185, 233] on span "Advanced Settings" at bounding box center [185, 233] width 60 height 11
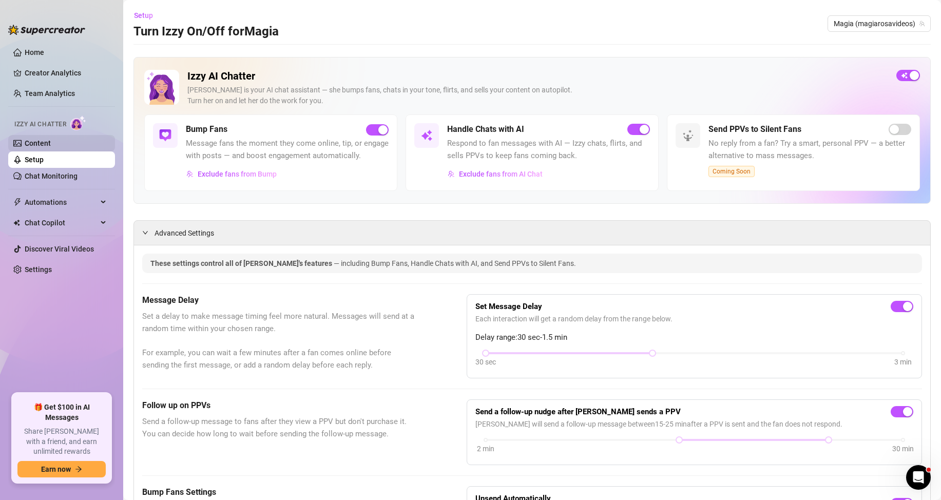
click at [51, 139] on link "Content" at bounding box center [38, 143] width 26 height 8
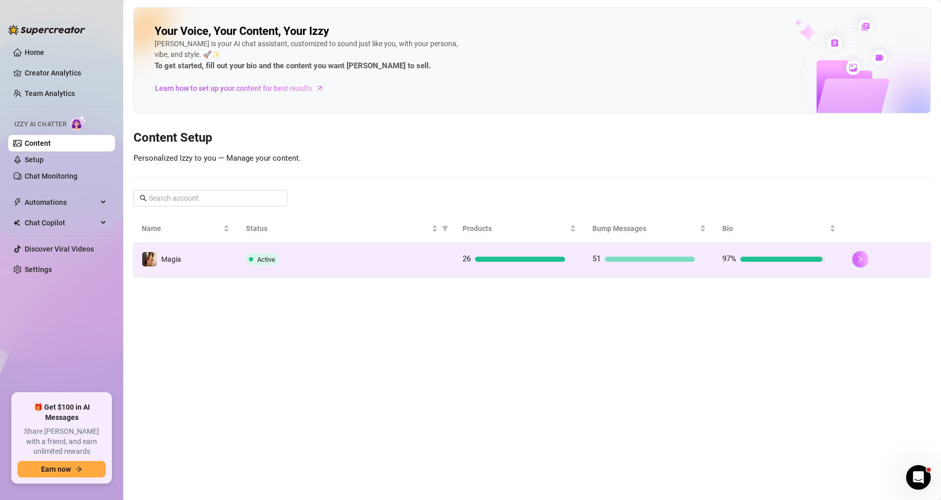
click at [858, 259] on icon "right" at bounding box center [860, 259] width 7 height 7
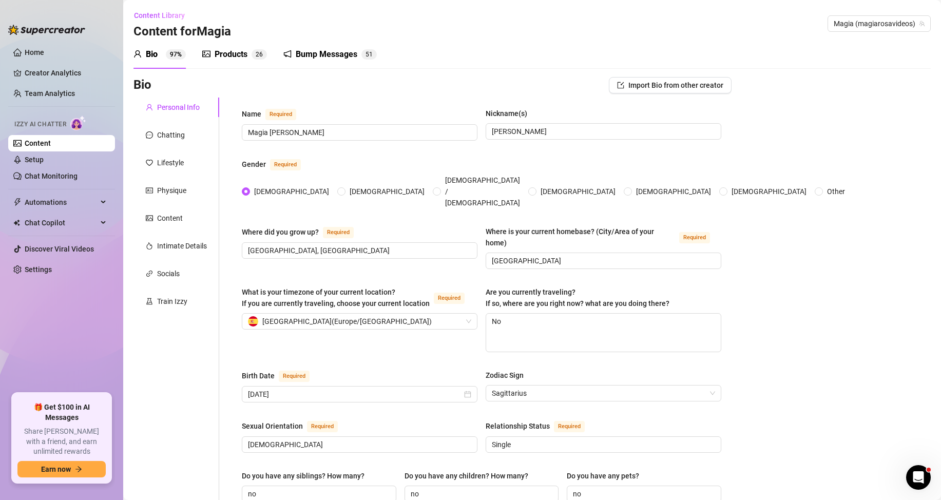
click at [313, 52] on div "Bump Messages" at bounding box center [327, 54] width 62 height 12
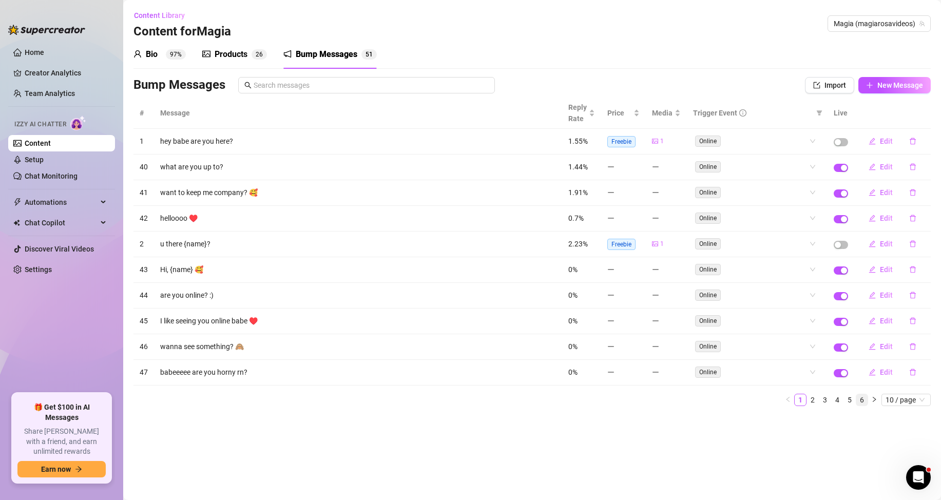
click at [862, 403] on link "6" at bounding box center [862, 399] width 11 height 11
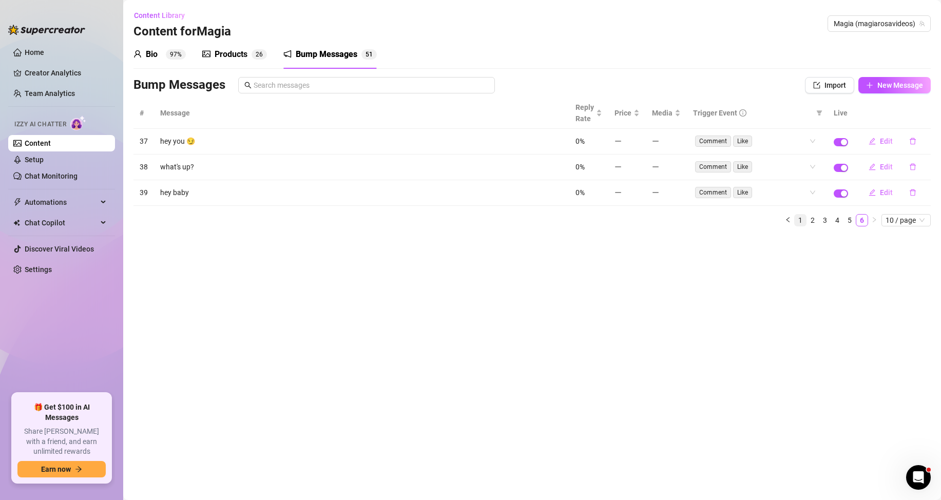
click at [800, 219] on link "1" at bounding box center [800, 220] width 11 height 11
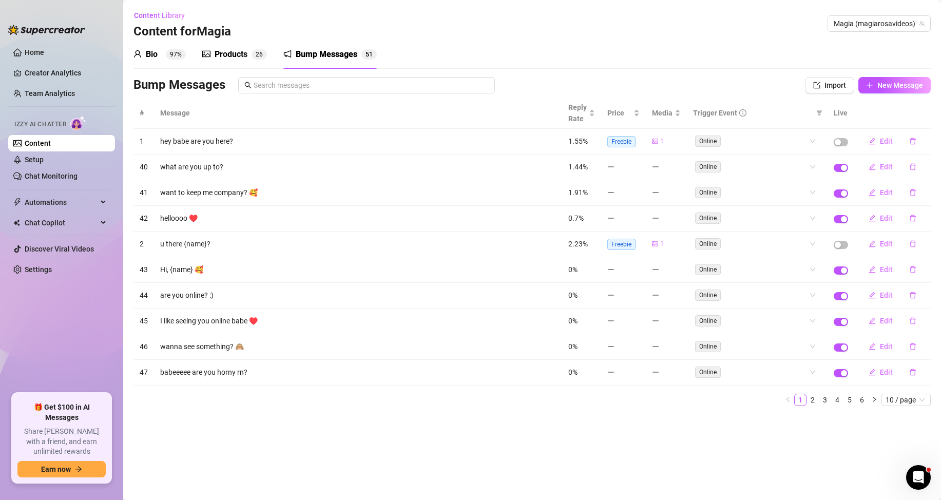
click at [148, 55] on div "Bio" at bounding box center [152, 54] width 12 height 12
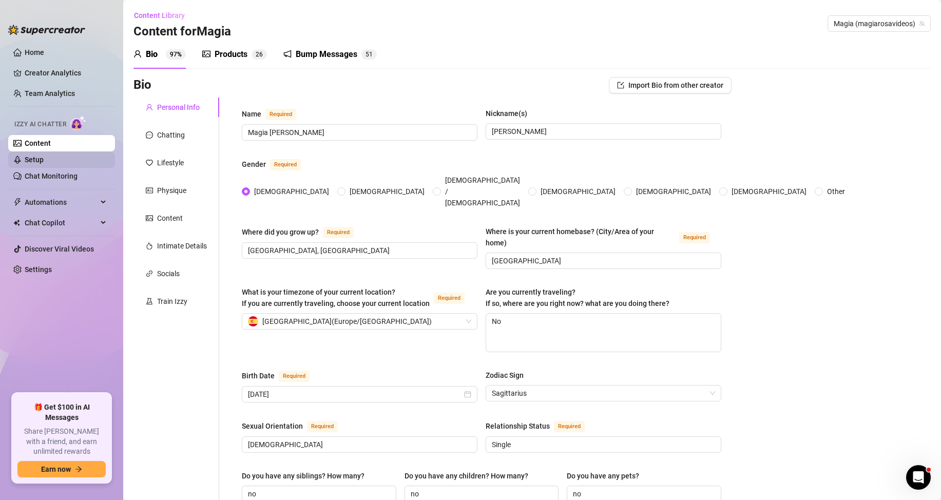
click at [43, 160] on link "Setup" at bounding box center [34, 160] width 19 height 8
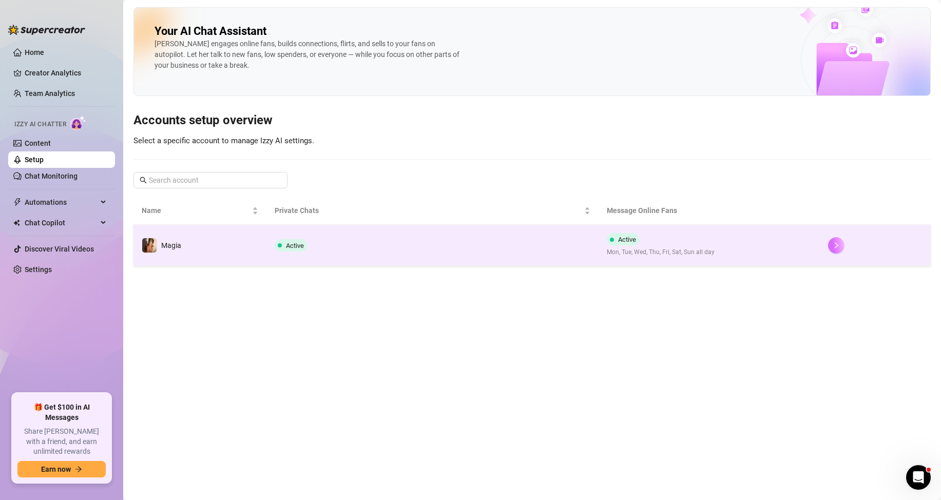
click at [833, 245] on button "button" at bounding box center [836, 245] width 16 height 16
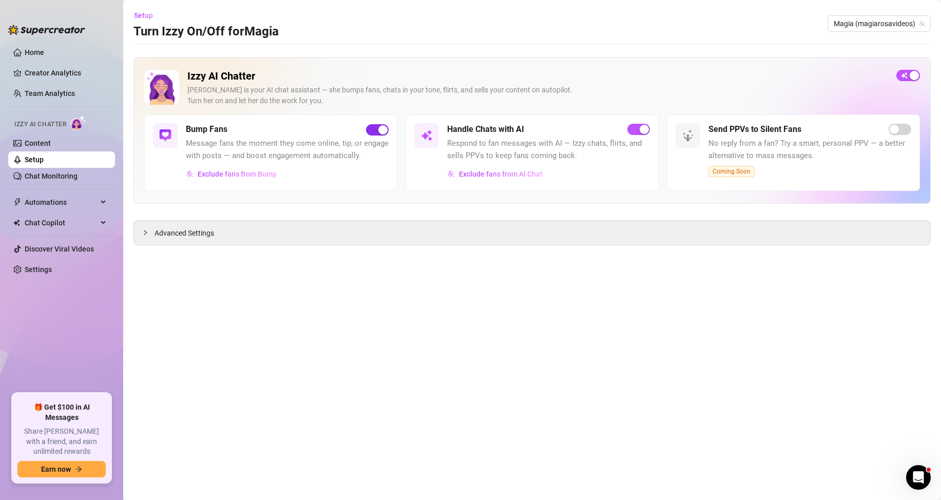
click at [378, 130] on button "button" at bounding box center [377, 129] width 23 height 11
click at [145, 231] on icon "collapsed" at bounding box center [145, 233] width 6 height 6
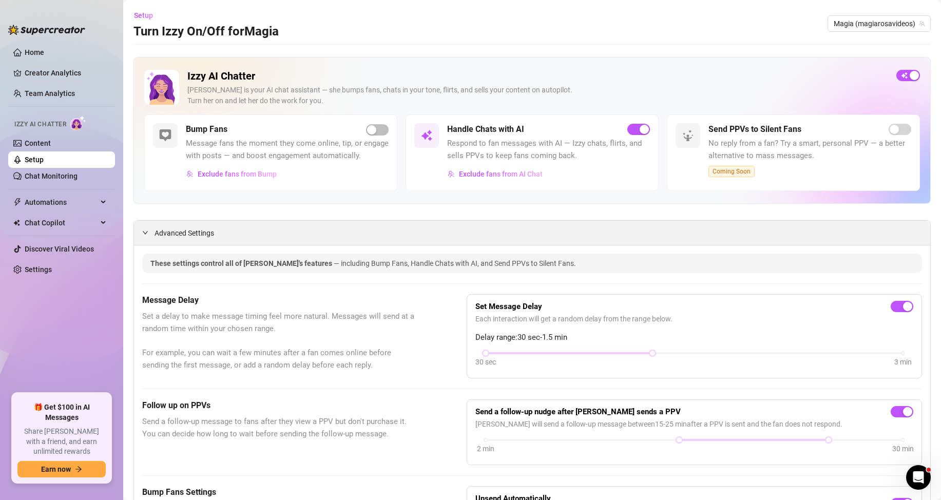
click at [148, 236] on icon "expanded" at bounding box center [145, 233] width 6 height 6
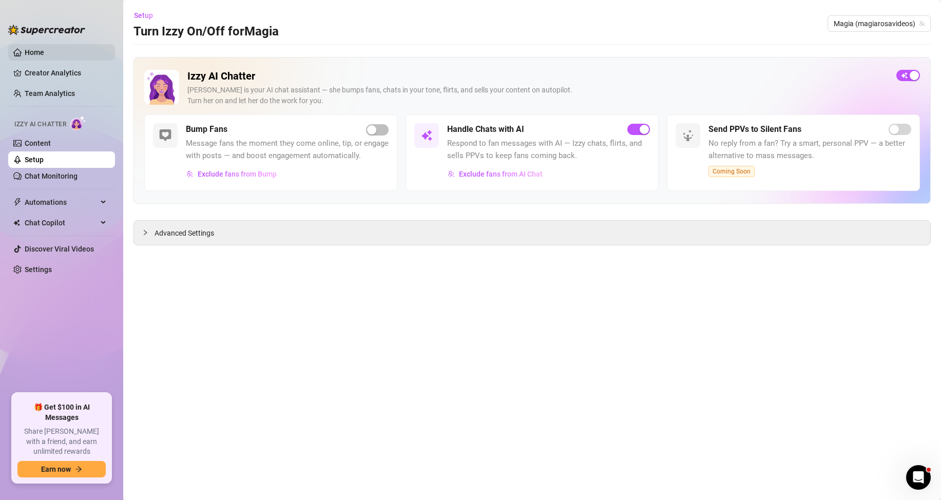
click at [39, 50] on link "Home" at bounding box center [35, 52] width 20 height 8
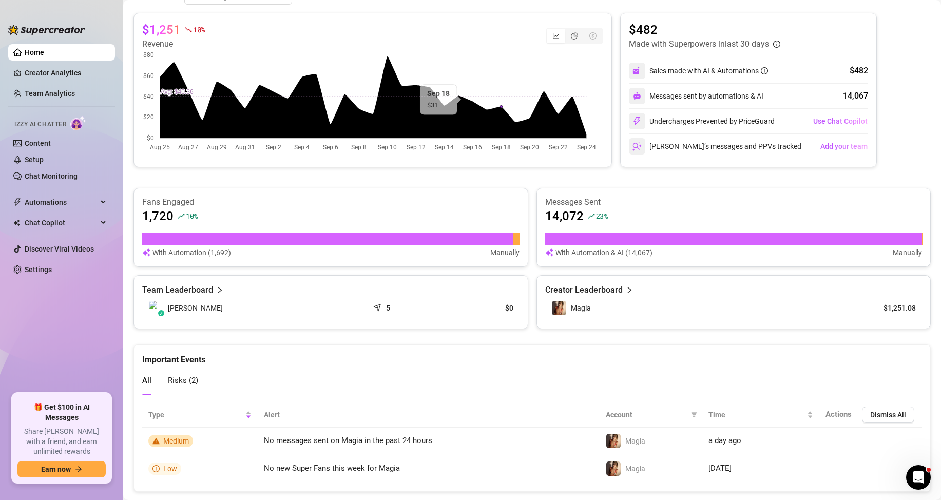
scroll to position [219, 0]
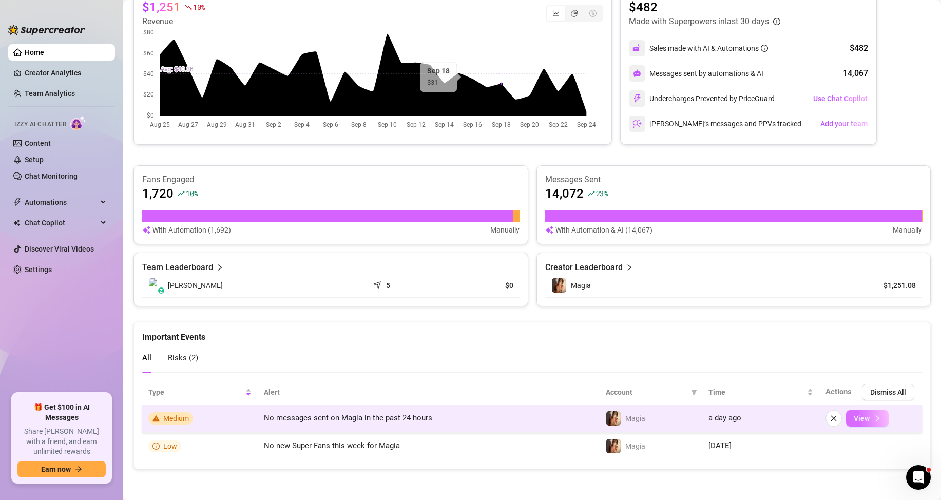
click at [854, 419] on span "View" at bounding box center [862, 418] width 16 height 8
